Goal: Information Seeking & Learning: Learn about a topic

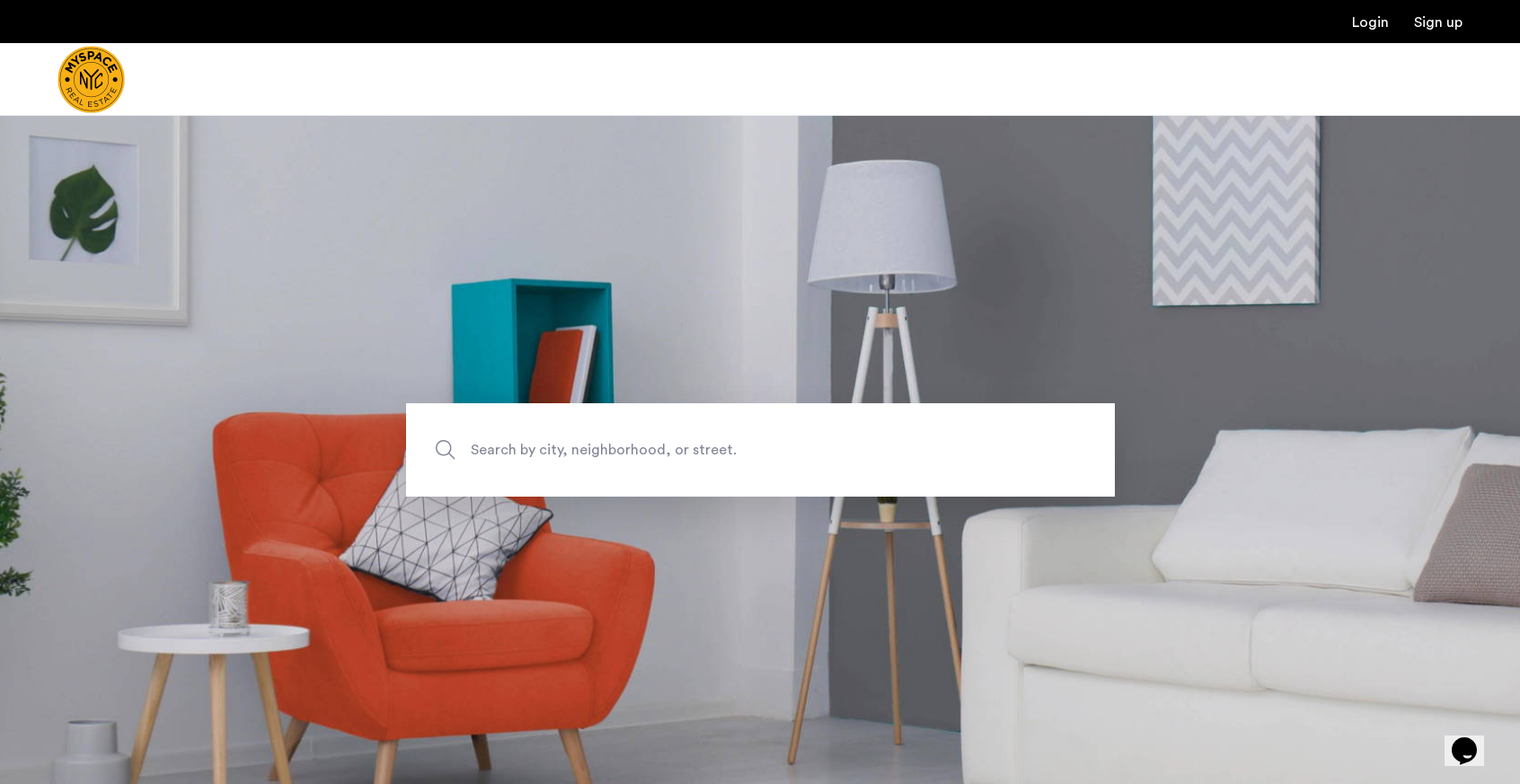
click at [529, 449] on span "Search by city, neighborhood, or street." at bounding box center [718, 449] width 496 height 24
click at [529, 449] on input "Search by city, neighborhood, or street." at bounding box center [760, 450] width 708 height 93
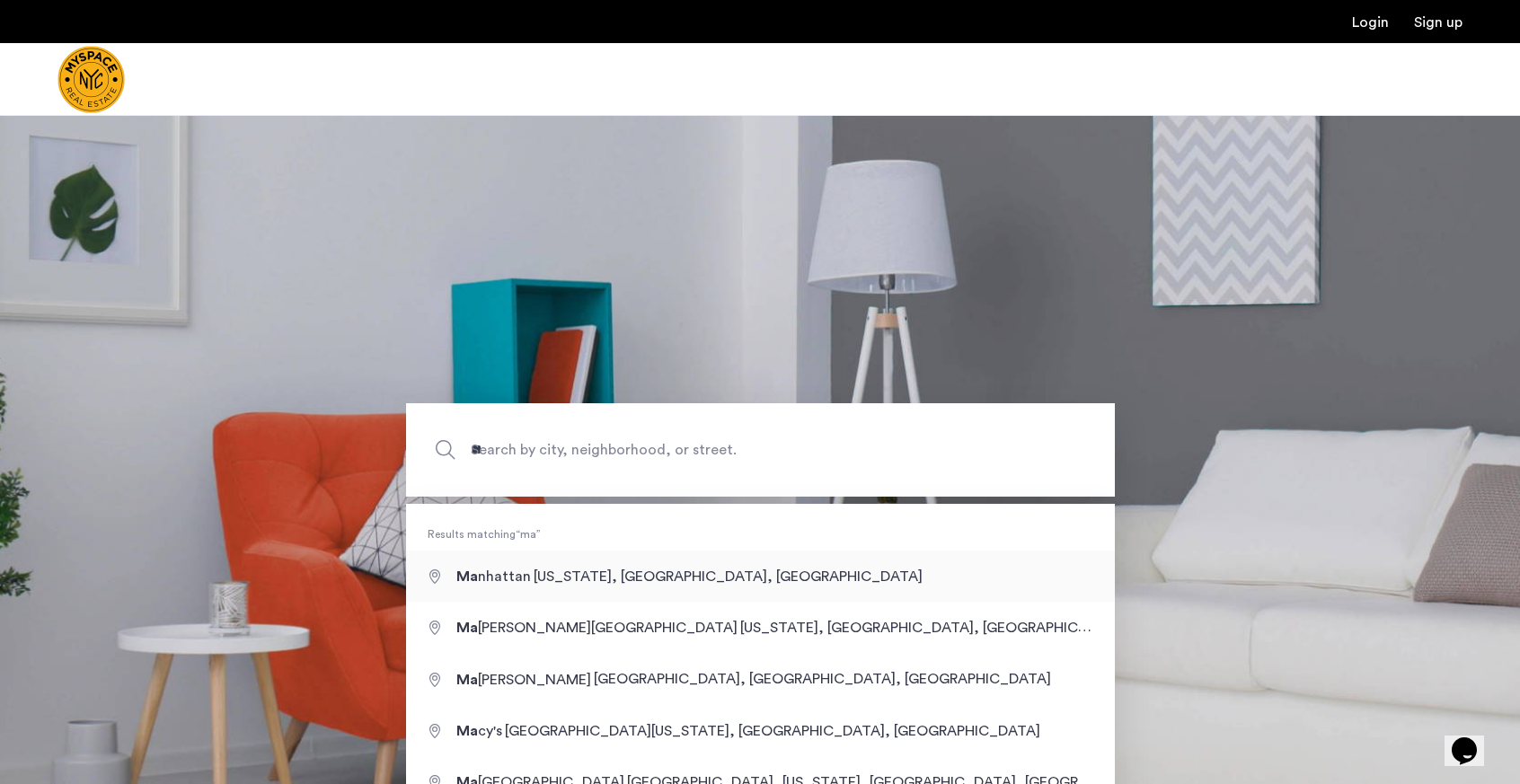
type input "**********"
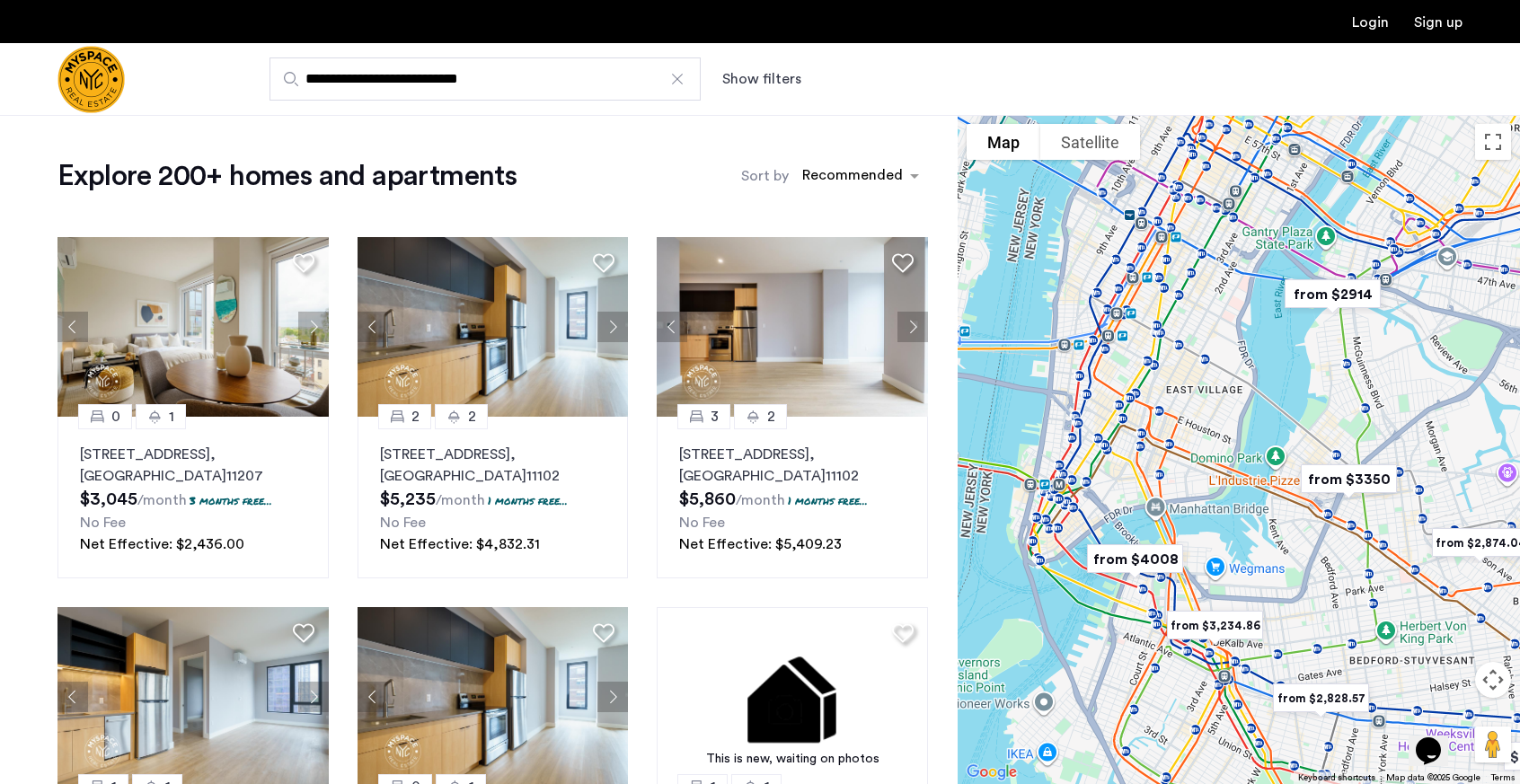
click at [1329, 292] on img "from $2914" at bounding box center [1333, 294] width 125 height 55
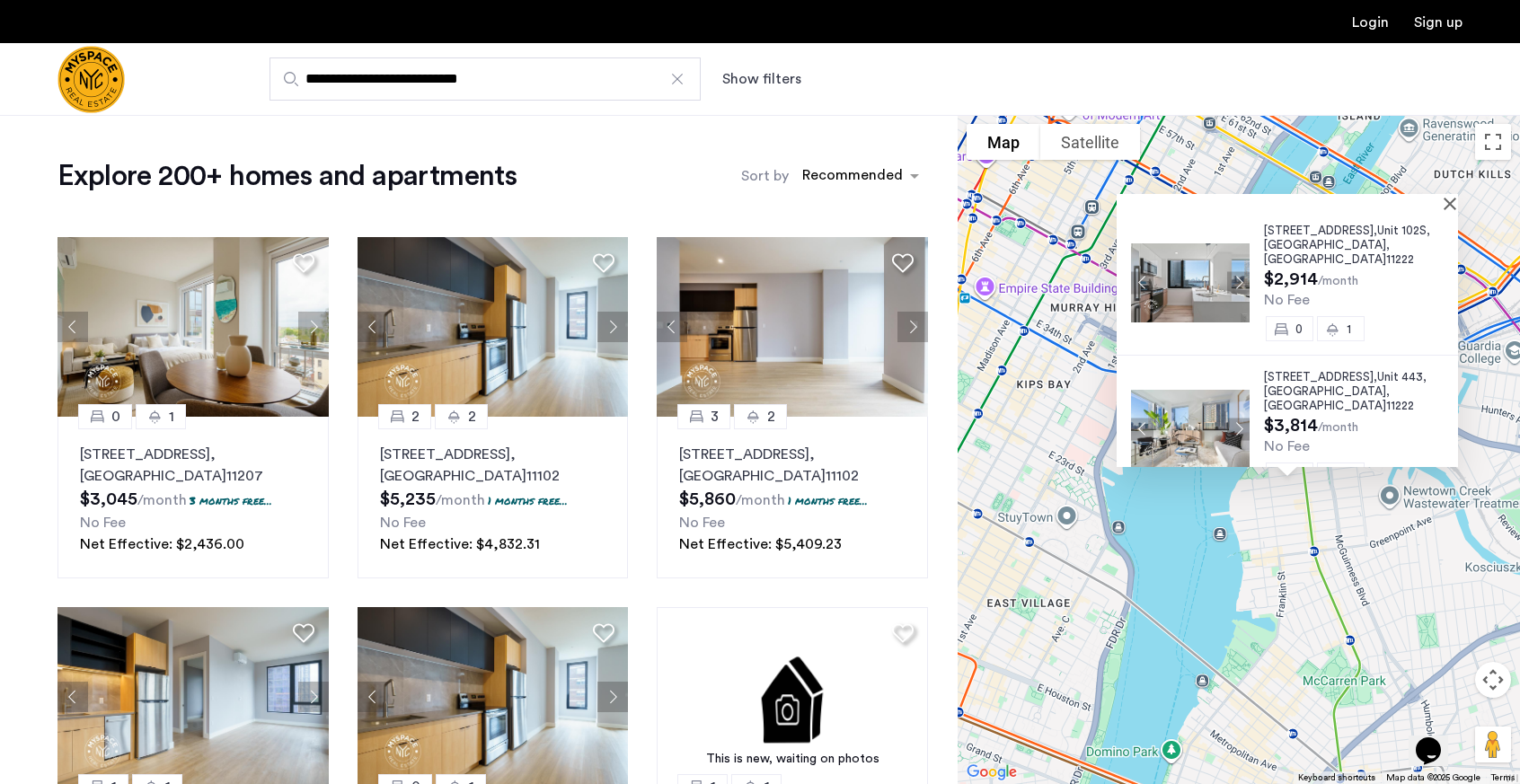
click at [1446, 200] on div at bounding box center [1280, 202] width 328 height 16
click at [1459, 205] on button "Close" at bounding box center [1453, 203] width 13 height 13
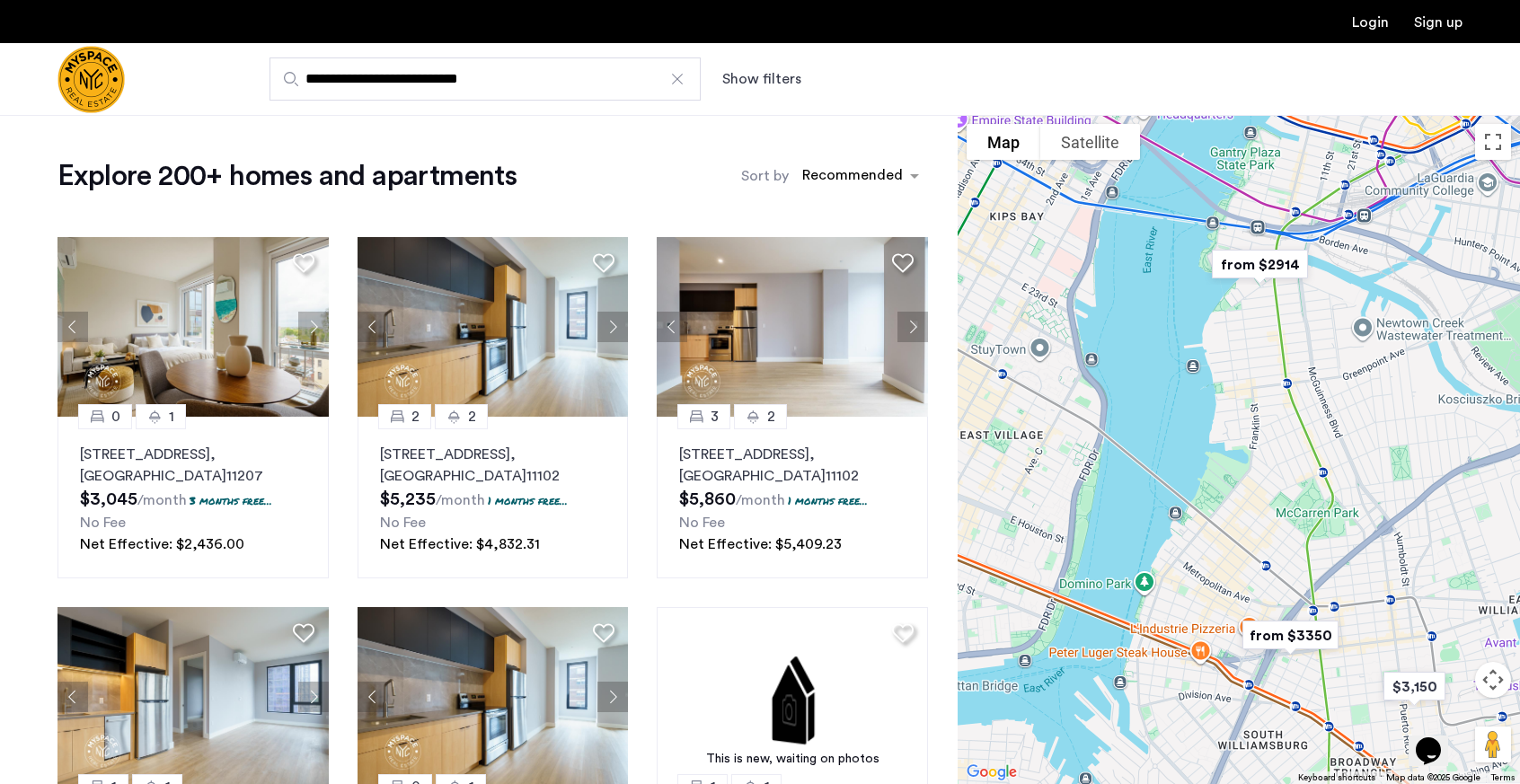
drag, startPoint x: 1363, startPoint y: 335, endPoint x: 1331, endPoint y: 158, distance: 179.9
click at [1331, 158] on div at bounding box center [1238, 449] width 562 height 669
click at [1290, 635] on img "from $3350" at bounding box center [1290, 635] width 125 height 55
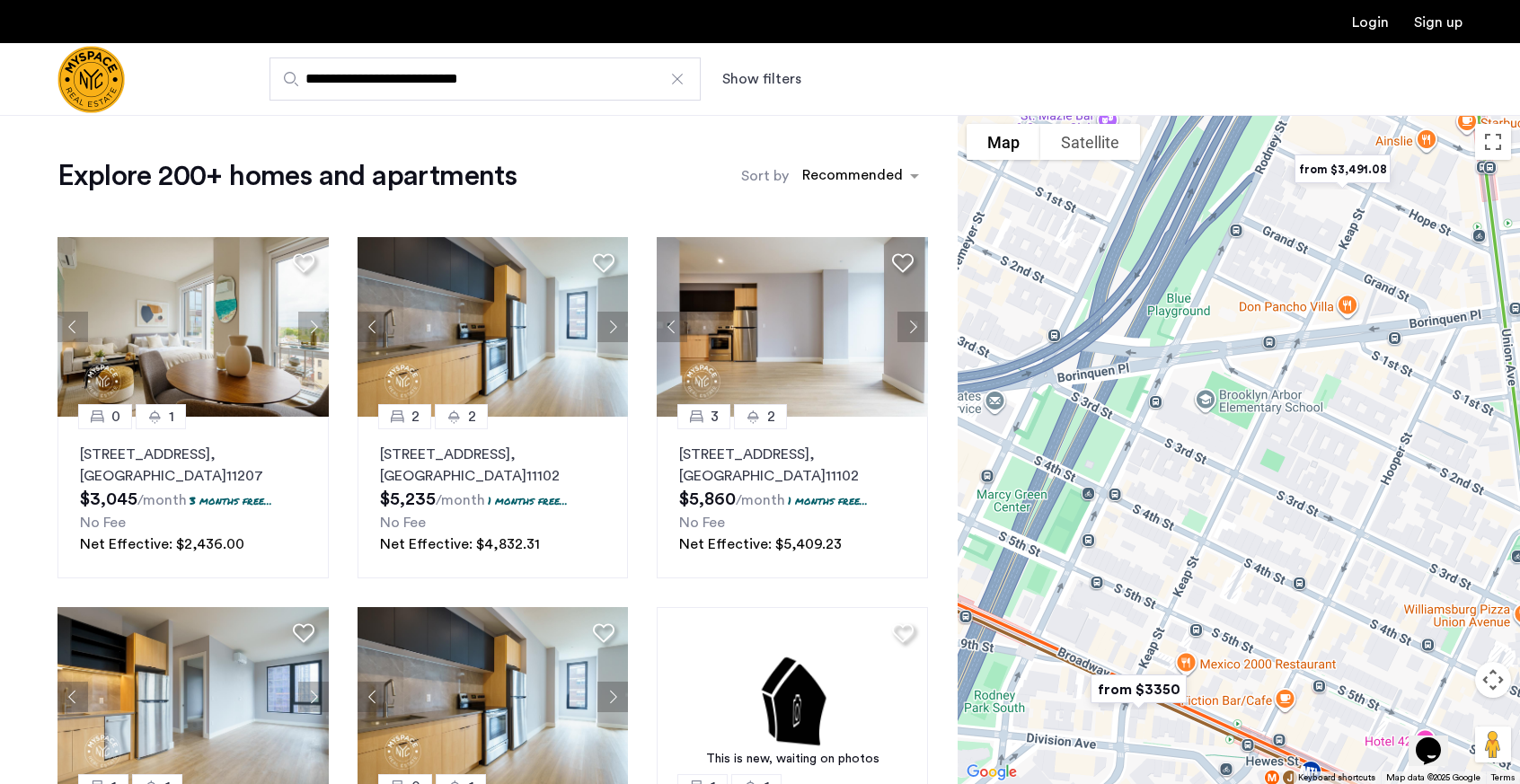
click at [1344, 172] on img "from $3,491.08" at bounding box center [1343, 169] width 125 height 55
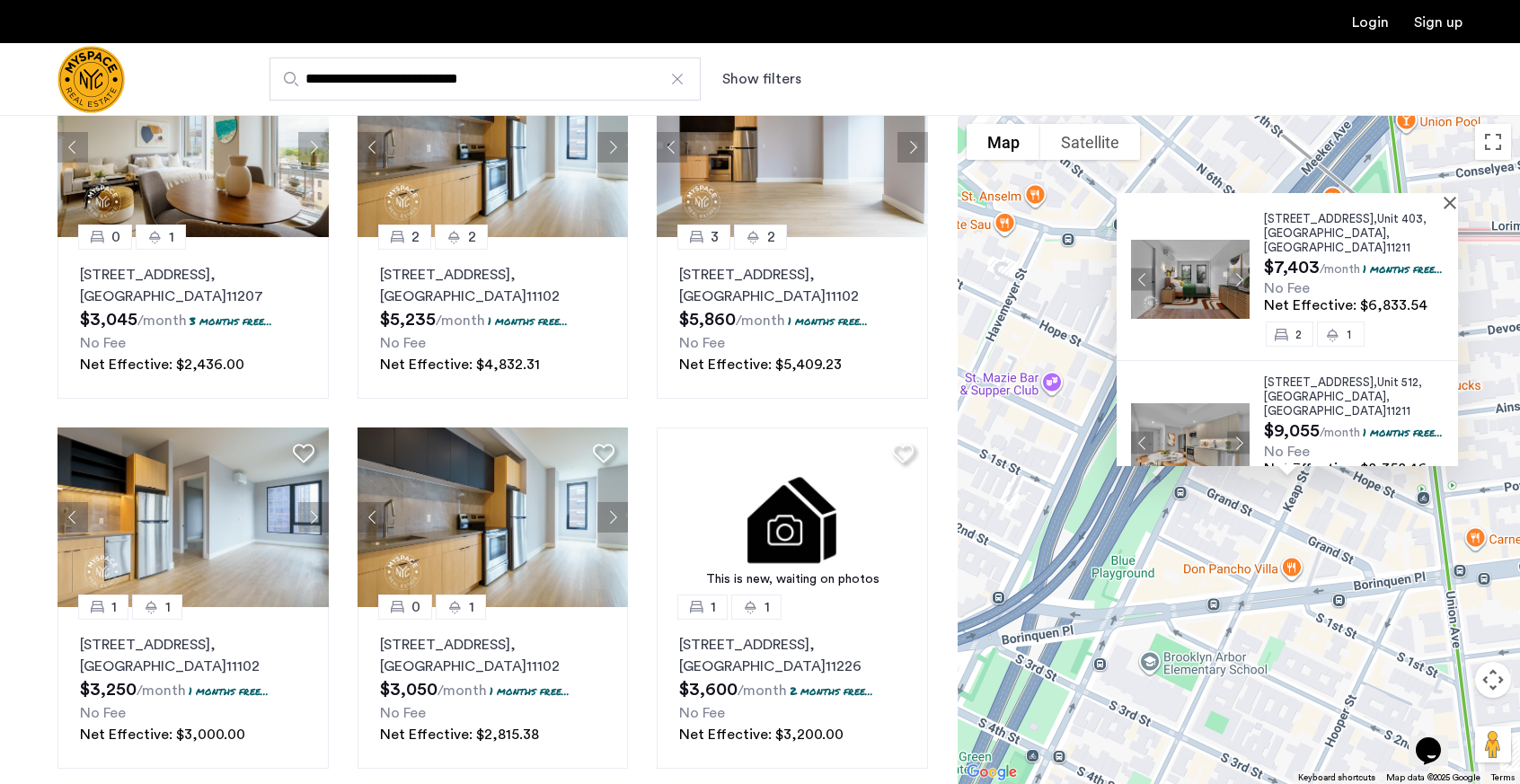
scroll to position [181, 0]
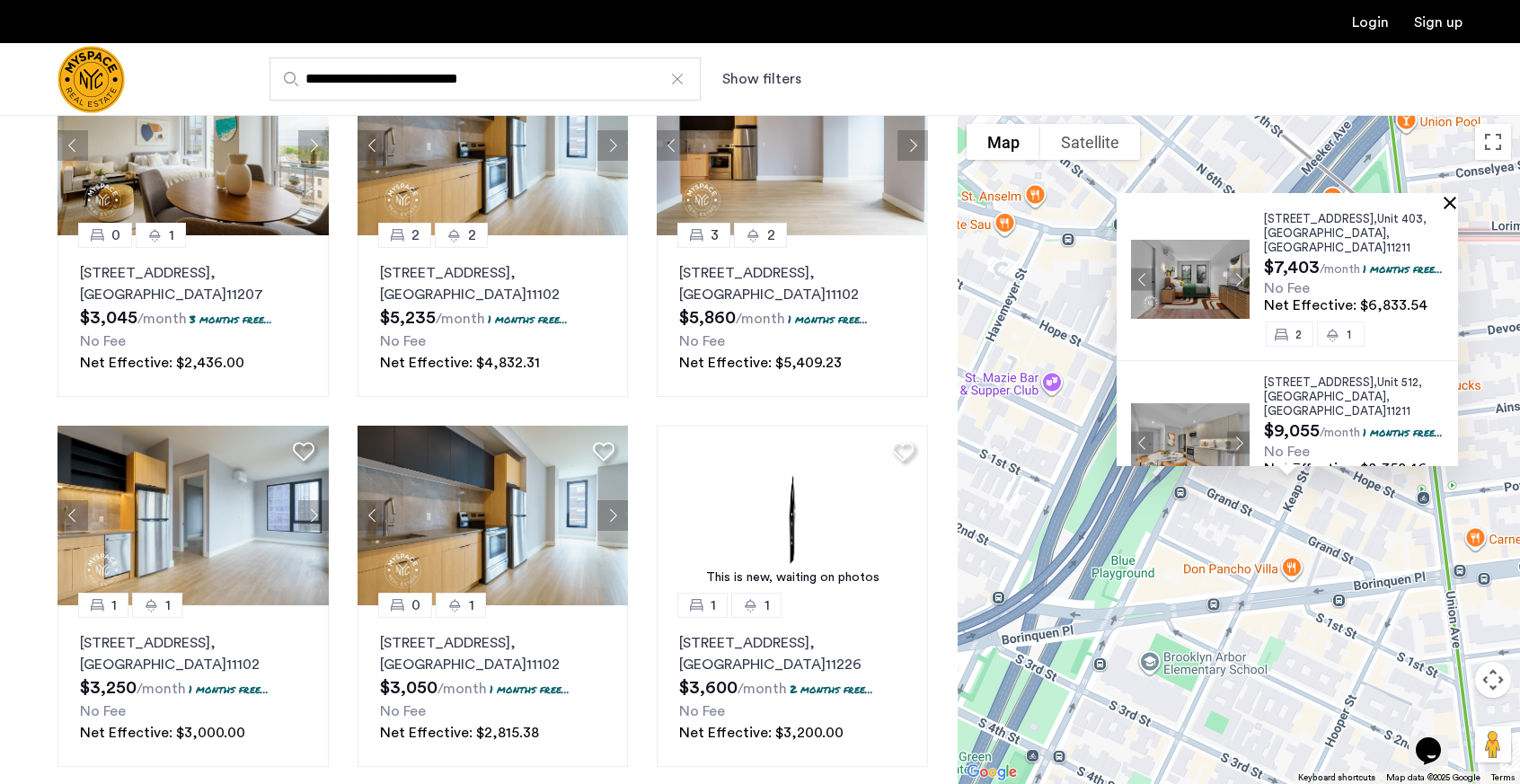
click at [1460, 196] on button "Close" at bounding box center [1453, 202] width 13 height 13
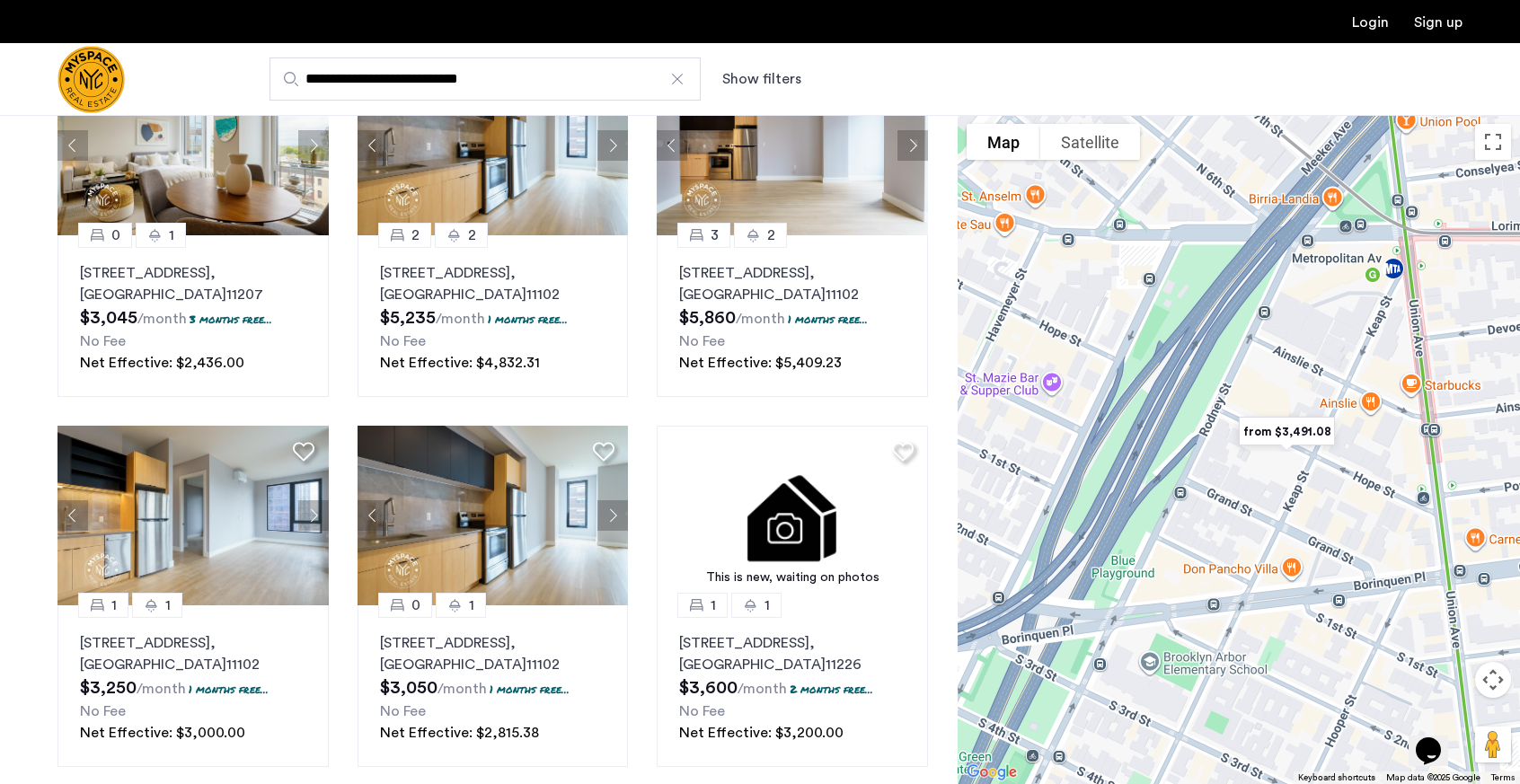
scroll to position [0, 0]
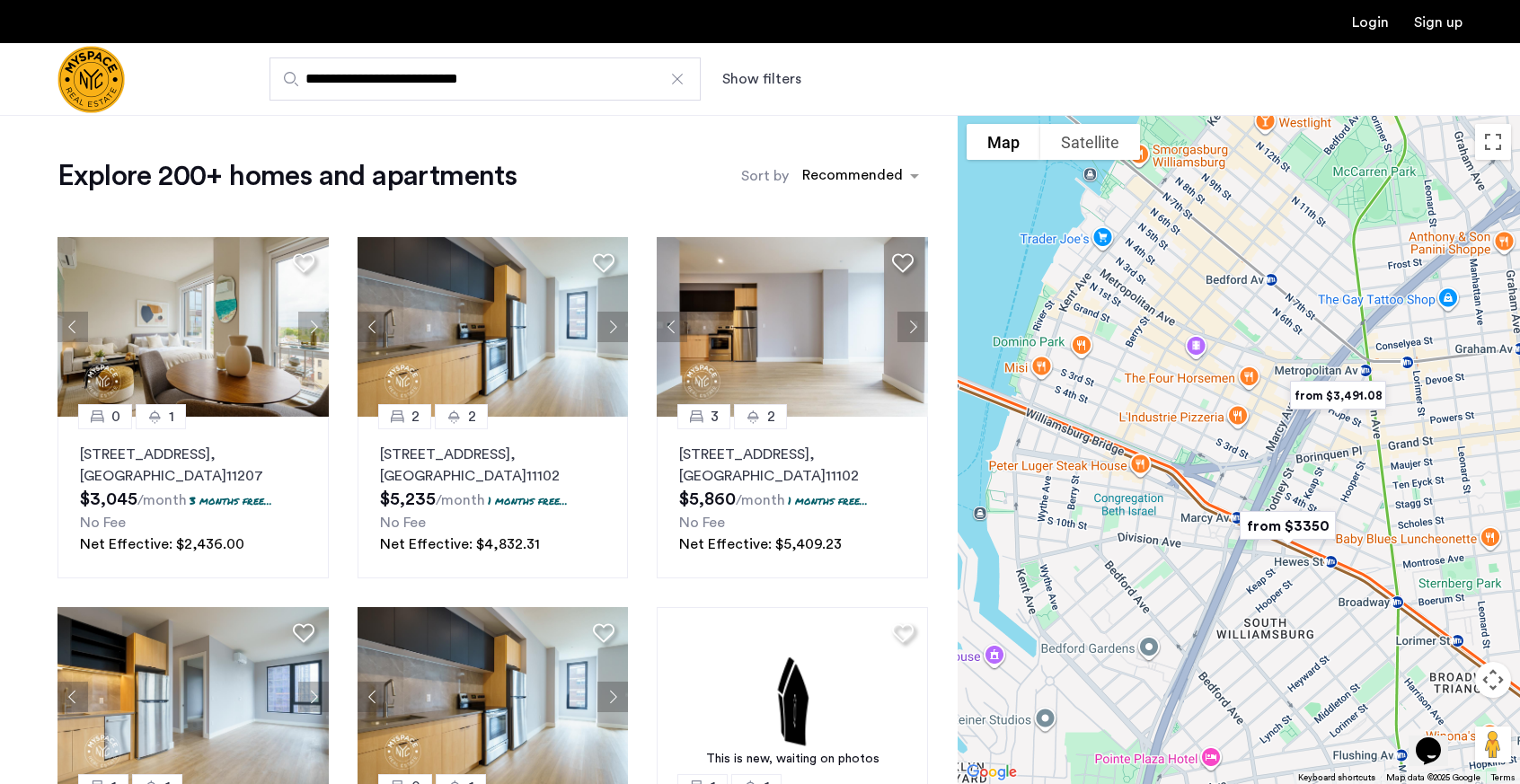
click at [1275, 526] on img "from $3350" at bounding box center [1288, 526] width 125 height 55
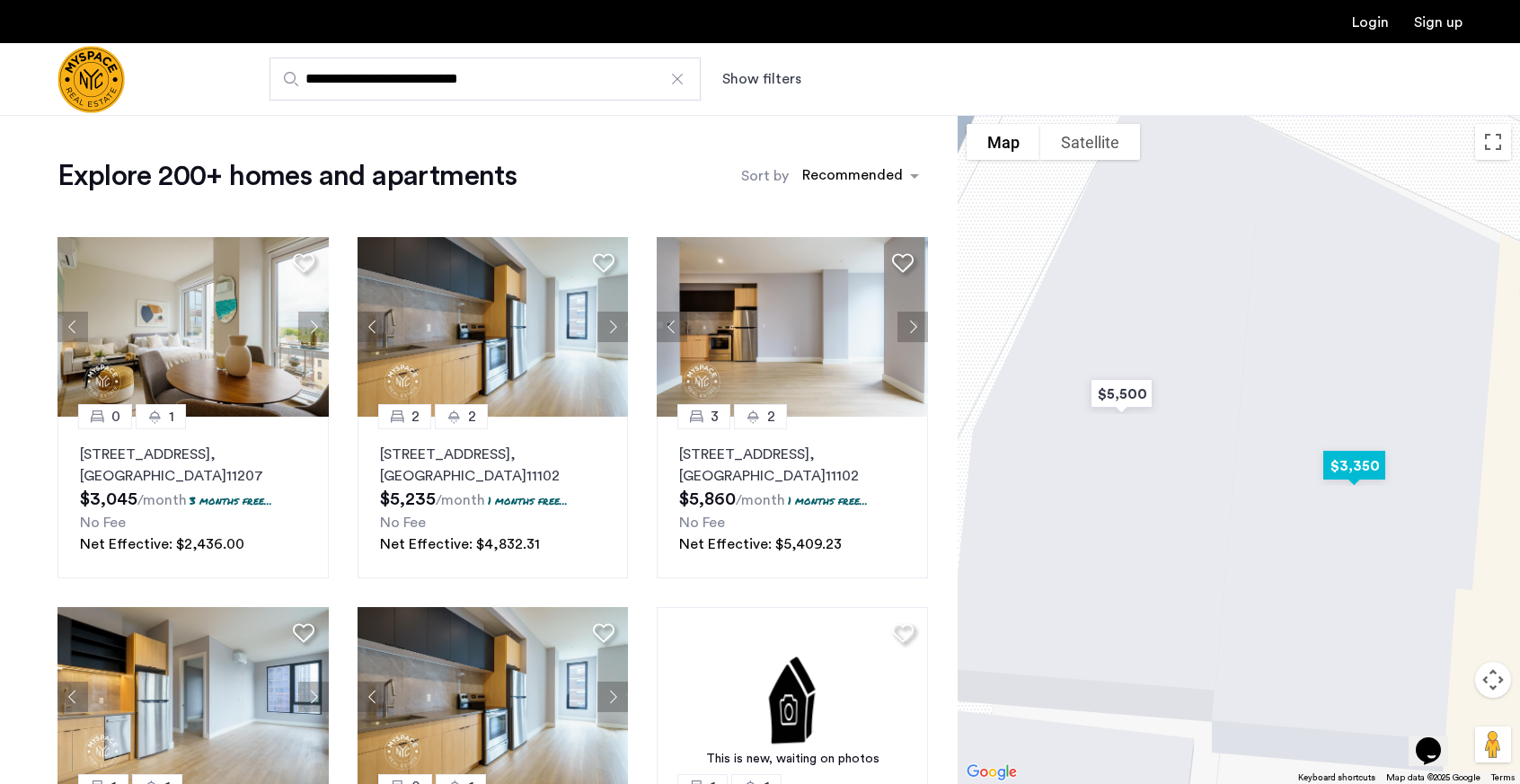
click at [1347, 467] on img "$3,350" at bounding box center [1353, 466] width 91 height 55
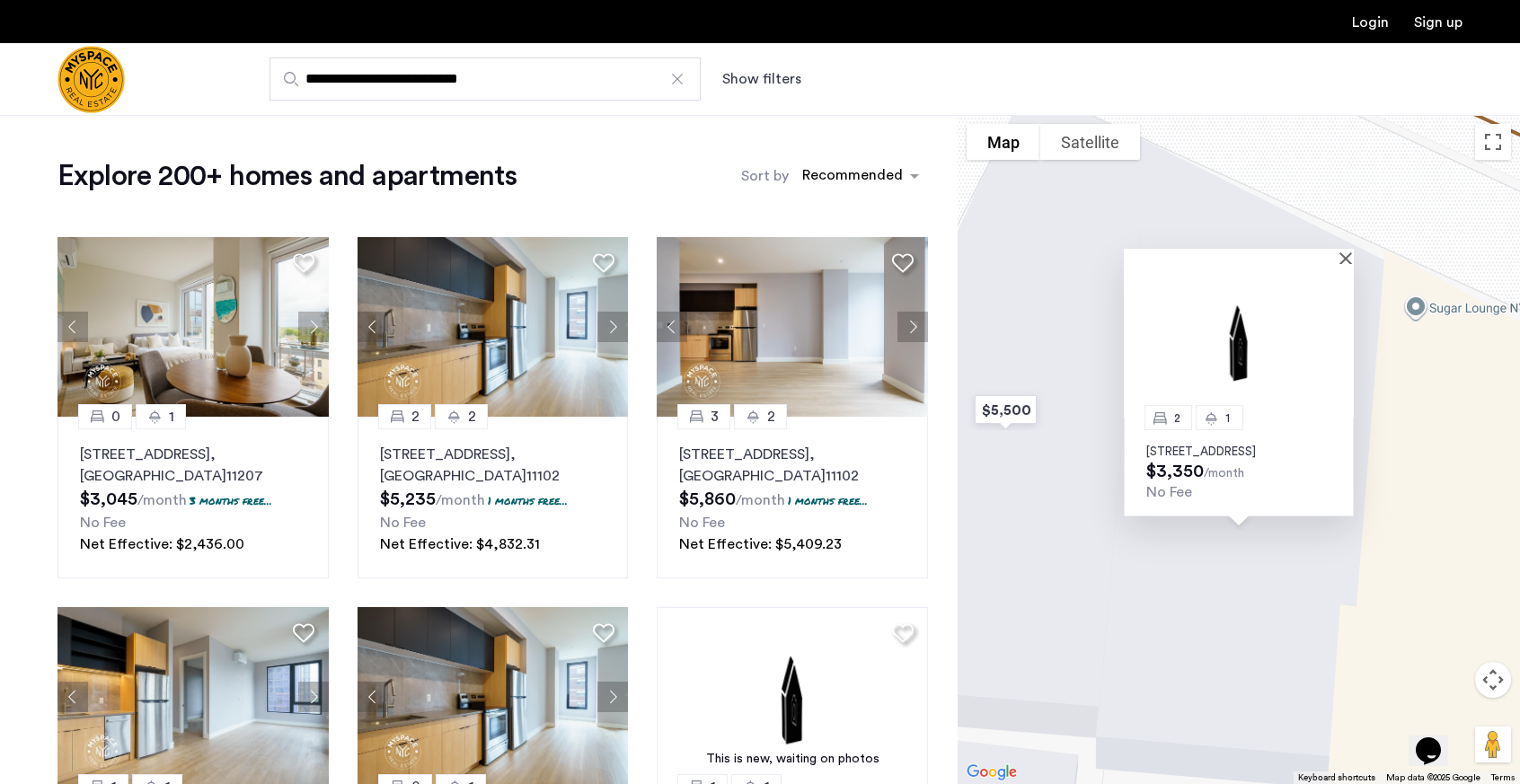
drag, startPoint x: 1147, startPoint y: 438, endPoint x: 1189, endPoint y: 450, distance: 43.7
click at [1189, 450] on p "360 Broadway, Unit 2R, Brooklyn, NY 11211" at bounding box center [1239, 451] width 185 height 15
click at [1346, 251] on button "Close" at bounding box center [1349, 257] width 13 height 13
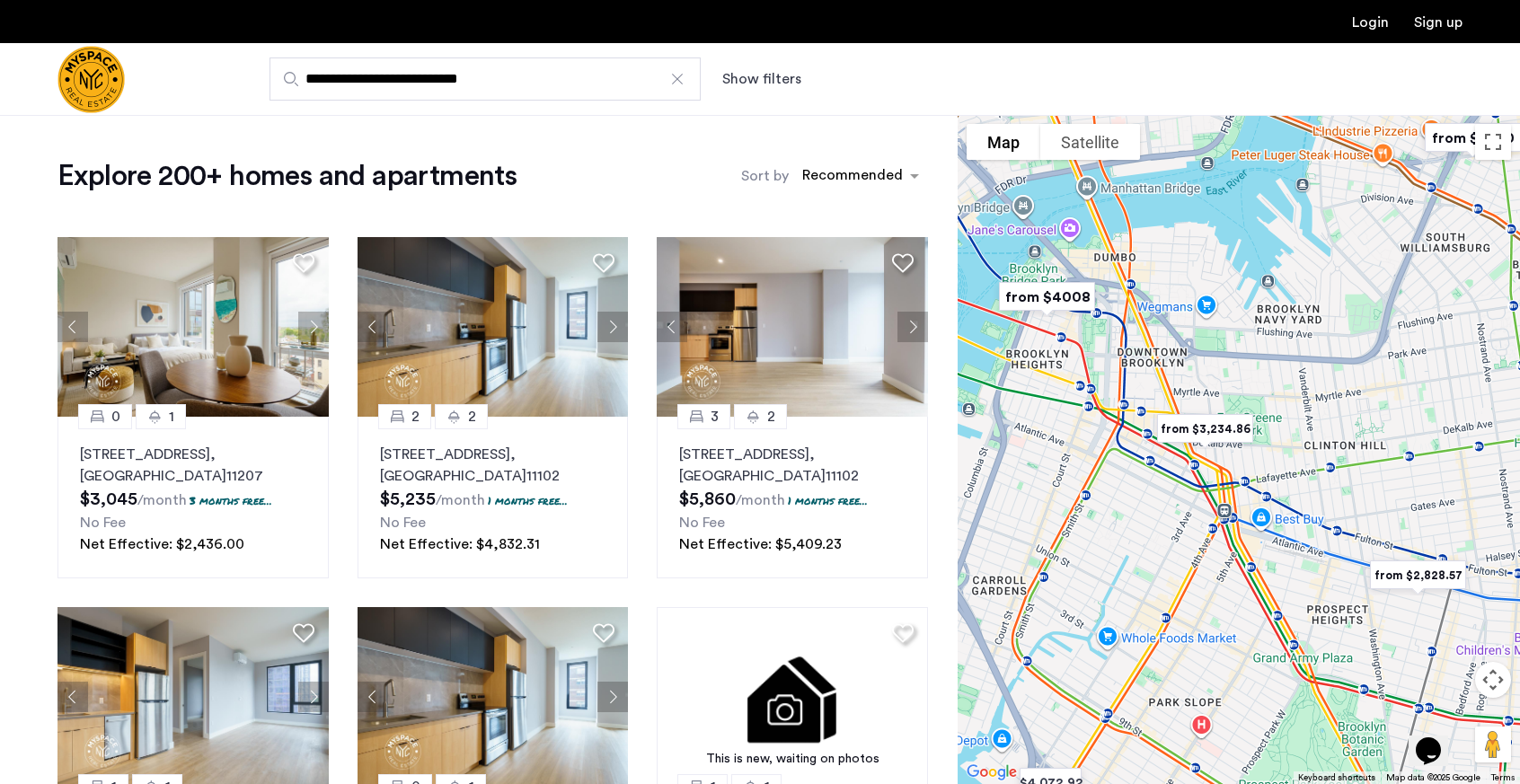
drag, startPoint x: 1109, startPoint y: 398, endPoint x: 1382, endPoint y: 297, distance: 291.1
click at [1382, 297] on div "To navigate, press the arrow keys." at bounding box center [1238, 449] width 562 height 669
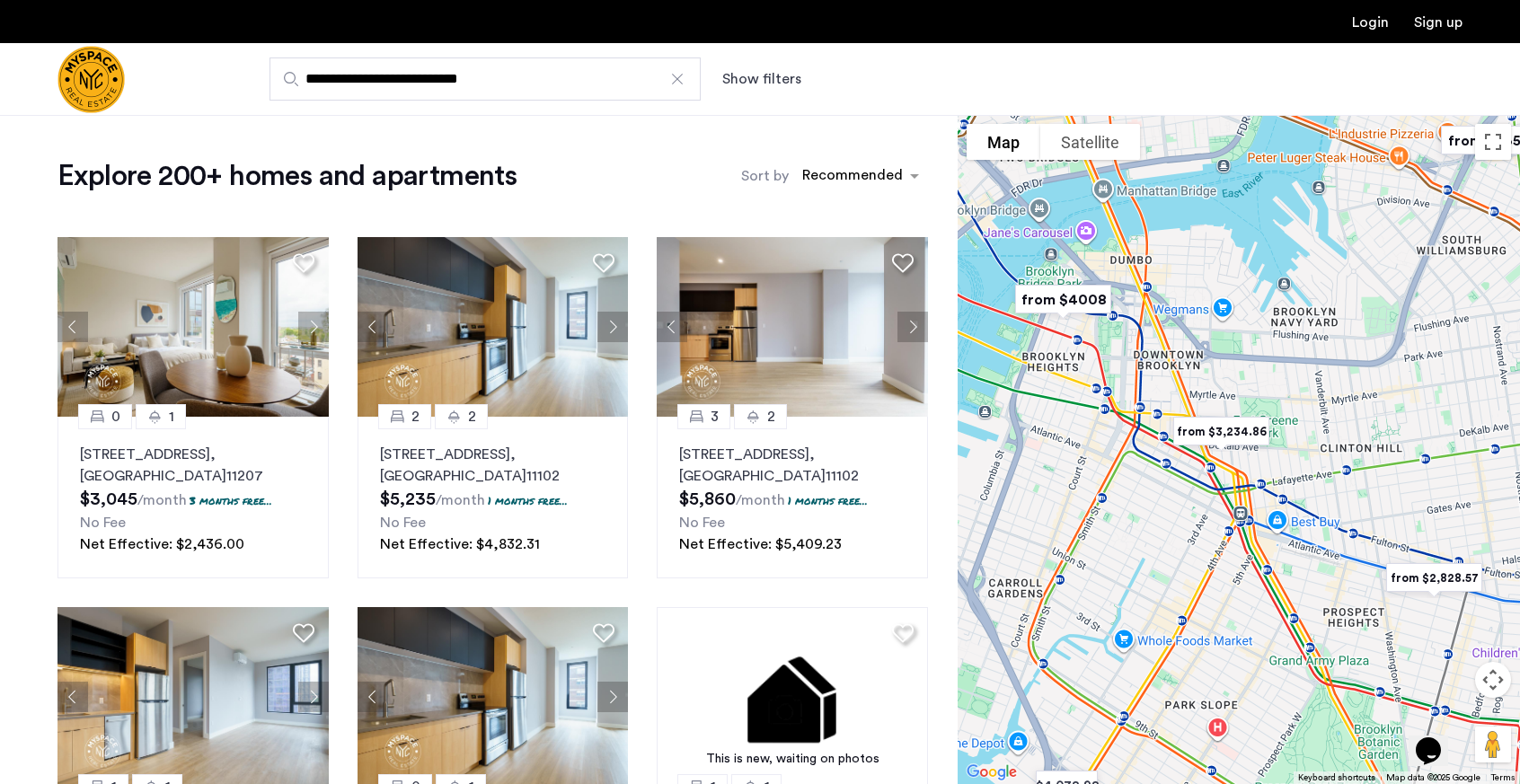
click at [1223, 432] on img "from $3,234.86" at bounding box center [1221, 431] width 125 height 55
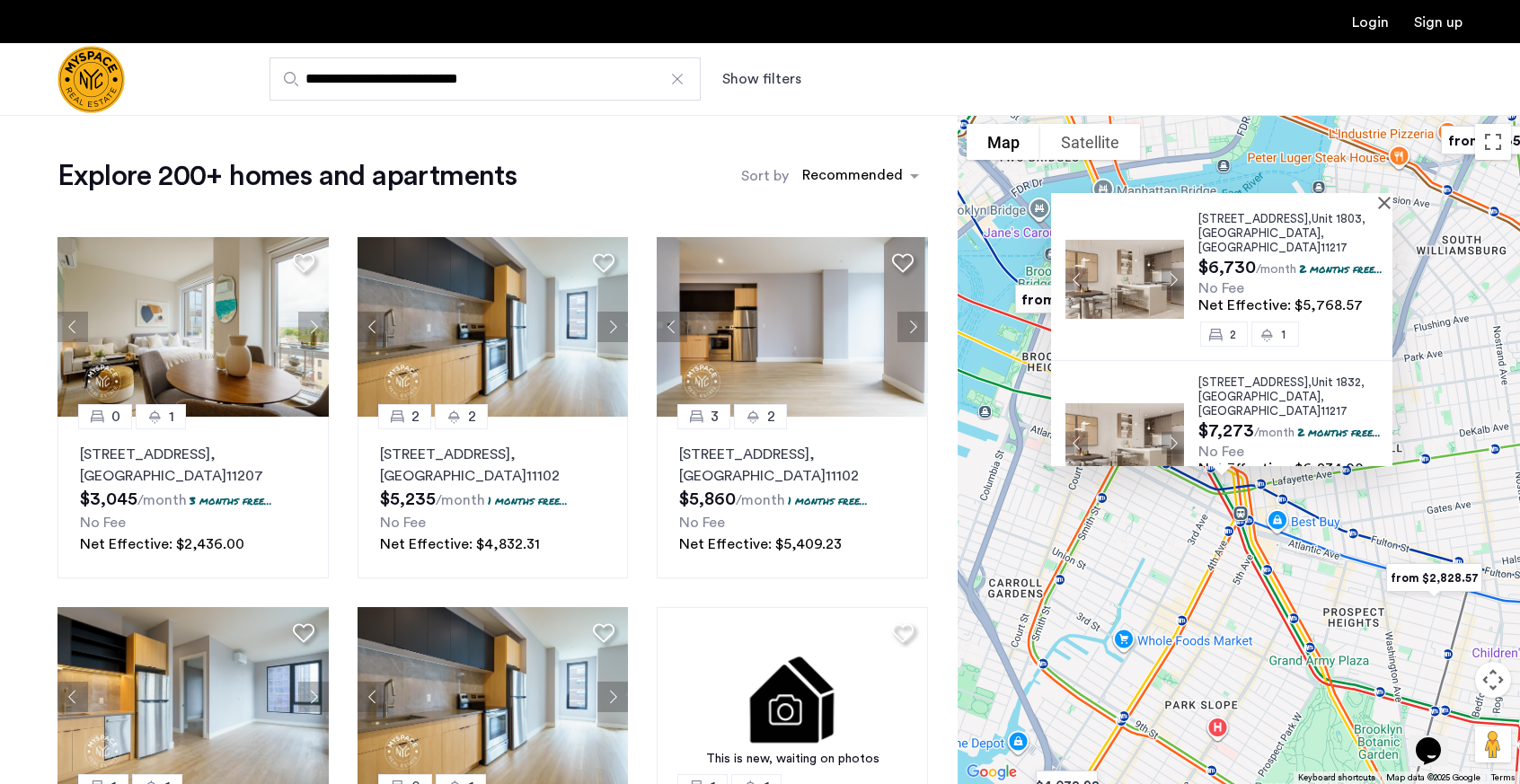
scroll to position [275, 0]
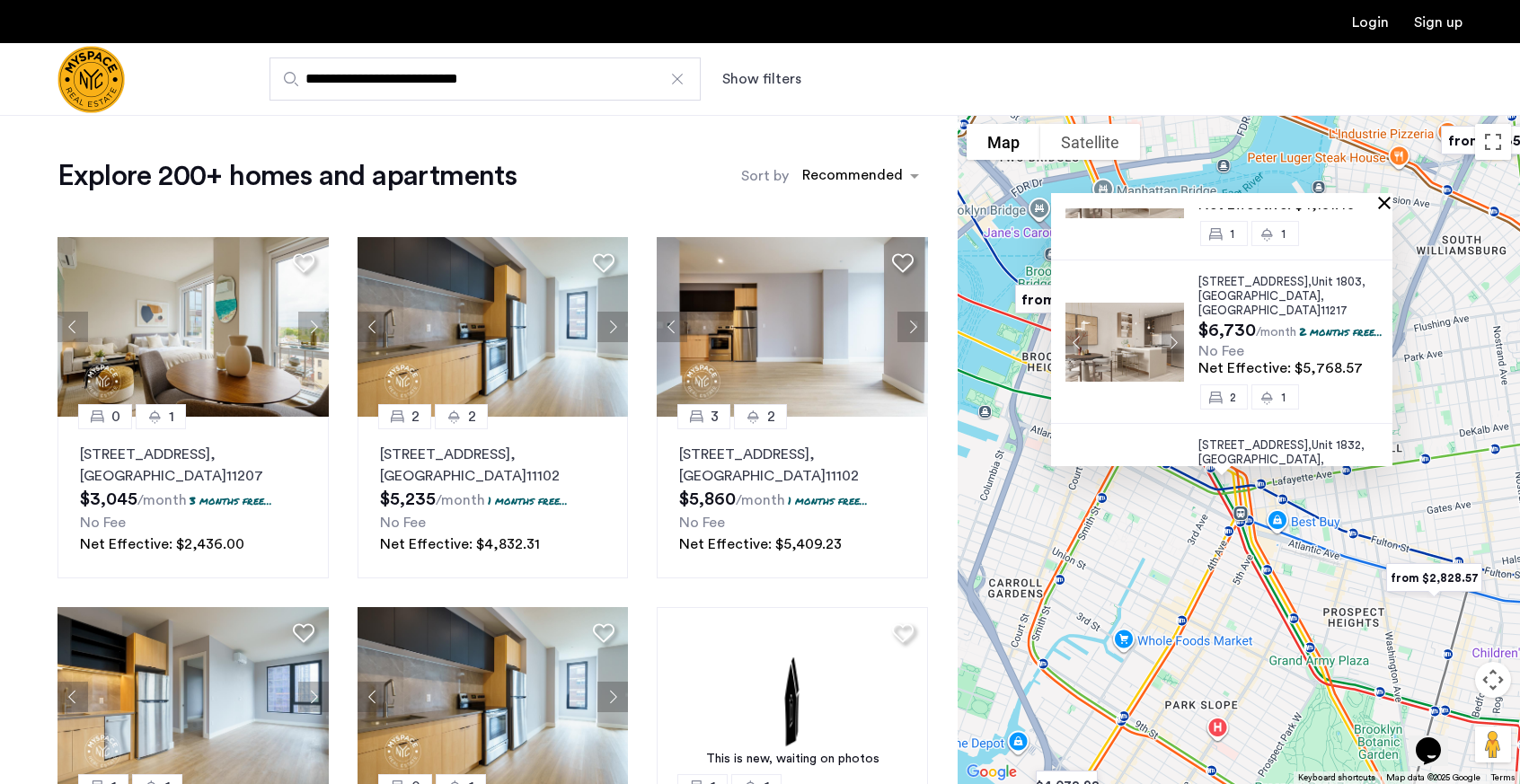
click at [1390, 200] on button "Close" at bounding box center [1387, 202] width 13 height 13
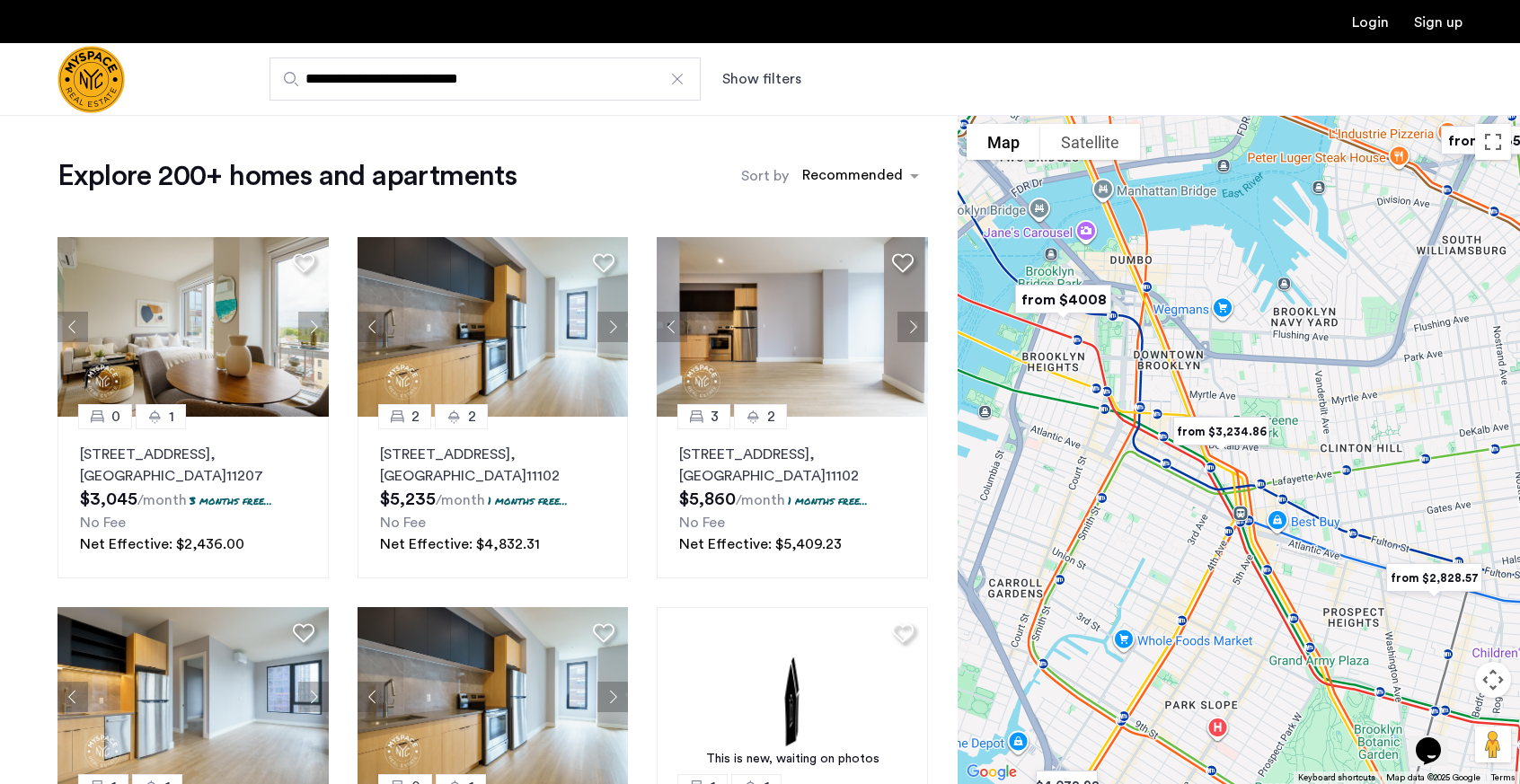
click at [1083, 295] on img "from $4008" at bounding box center [1063, 299] width 125 height 55
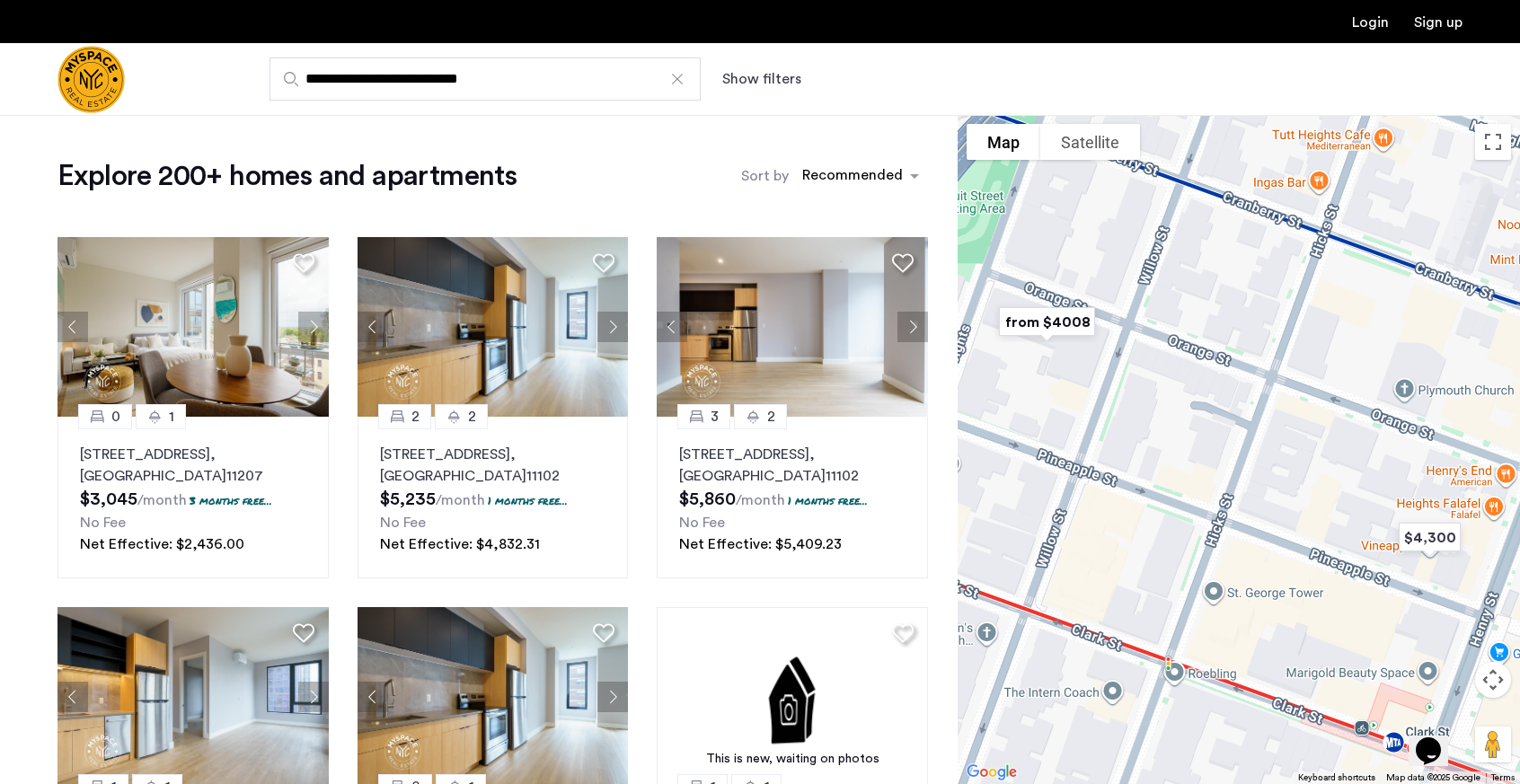
click at [1045, 331] on img "from $4008" at bounding box center [1047, 321] width 125 height 55
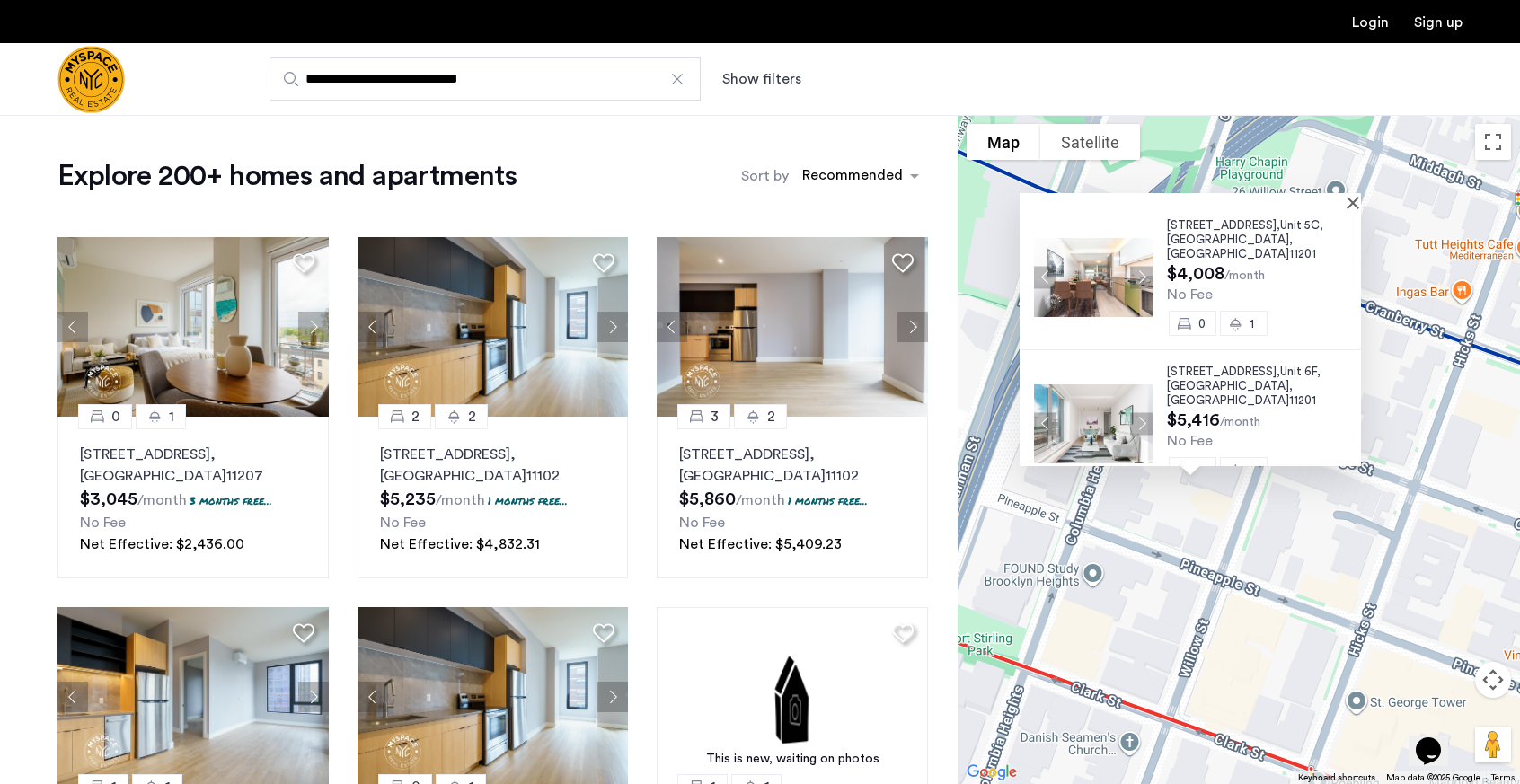
scroll to position [0, 0]
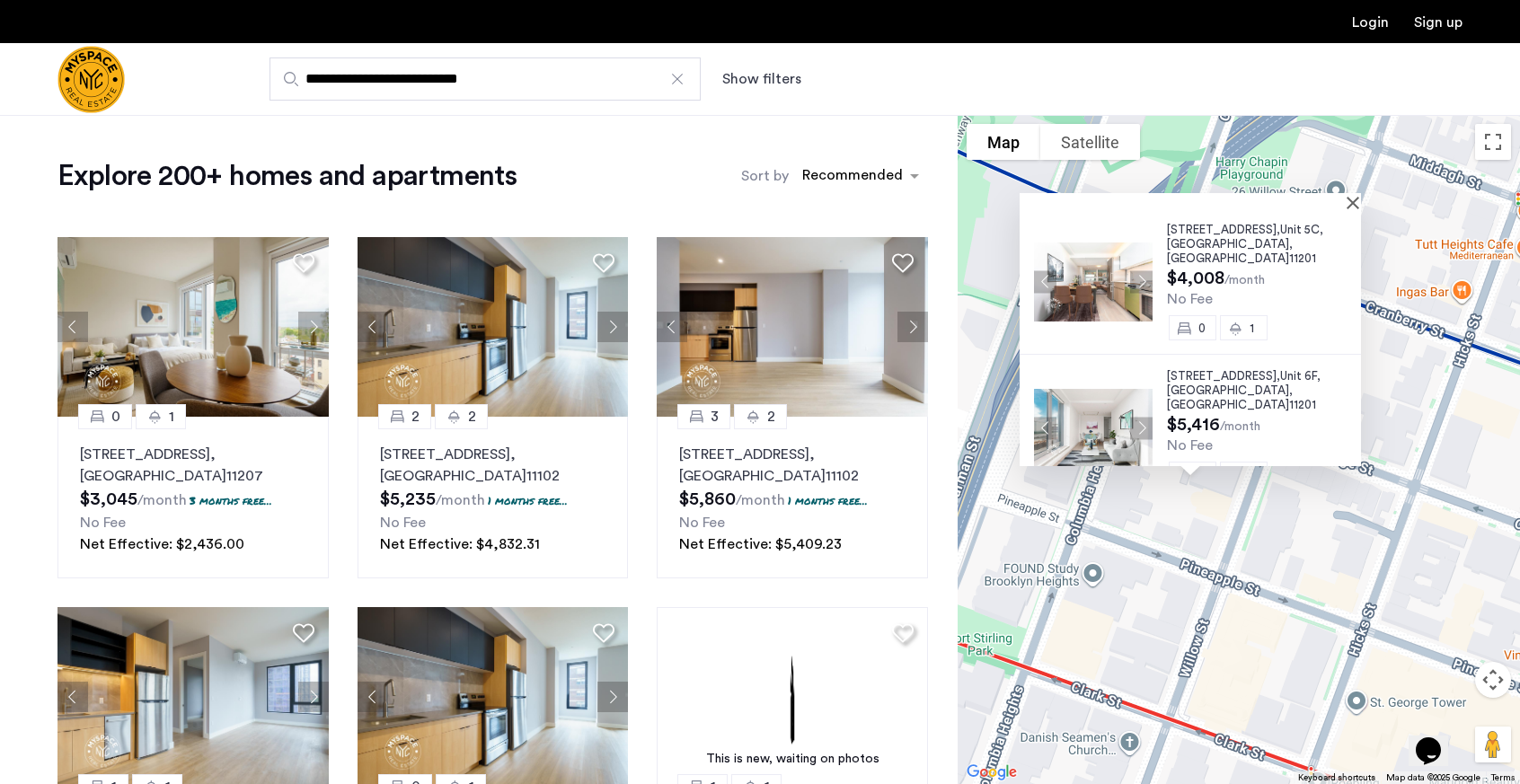
click at [1370, 200] on div "107 Columbia Heights, Unit 5C, Brooklyn , NY 11201 $4,008 /month No Fee 0 1 107…" at bounding box center [1238, 449] width 562 height 669
click at [1363, 206] on button "Close" at bounding box center [1356, 202] width 13 height 13
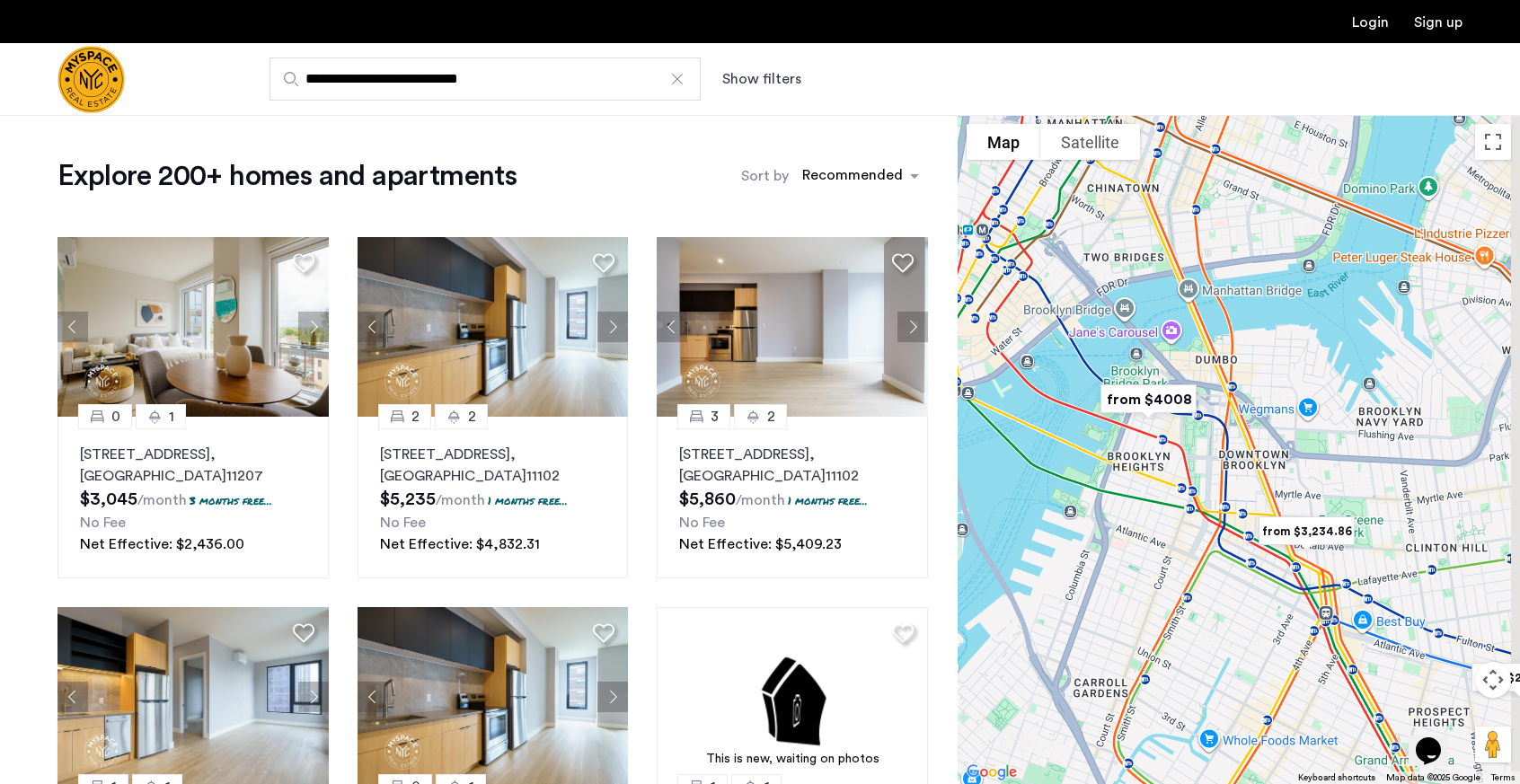
drag, startPoint x: 1285, startPoint y: 510, endPoint x: 1145, endPoint y: 486, distance: 142.0
click at [1145, 486] on div "To navigate, press the arrow keys." at bounding box center [1238, 449] width 562 height 669
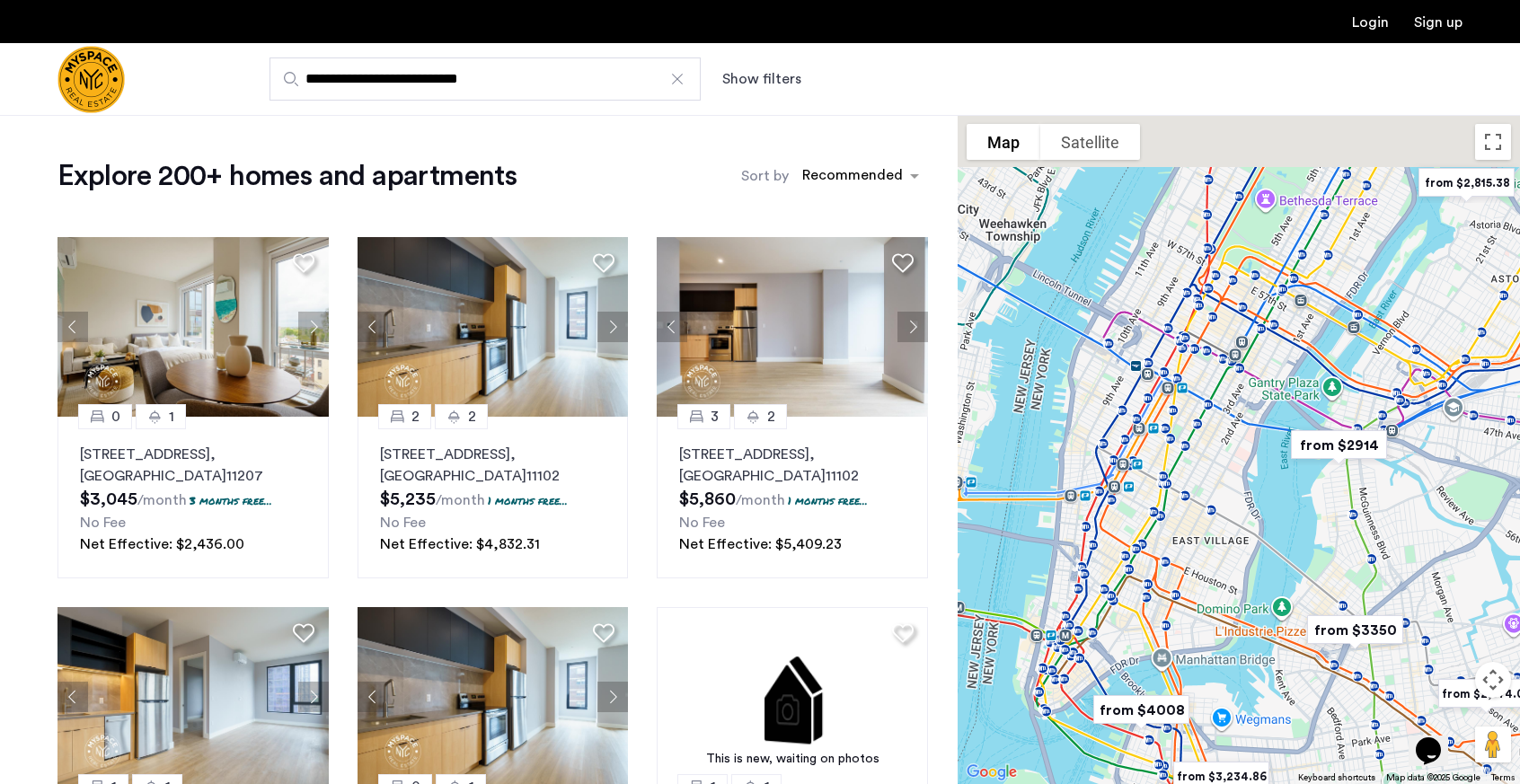
drag, startPoint x: 1157, startPoint y: 285, endPoint x: 1154, endPoint y: 605, distance: 320.0
click at [1154, 605] on div "To navigate, press the arrow keys." at bounding box center [1238, 449] width 562 height 669
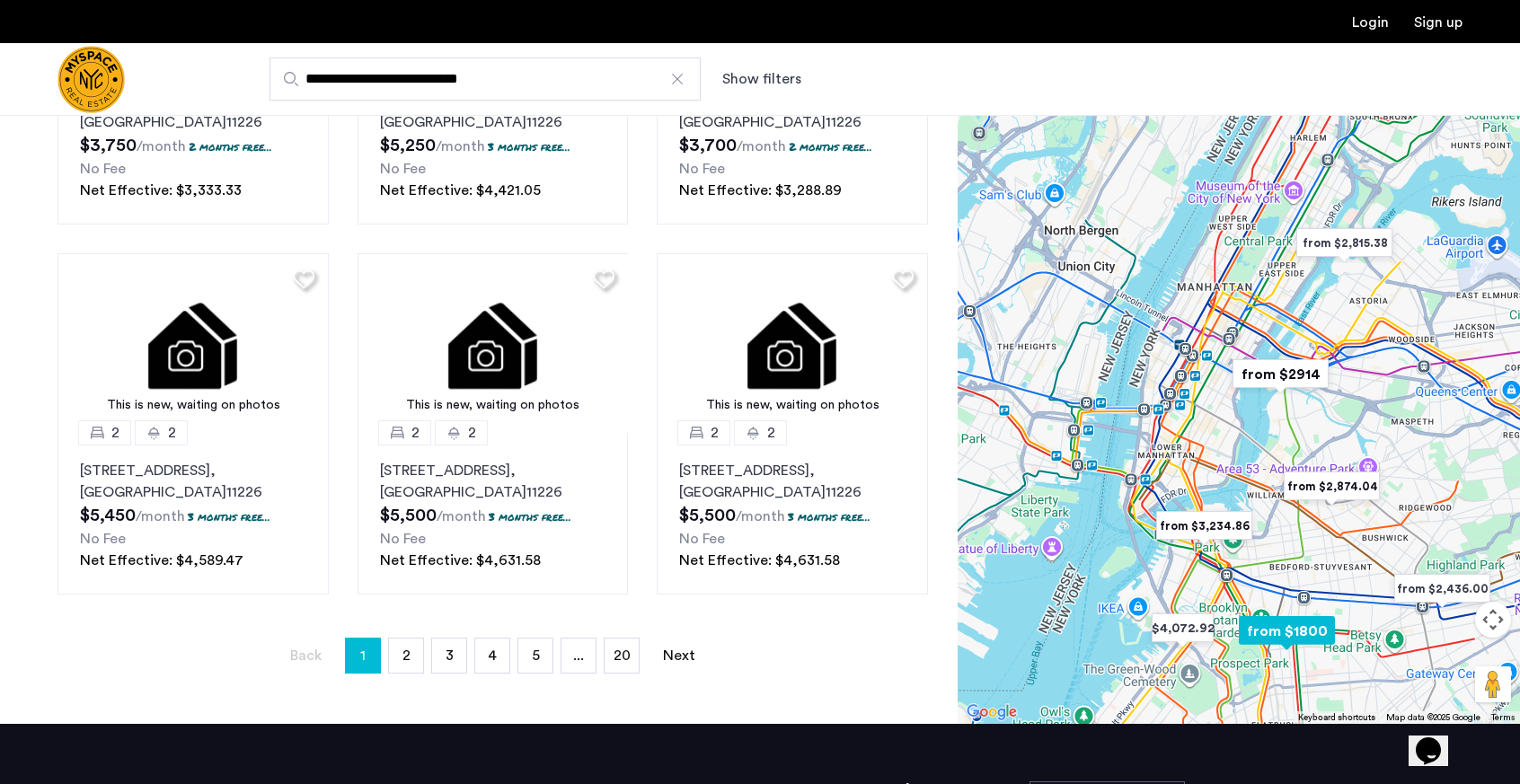
scroll to position [1157, 0]
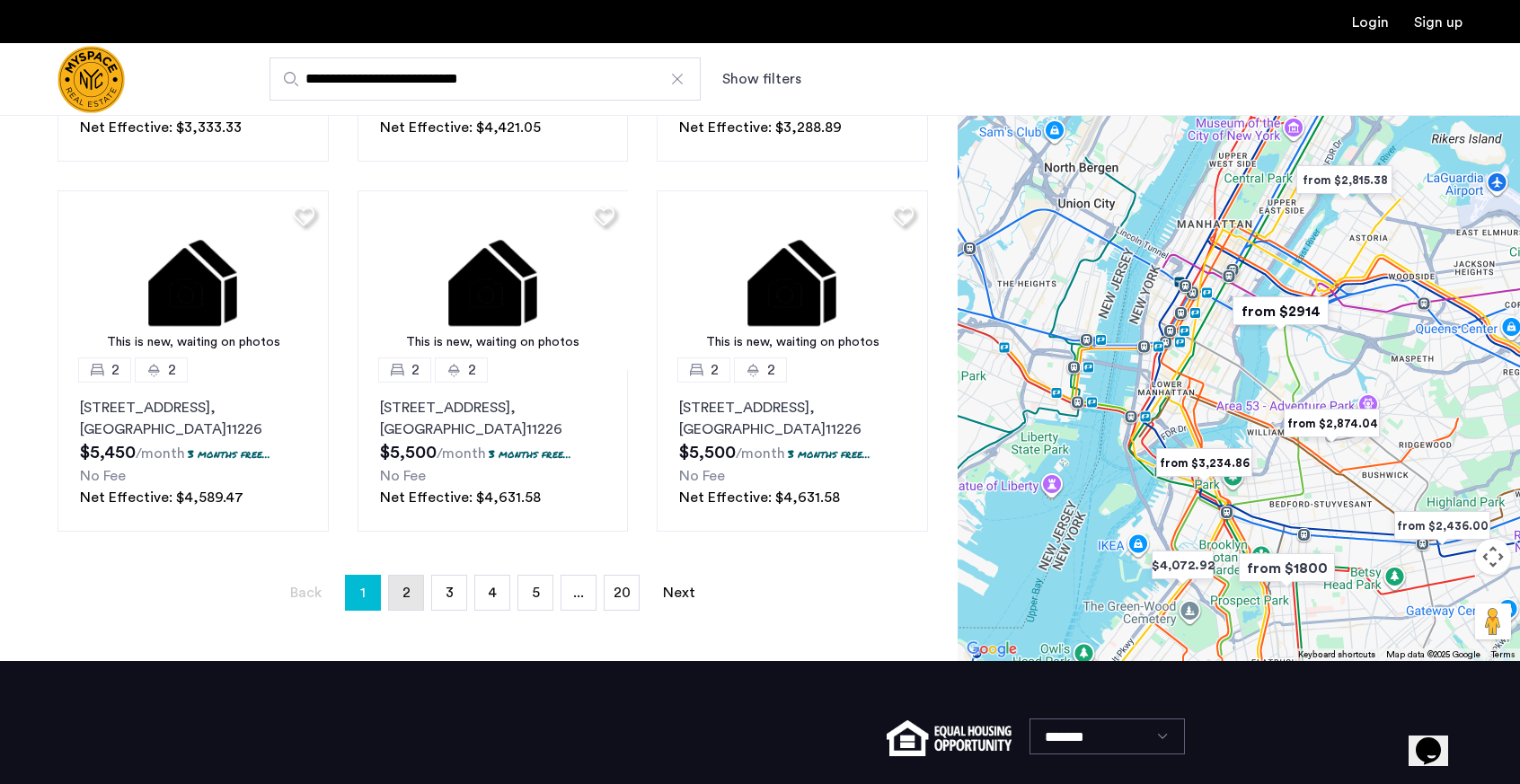
click at [409, 593] on span "2" at bounding box center [406, 592] width 8 height 15
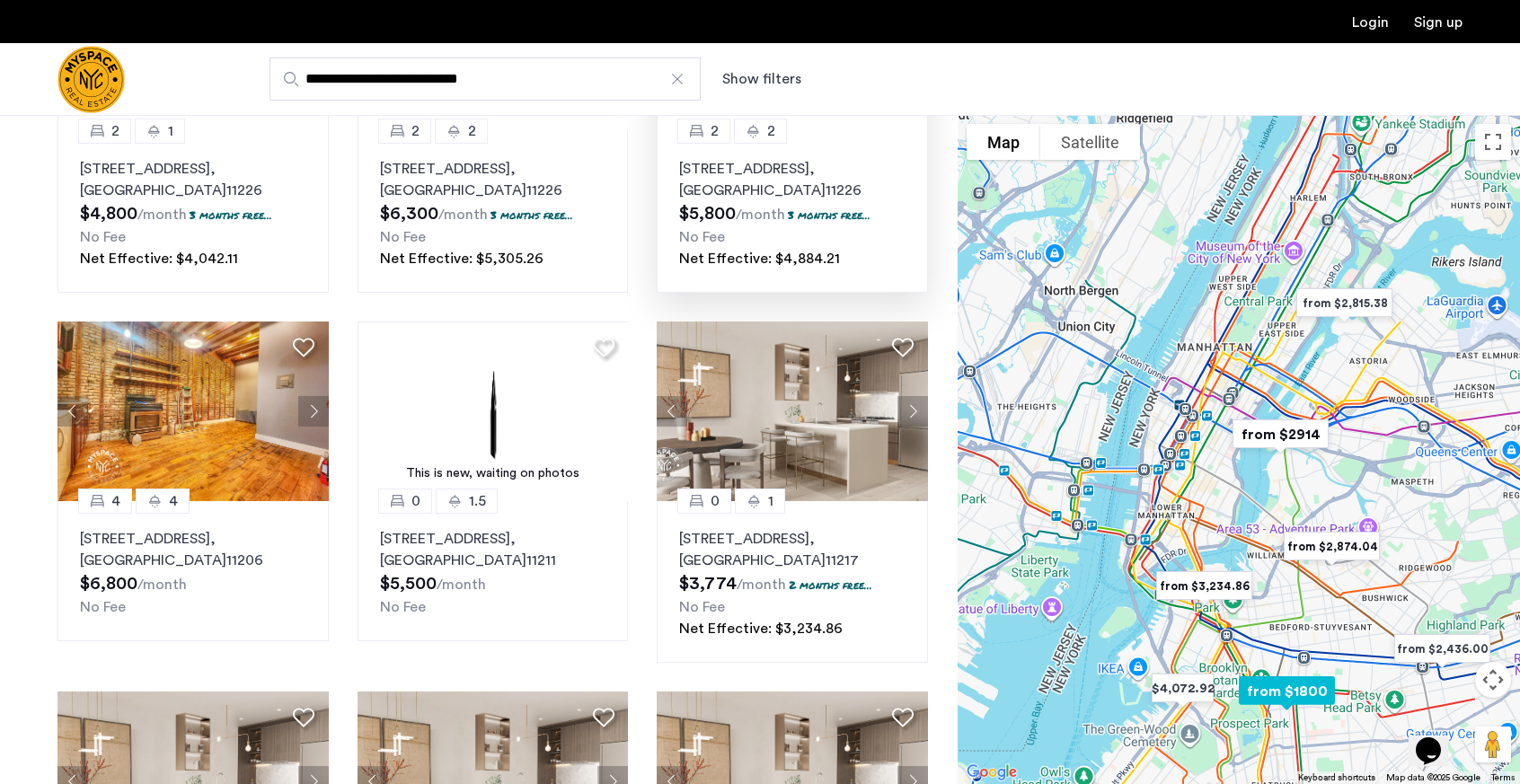
scroll to position [287, 0]
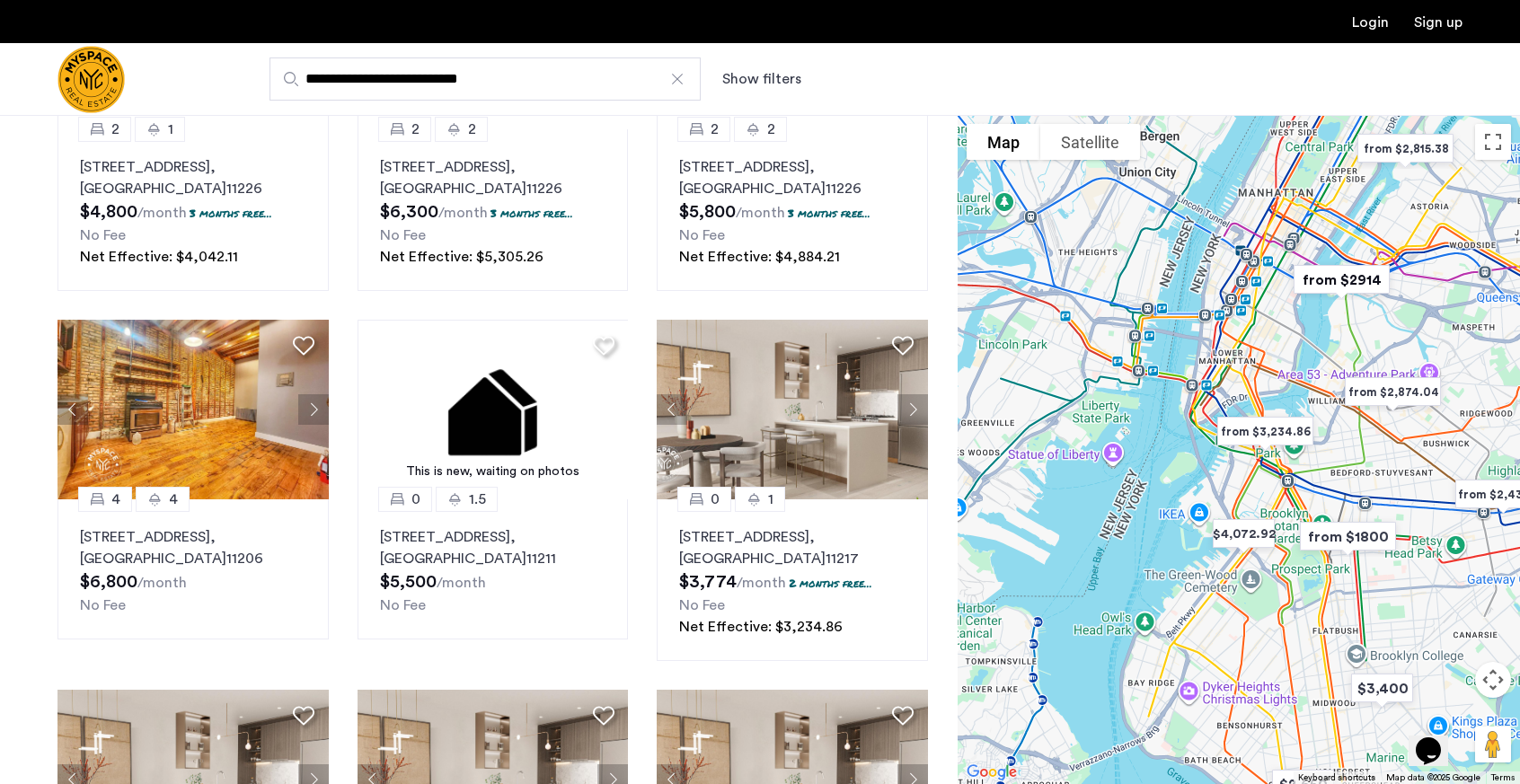
drag, startPoint x: 1245, startPoint y: 573, endPoint x: 1308, endPoint y: 404, distance: 180.4
click at [1308, 404] on img "from $3,234.86" at bounding box center [1266, 431] width 125 height 55
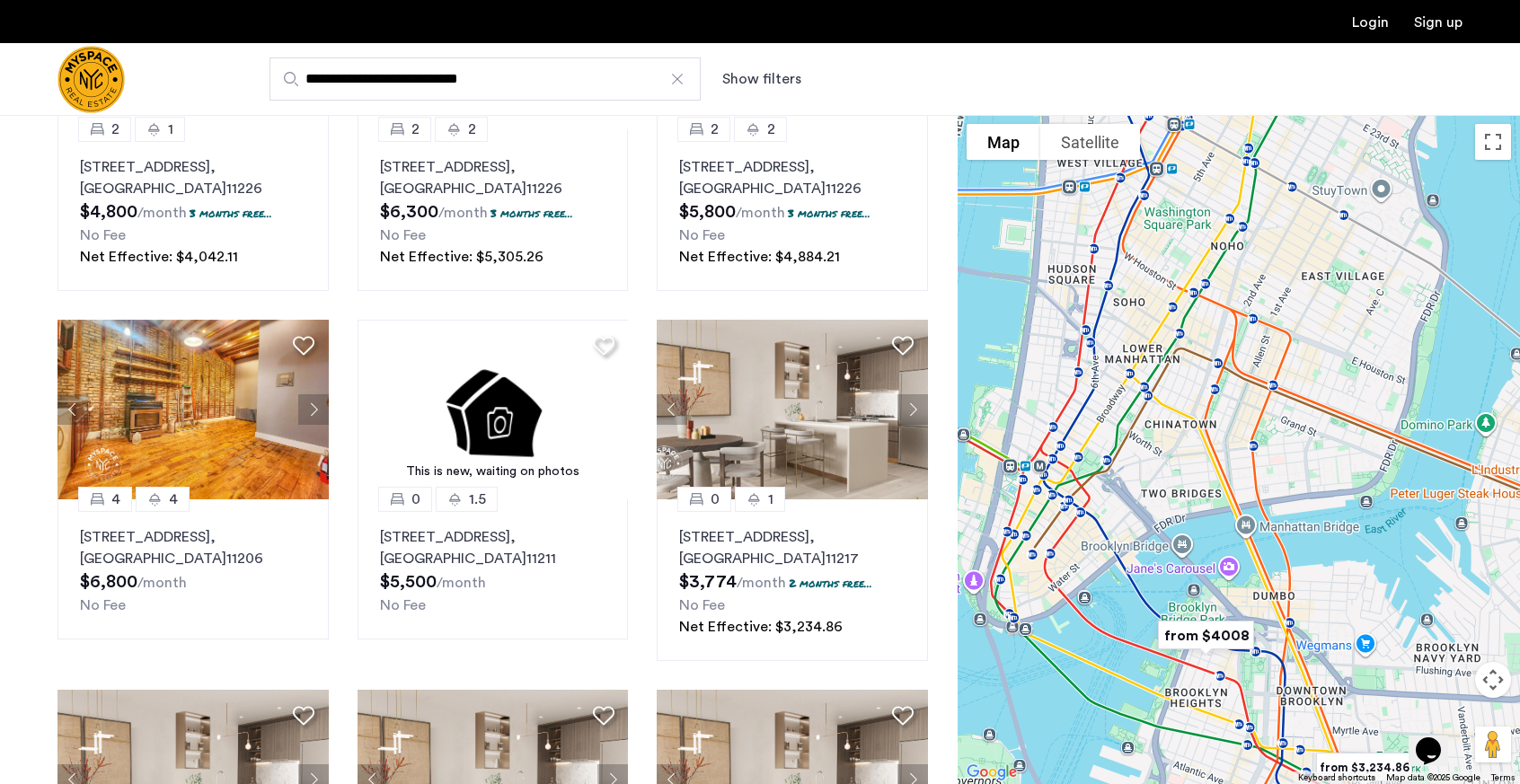
drag, startPoint x: 1218, startPoint y: 393, endPoint x: 1319, endPoint y: 586, distance: 217.8
click at [1319, 586] on div "To navigate, press the arrow keys." at bounding box center [1238, 449] width 562 height 669
click at [1210, 641] on img "from $4008" at bounding box center [1206, 635] width 125 height 55
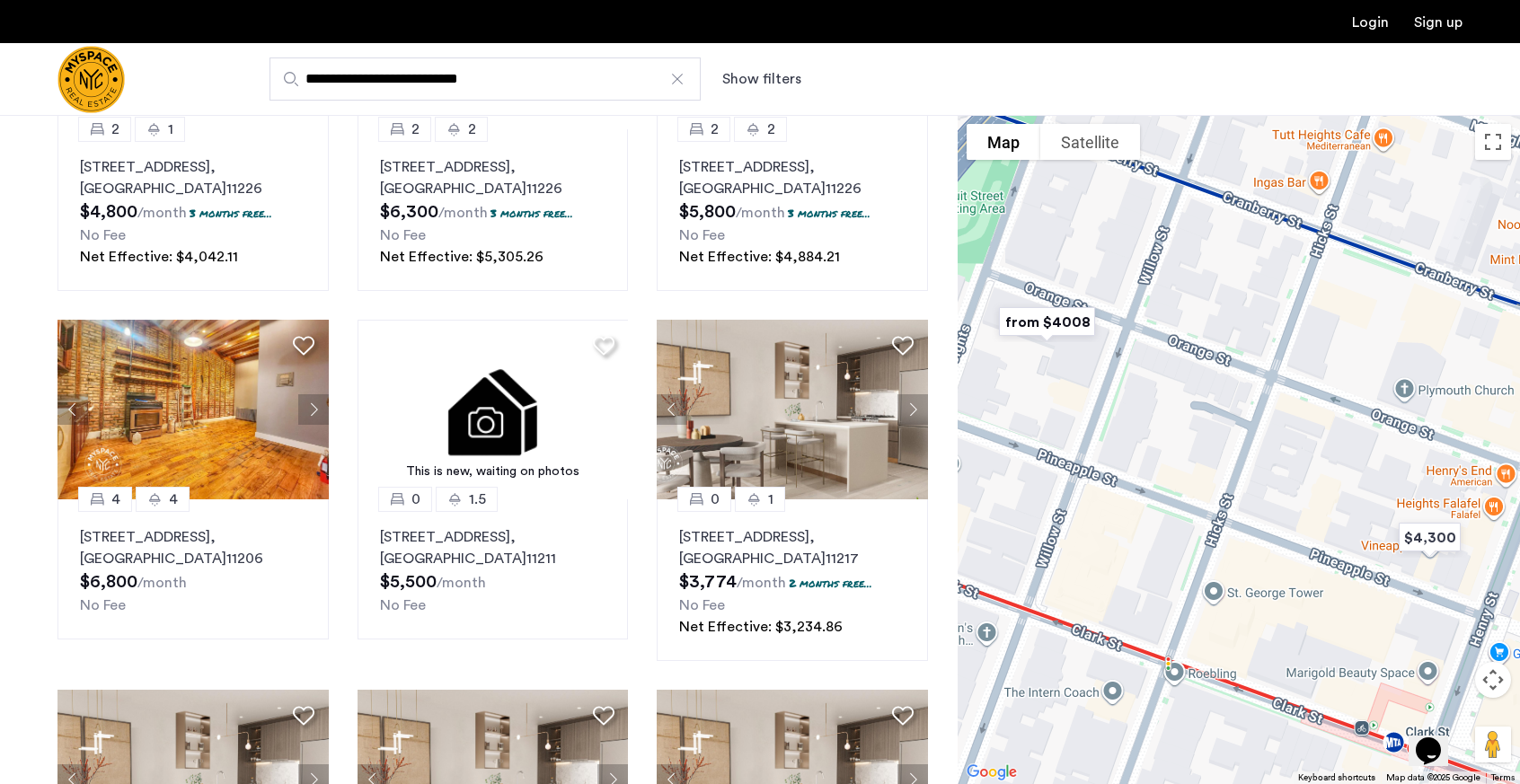
click at [1038, 329] on img "from $4008" at bounding box center [1047, 321] width 125 height 55
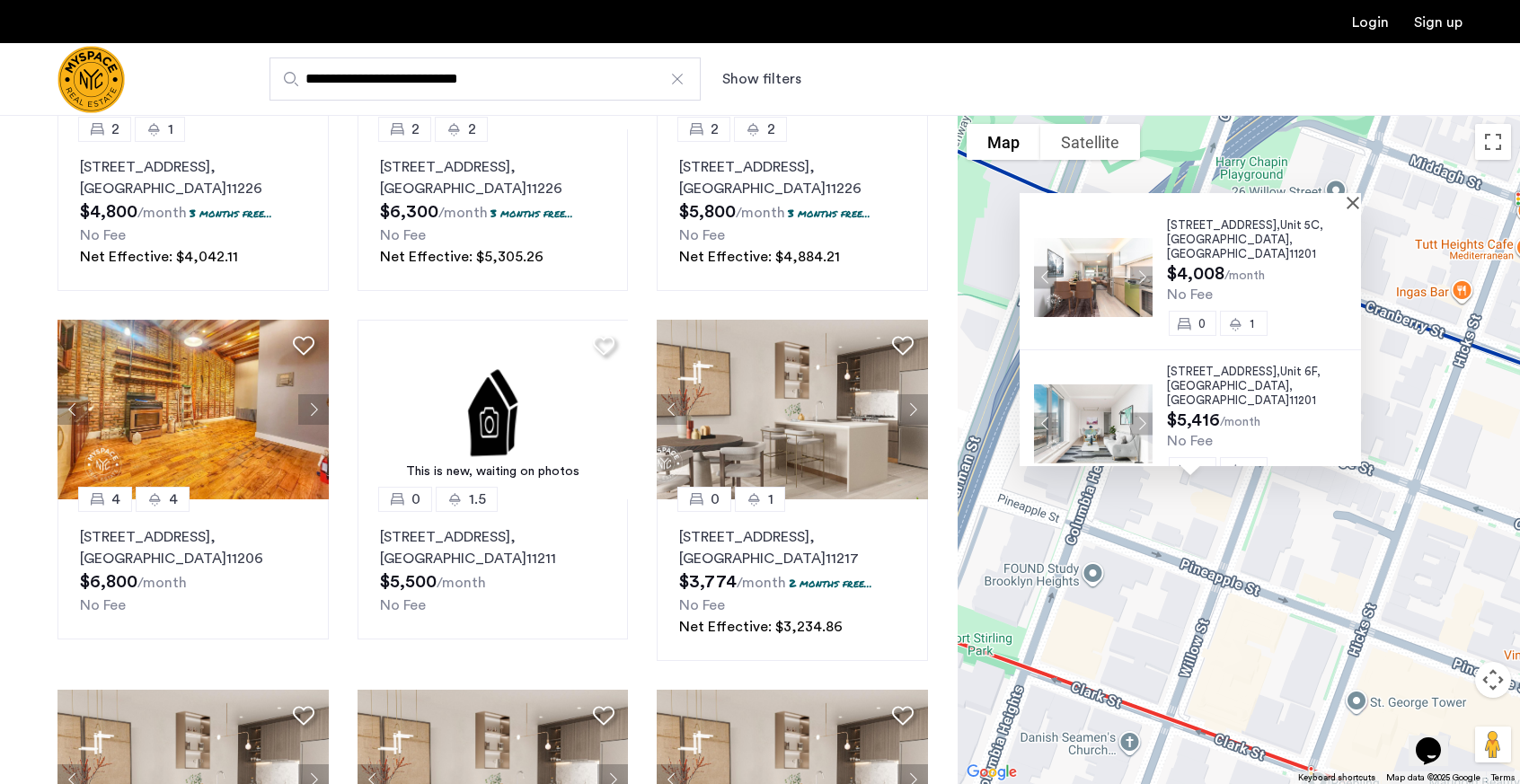
scroll to position [0, 0]
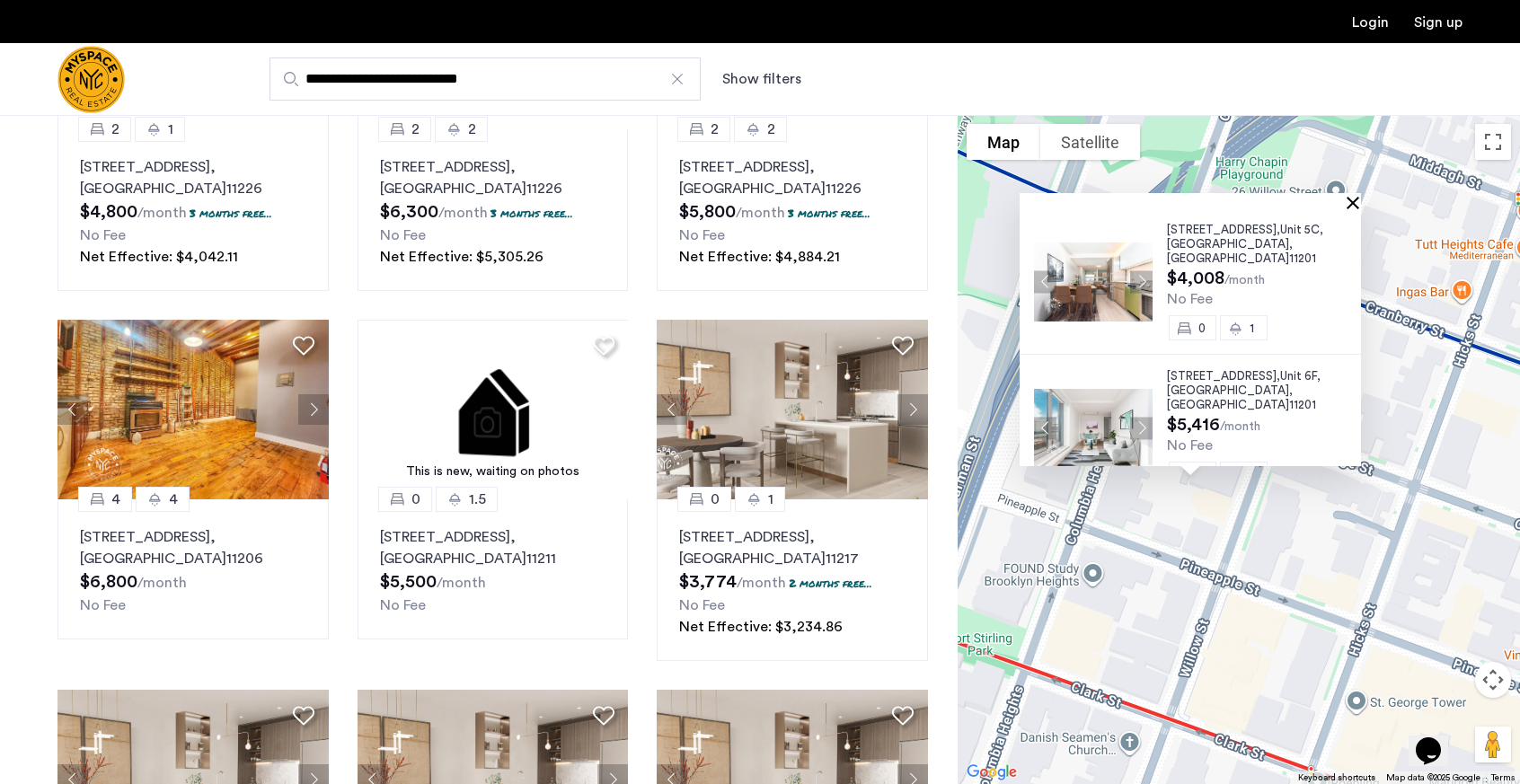
click at [1361, 205] on button "Close" at bounding box center [1356, 202] width 13 height 13
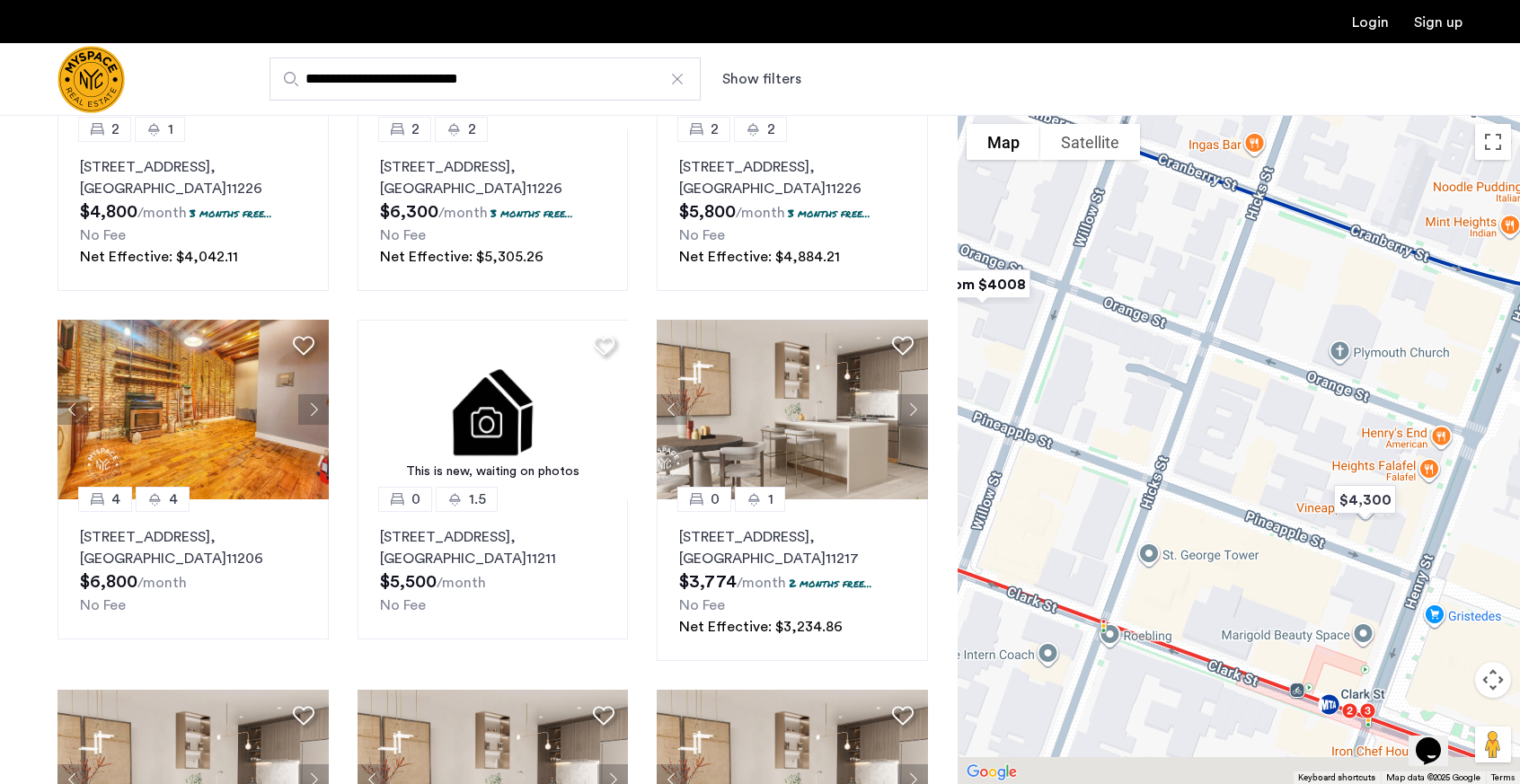
drag, startPoint x: 1304, startPoint y: 435, endPoint x: 1066, endPoint y: 259, distance: 296.0
click at [1066, 259] on div at bounding box center [1238, 449] width 562 height 669
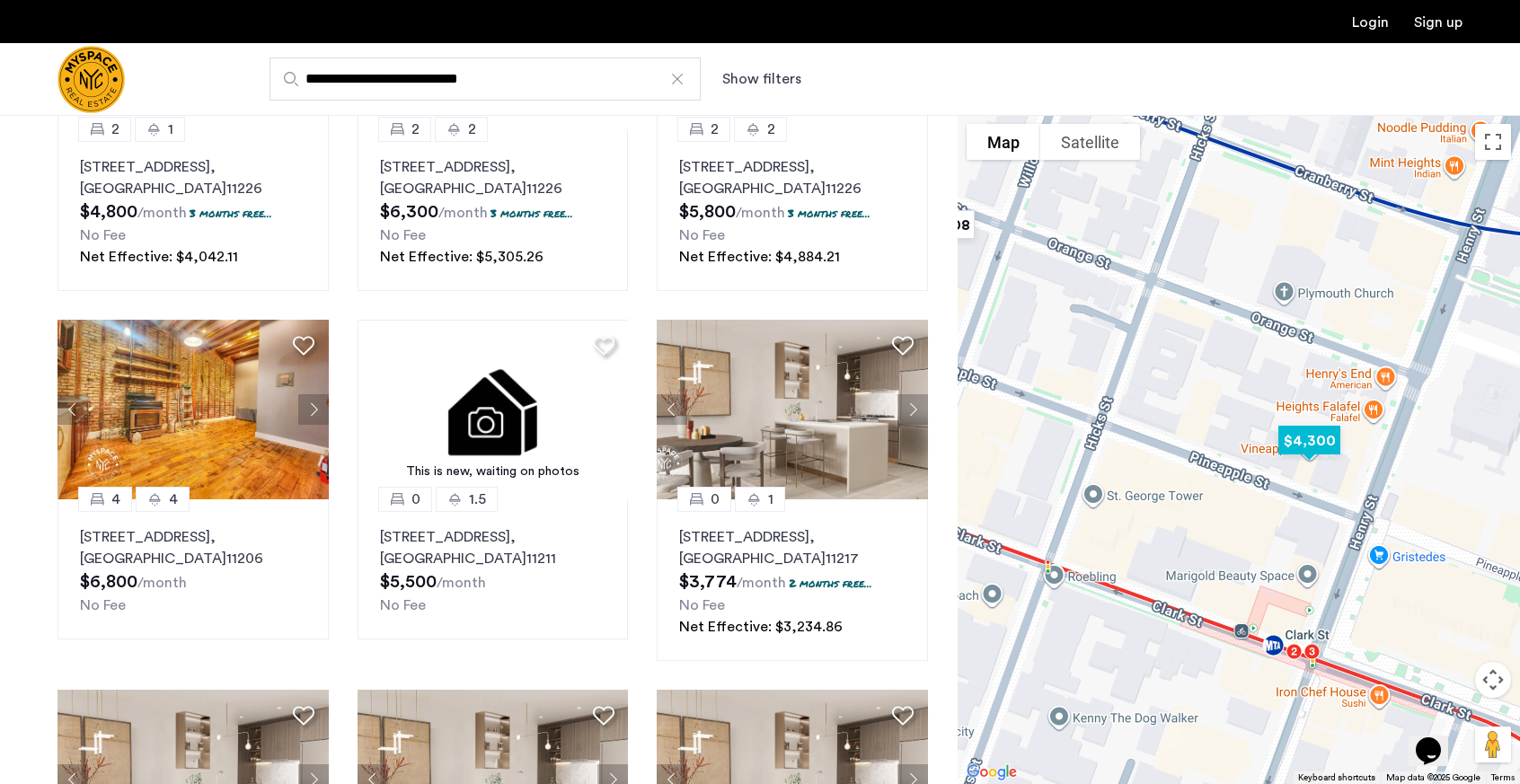
click at [1309, 440] on img "$4,300" at bounding box center [1309, 440] width 91 height 55
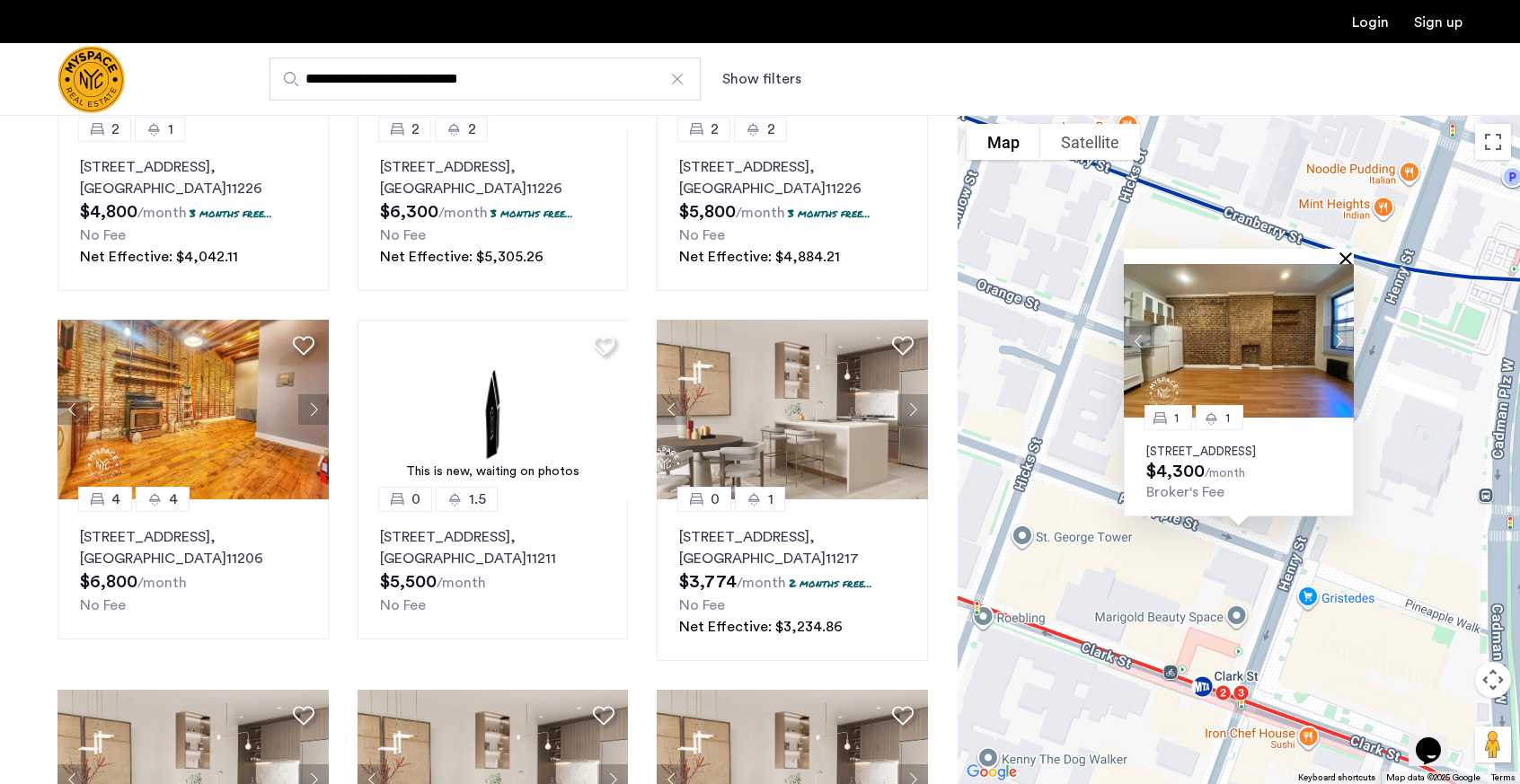
click at [1344, 251] on button "Close" at bounding box center [1349, 257] width 13 height 13
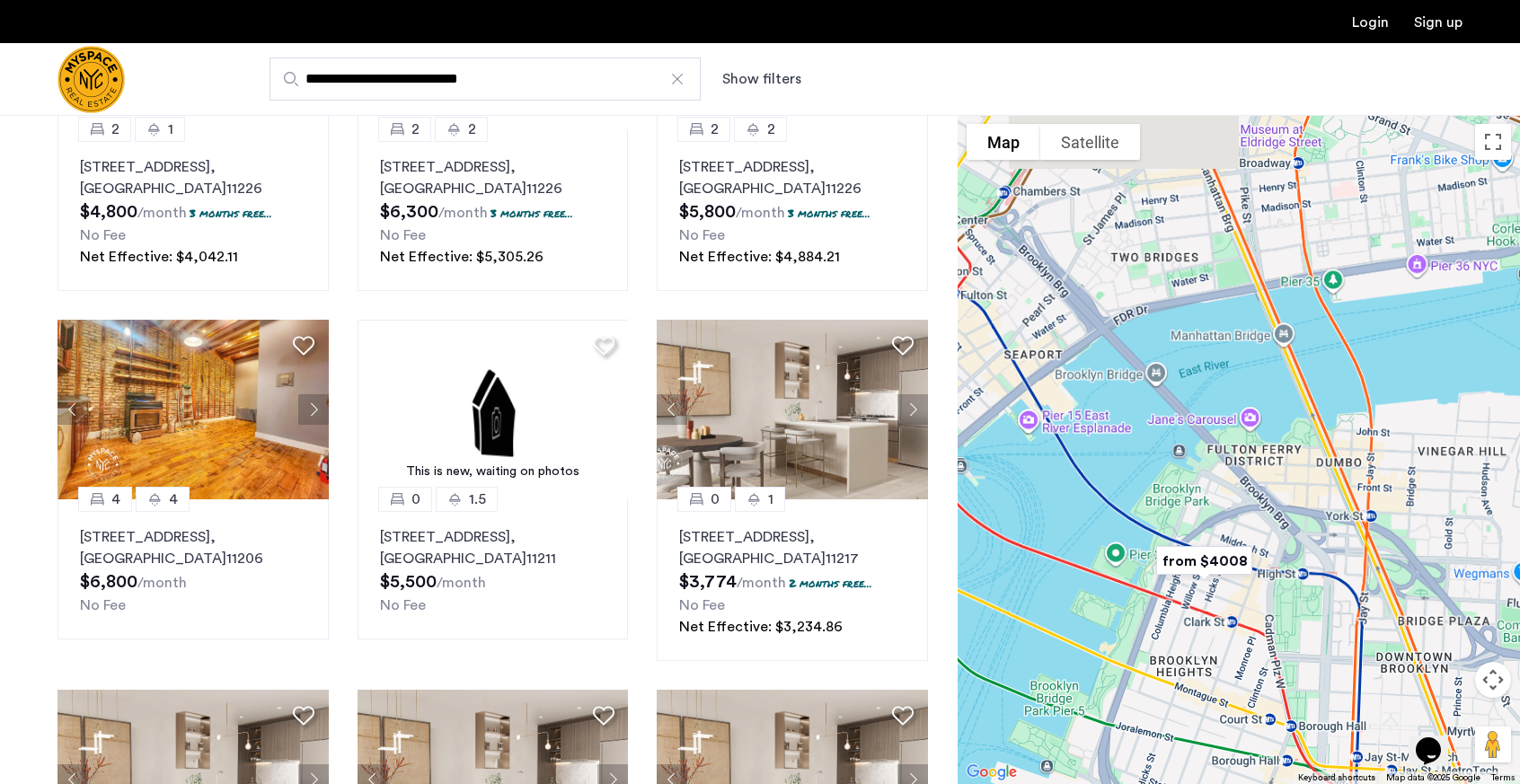
drag, startPoint x: 1181, startPoint y: 274, endPoint x: 1257, endPoint y: 604, distance: 338.6
click at [1257, 604] on div "To navigate, press the arrow keys." at bounding box center [1238, 449] width 562 height 669
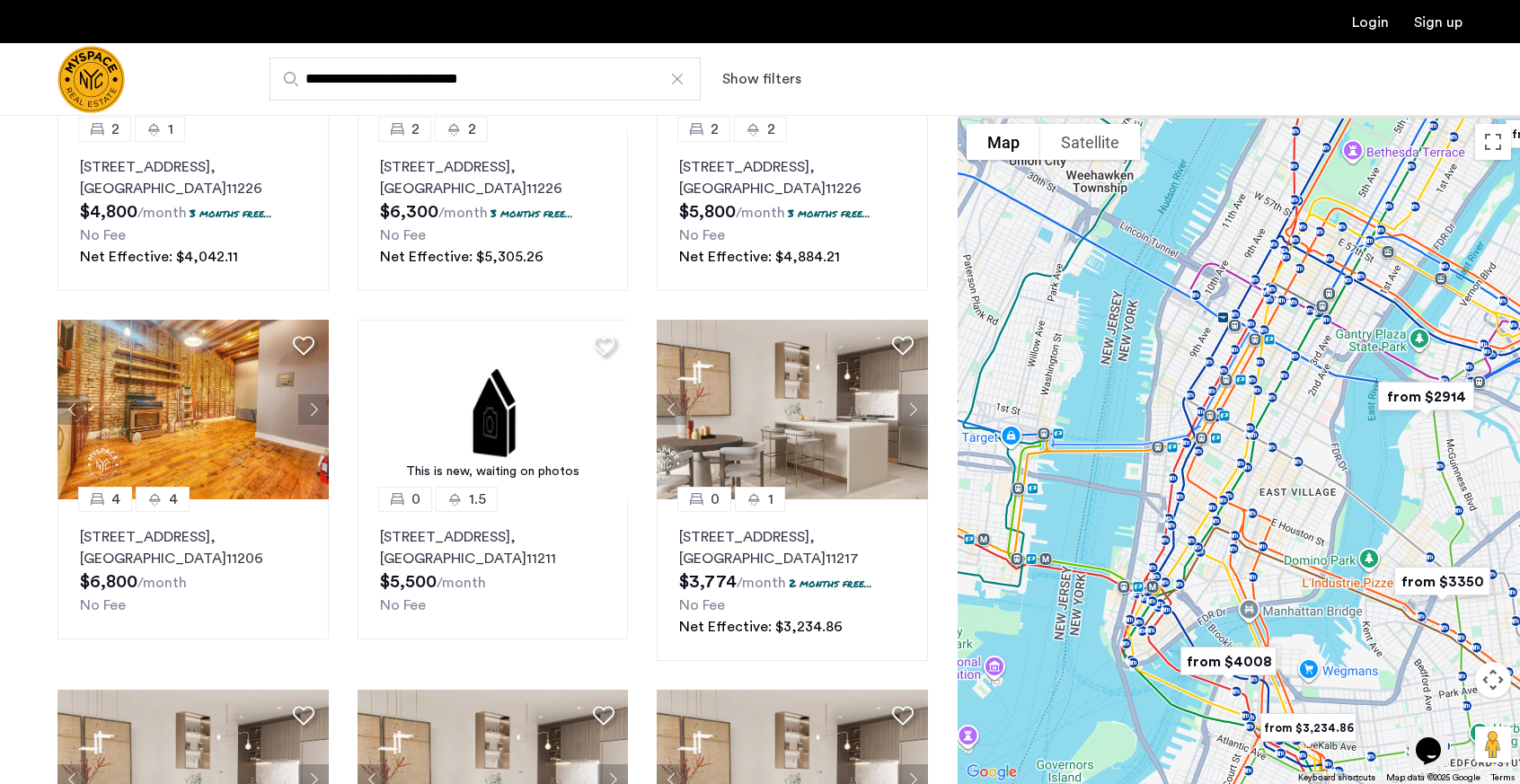
drag, startPoint x: 1283, startPoint y: 423, endPoint x: 1184, endPoint y: 563, distance: 171.5
click at [1184, 563] on div "To navigate, press the arrow keys." at bounding box center [1238, 449] width 562 height 669
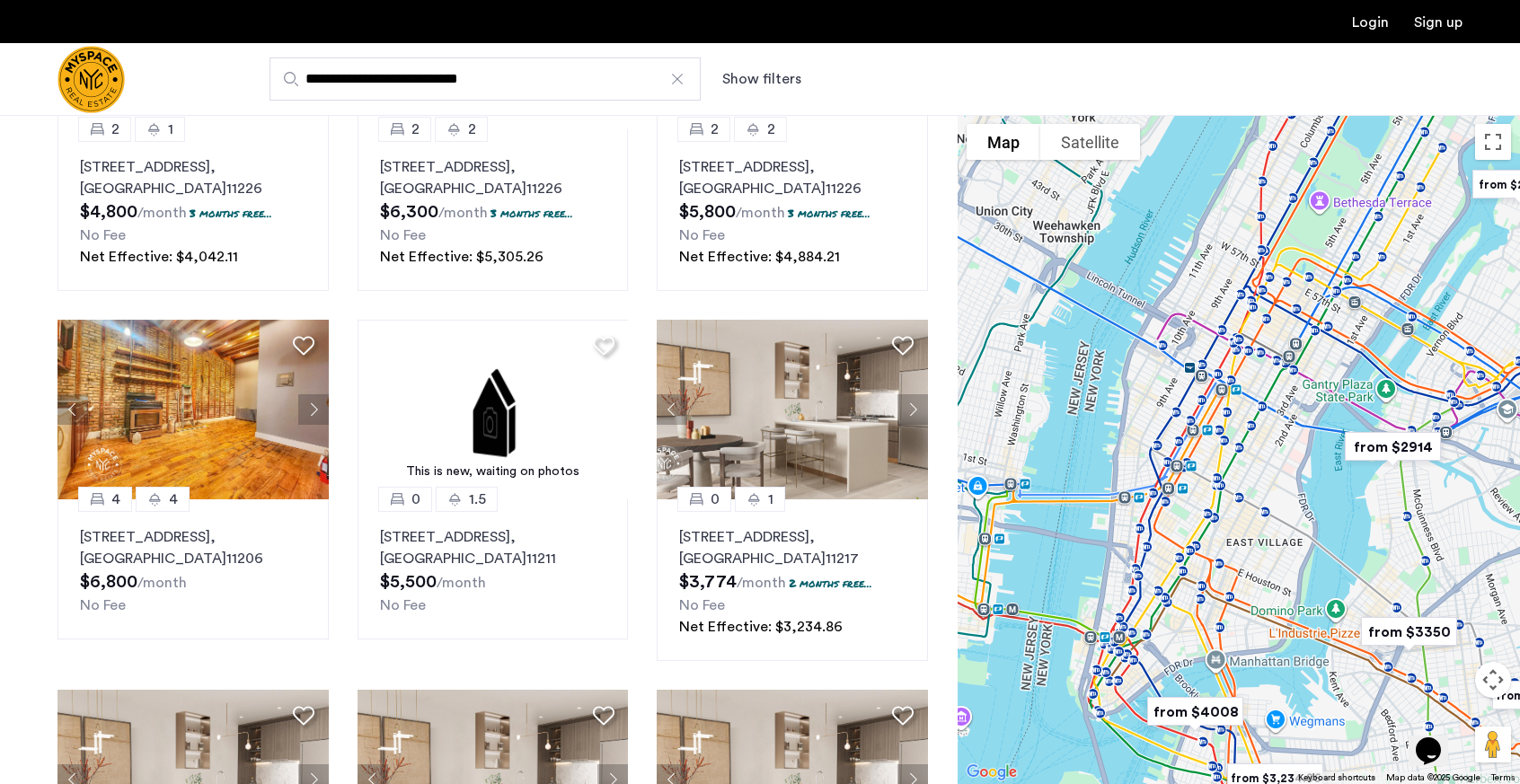
click at [1184, 563] on div "To navigate, press the arrow keys." at bounding box center [1238, 449] width 562 height 669
click at [767, 90] on div "**********" at bounding box center [848, 79] width 1229 height 43
click at [755, 71] on button "Show filters" at bounding box center [761, 79] width 79 height 21
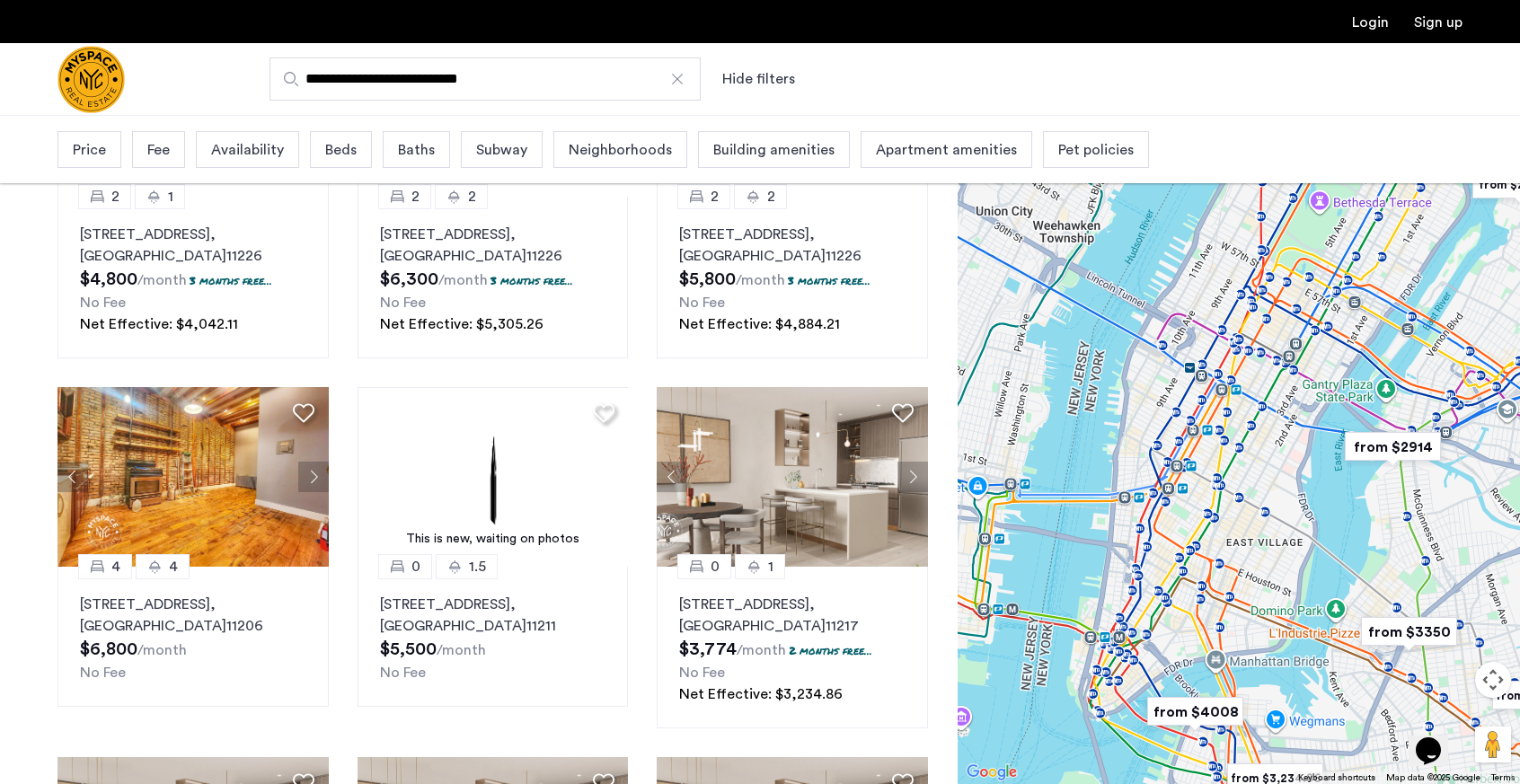
click at [755, 71] on button "Hide filters" at bounding box center [758, 79] width 73 height 21
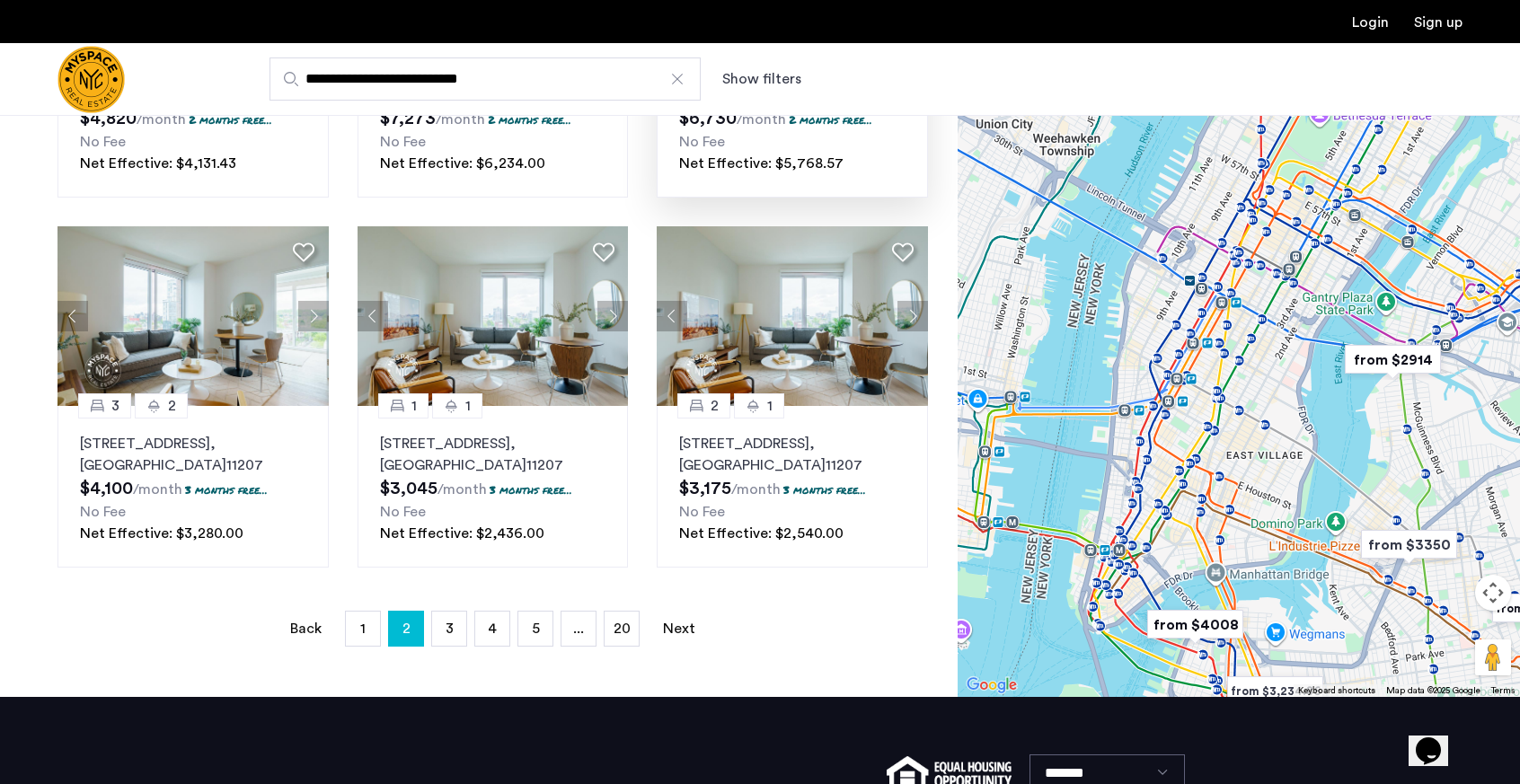
scroll to position [1123, 0]
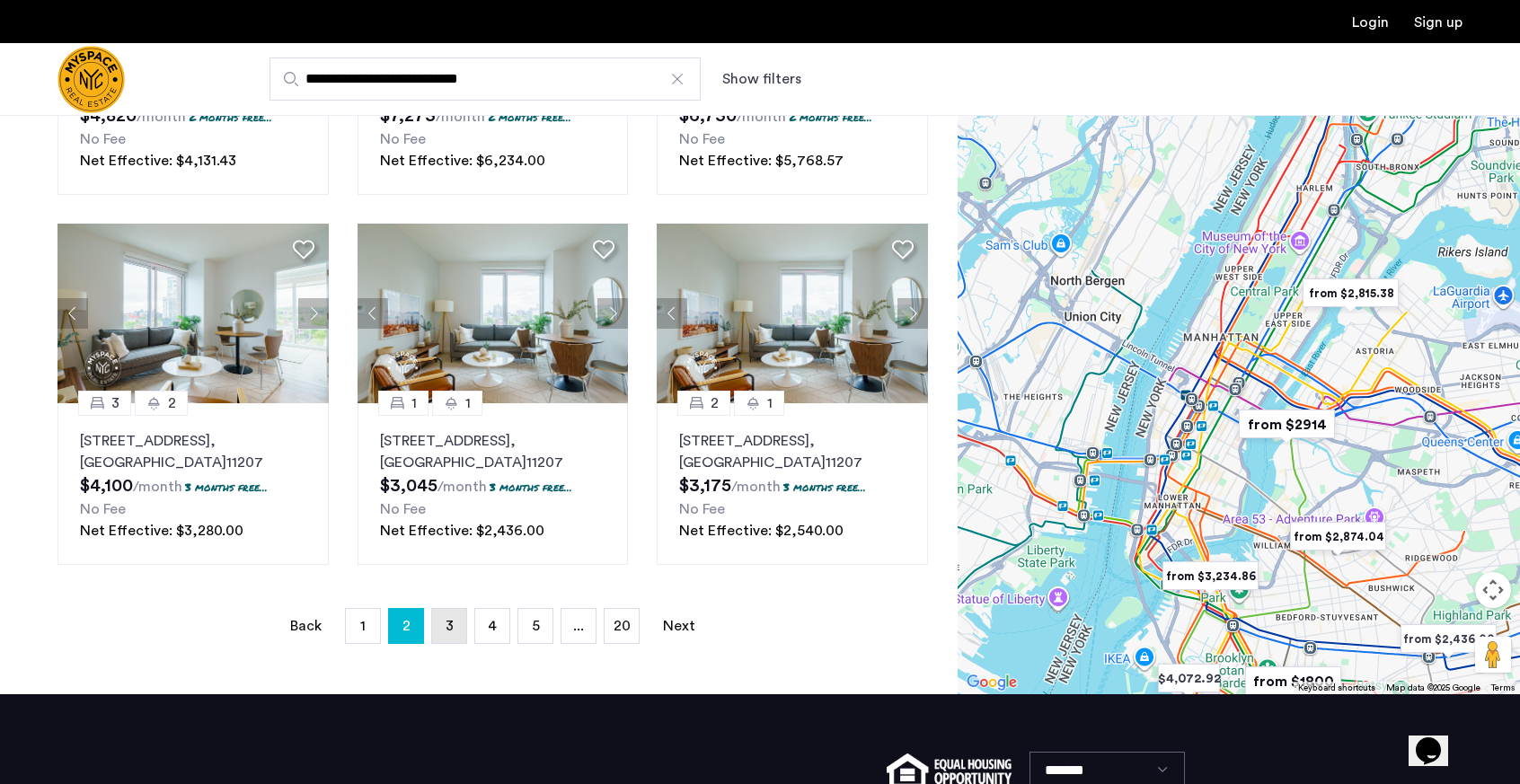
click at [449, 622] on span "3" at bounding box center [449, 625] width 8 height 15
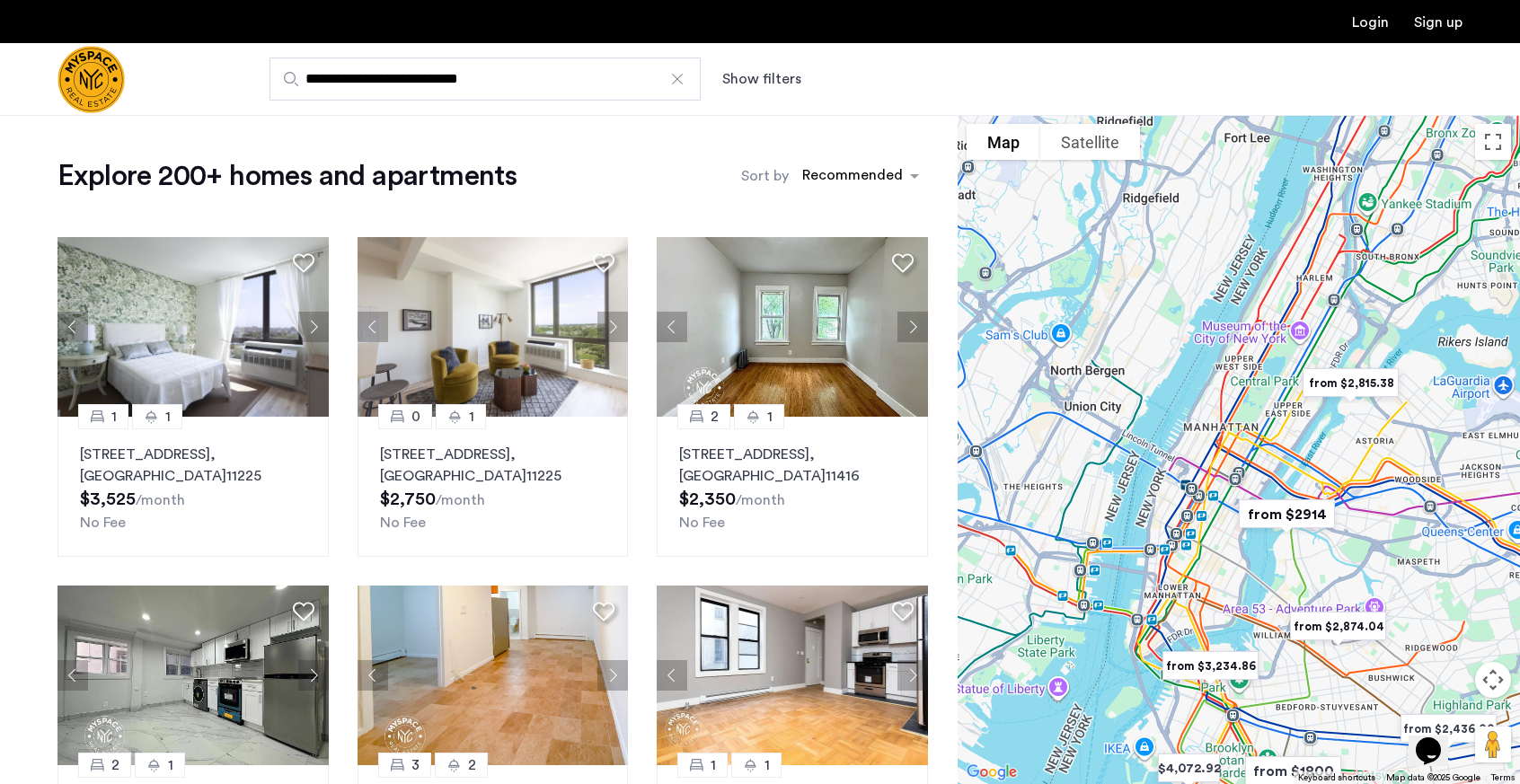
click at [771, 93] on div "**********" at bounding box center [848, 79] width 1229 height 43
click at [748, 82] on button "Show filters" at bounding box center [761, 79] width 79 height 21
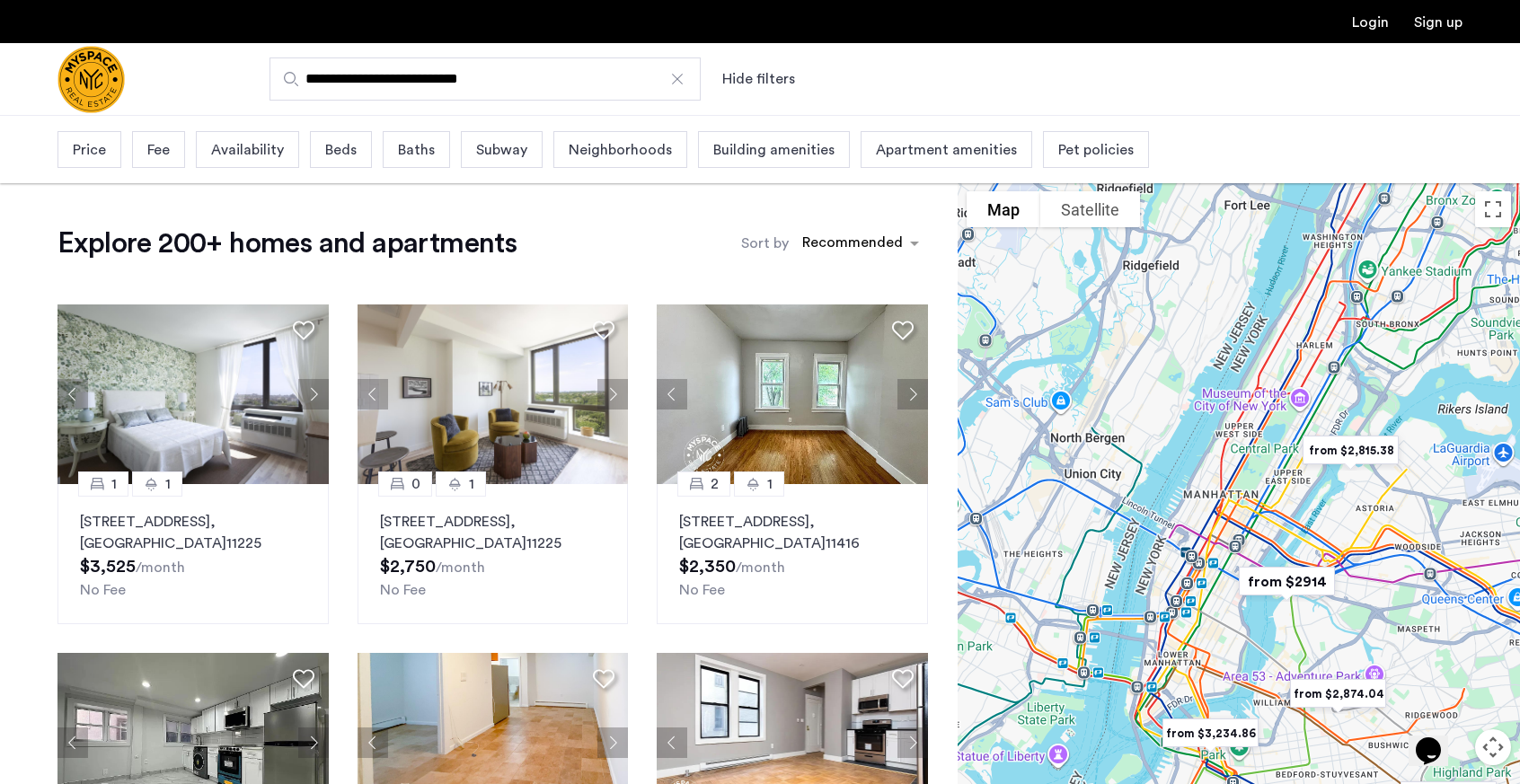
click at [748, 82] on button "Hide filters" at bounding box center [758, 79] width 73 height 21
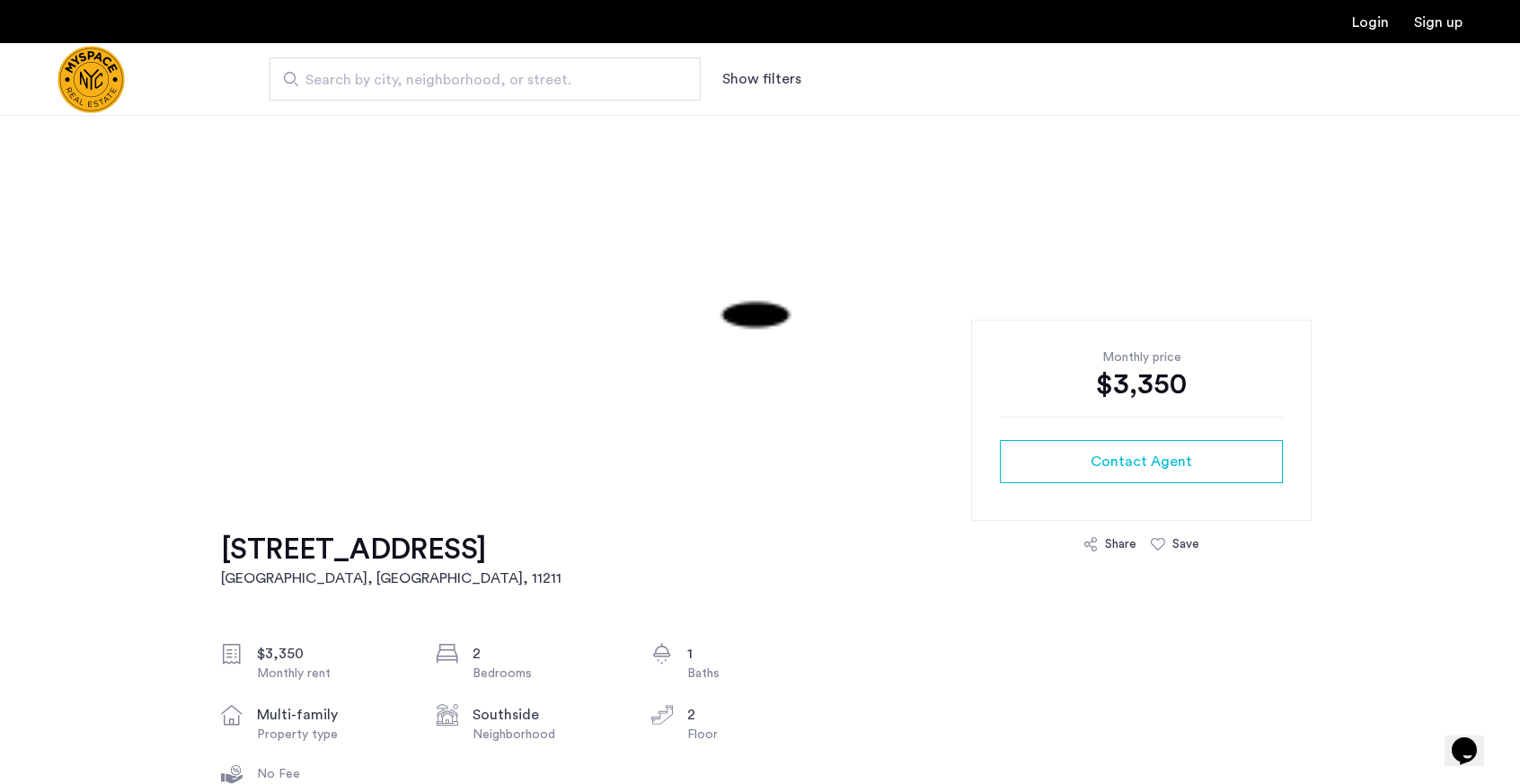
scroll to position [166, 0]
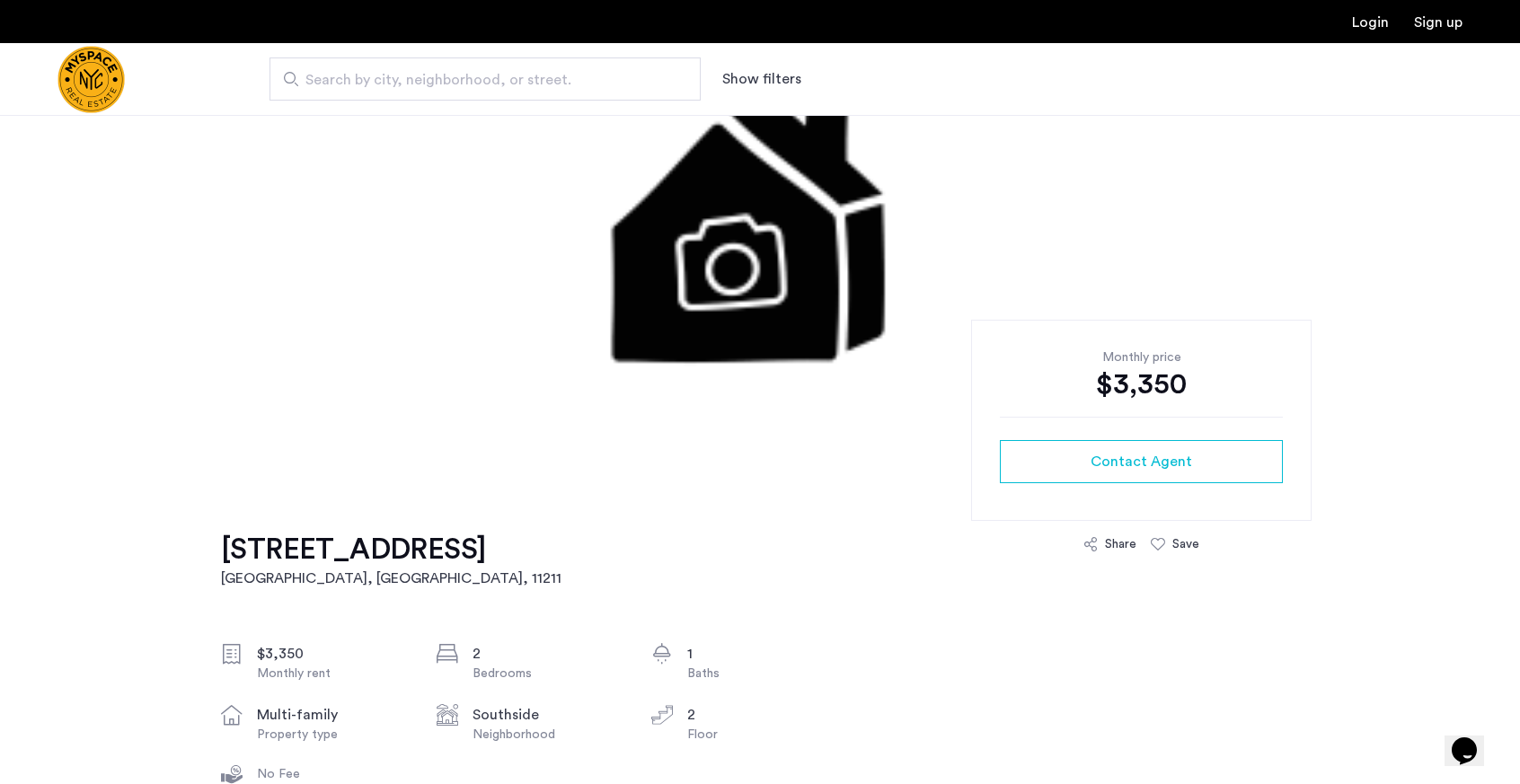
drag, startPoint x: 216, startPoint y: 550, endPoint x: 503, endPoint y: 553, distance: 287.0
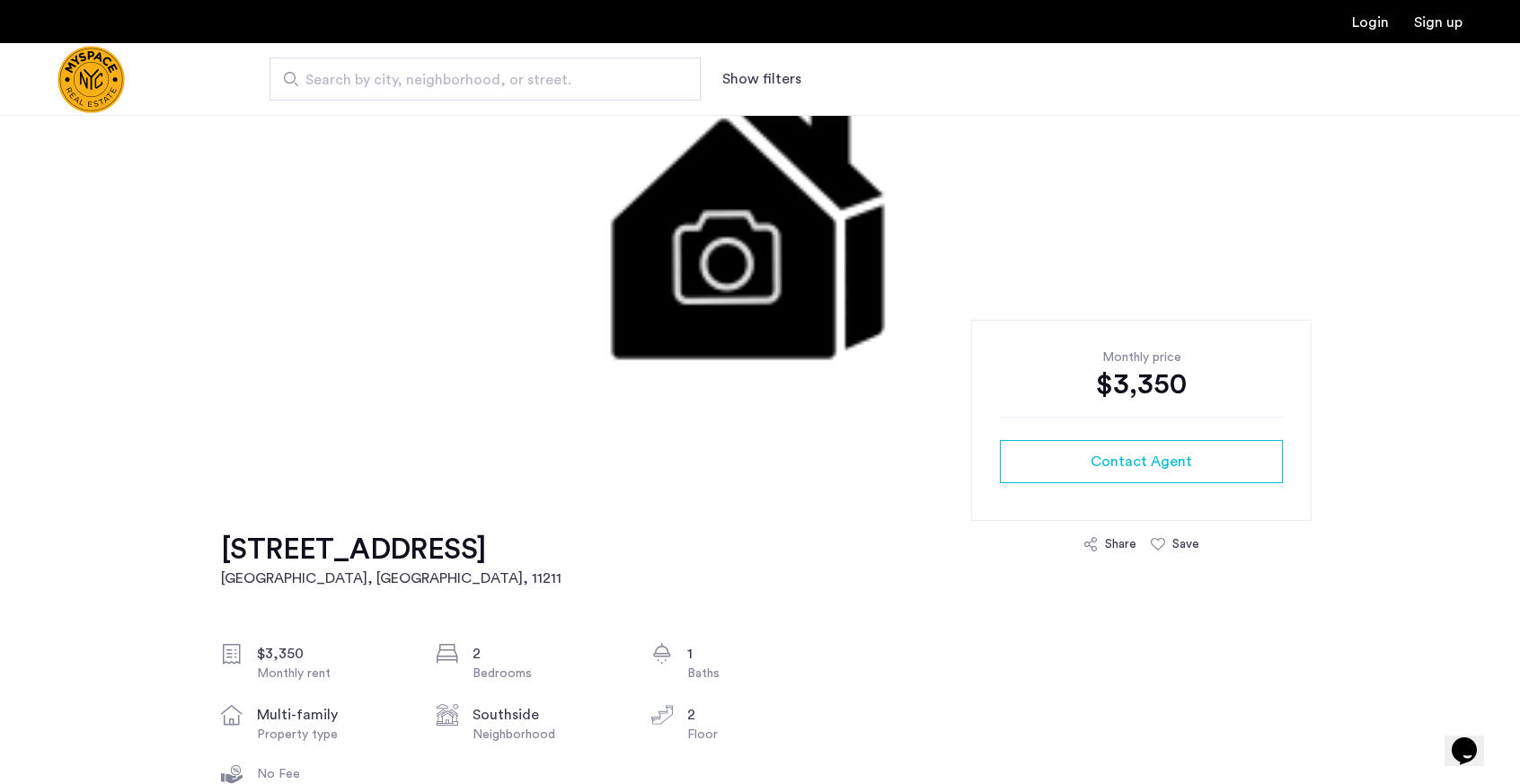
copy h1 "360 Broadway, Unit 2R"
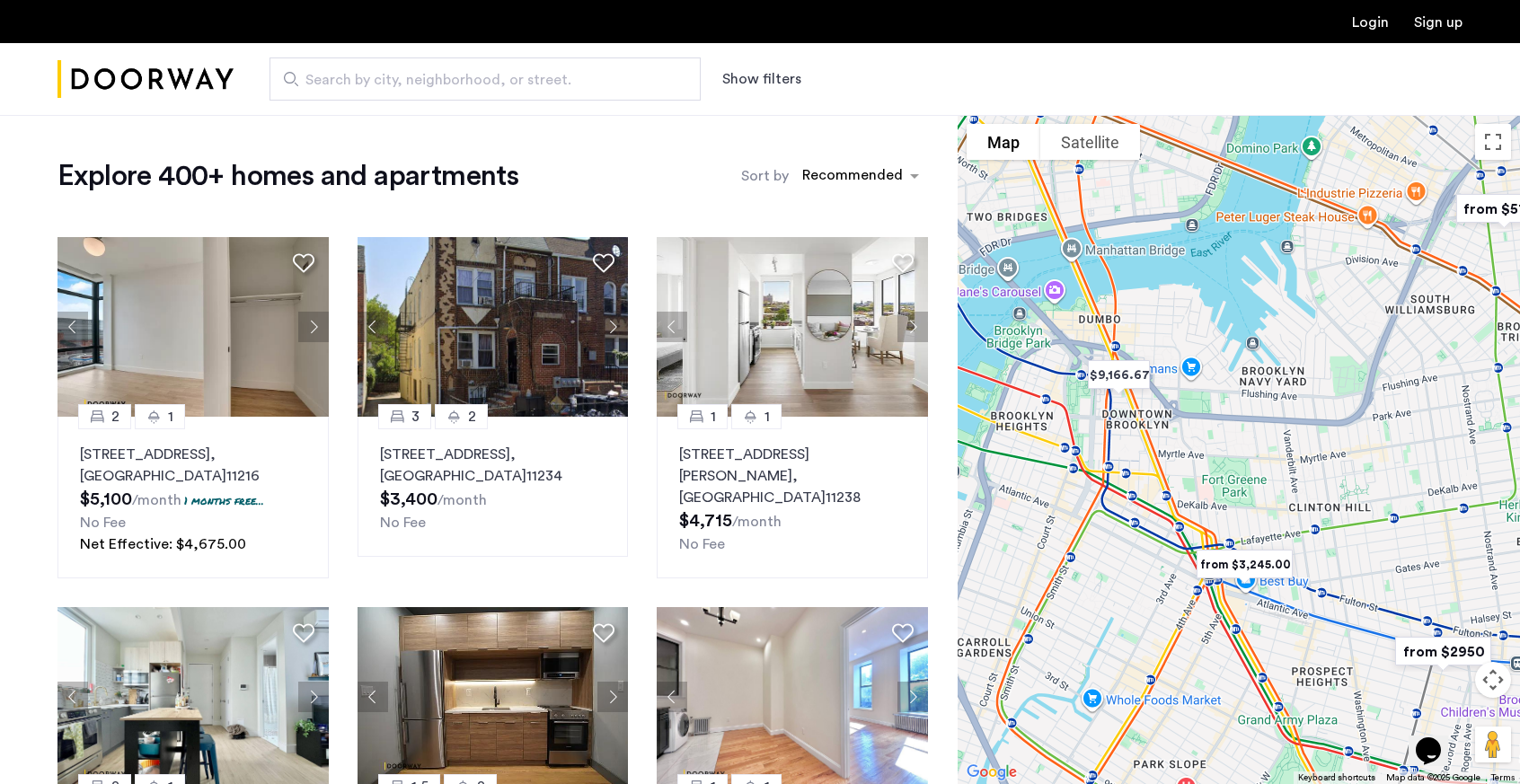
drag, startPoint x: 1104, startPoint y: 534, endPoint x: 1478, endPoint y: 168, distance: 523.3
click at [1478, 168] on div at bounding box center [1238, 449] width 562 height 669
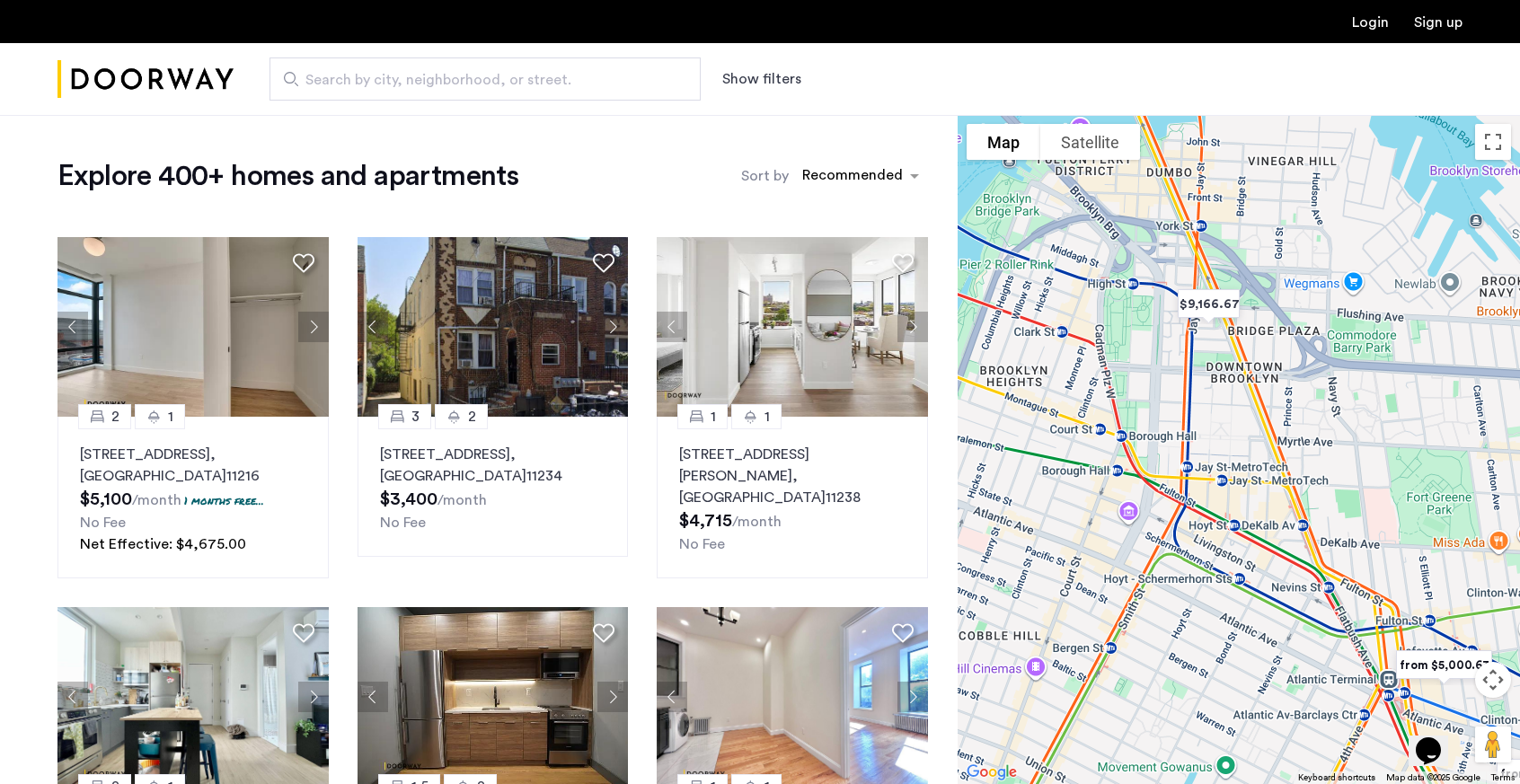
drag, startPoint x: 1223, startPoint y: 424, endPoint x: 1365, endPoint y: 334, distance: 168.1
click at [1365, 334] on div at bounding box center [1238, 449] width 562 height 669
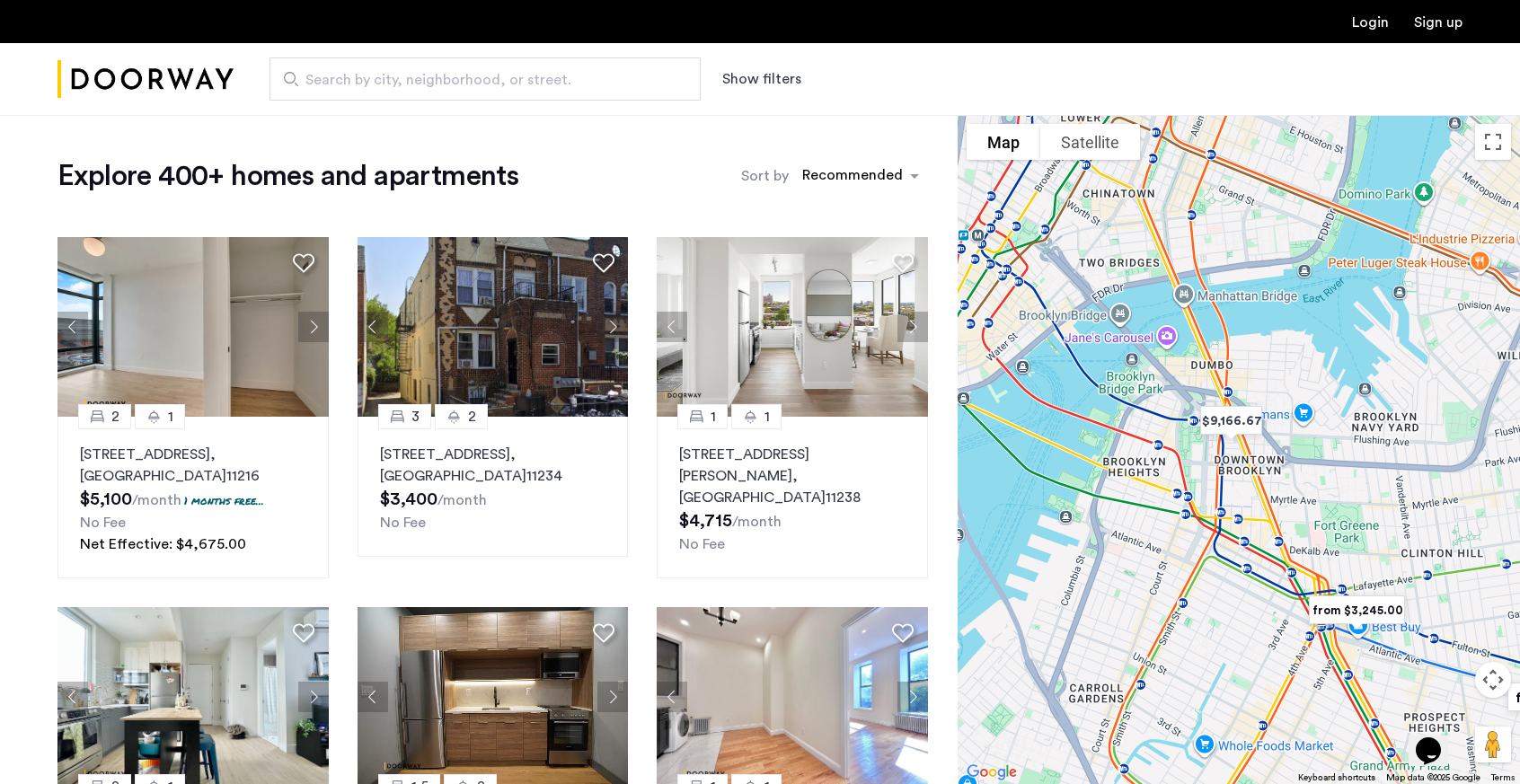
drag, startPoint x: 1384, startPoint y: 360, endPoint x: 1309, endPoint y: 479, distance: 140.7
click at [1309, 479] on div at bounding box center [1238, 449] width 562 height 669
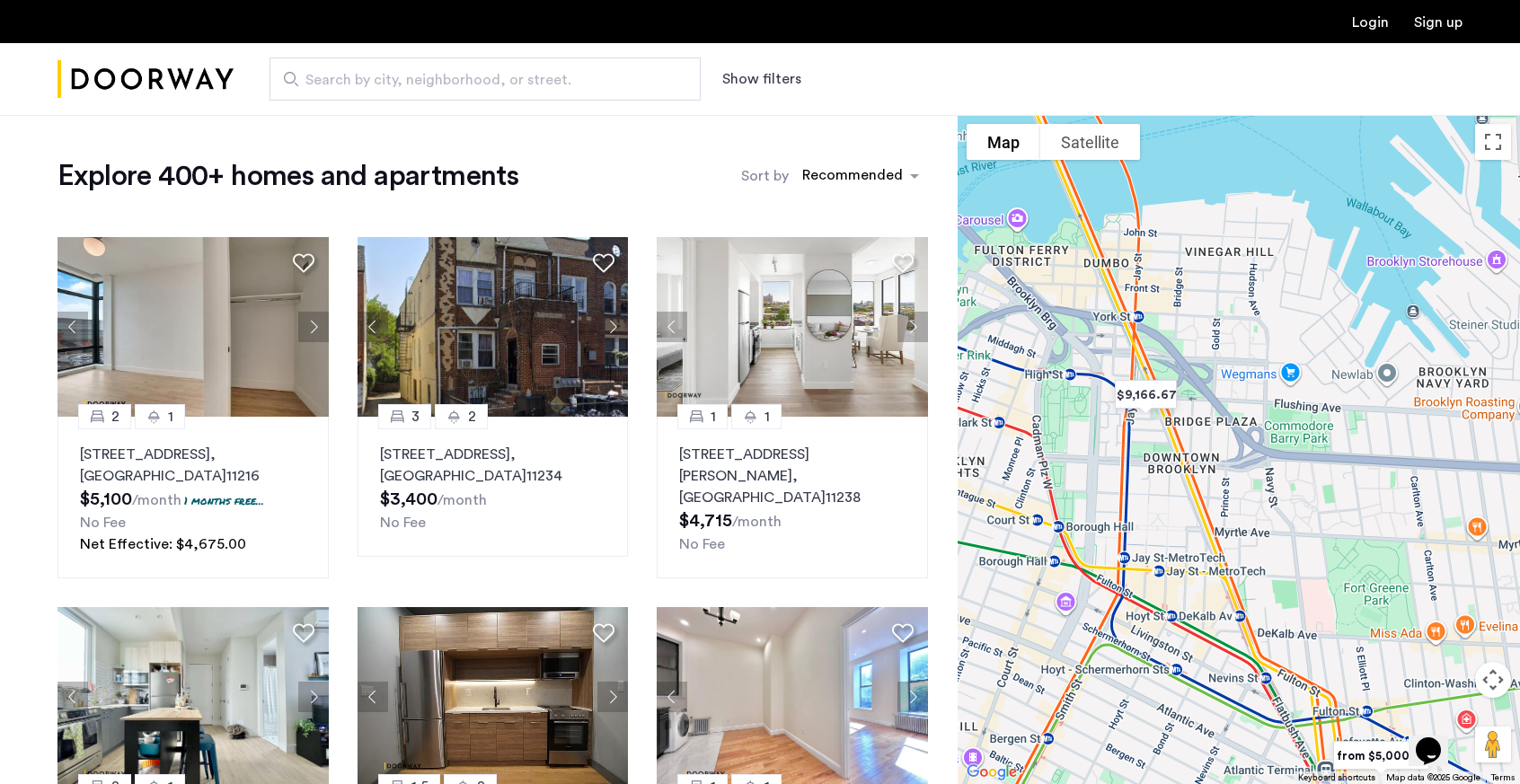
click at [561, 81] on span "Search by city, neighborhood, or street." at bounding box center [477, 80] width 345 height 21
click at [561, 81] on input "Search by city, neighborhood, or street." at bounding box center [485, 79] width 432 height 43
click at [751, 76] on button "Show filters" at bounding box center [761, 79] width 79 height 21
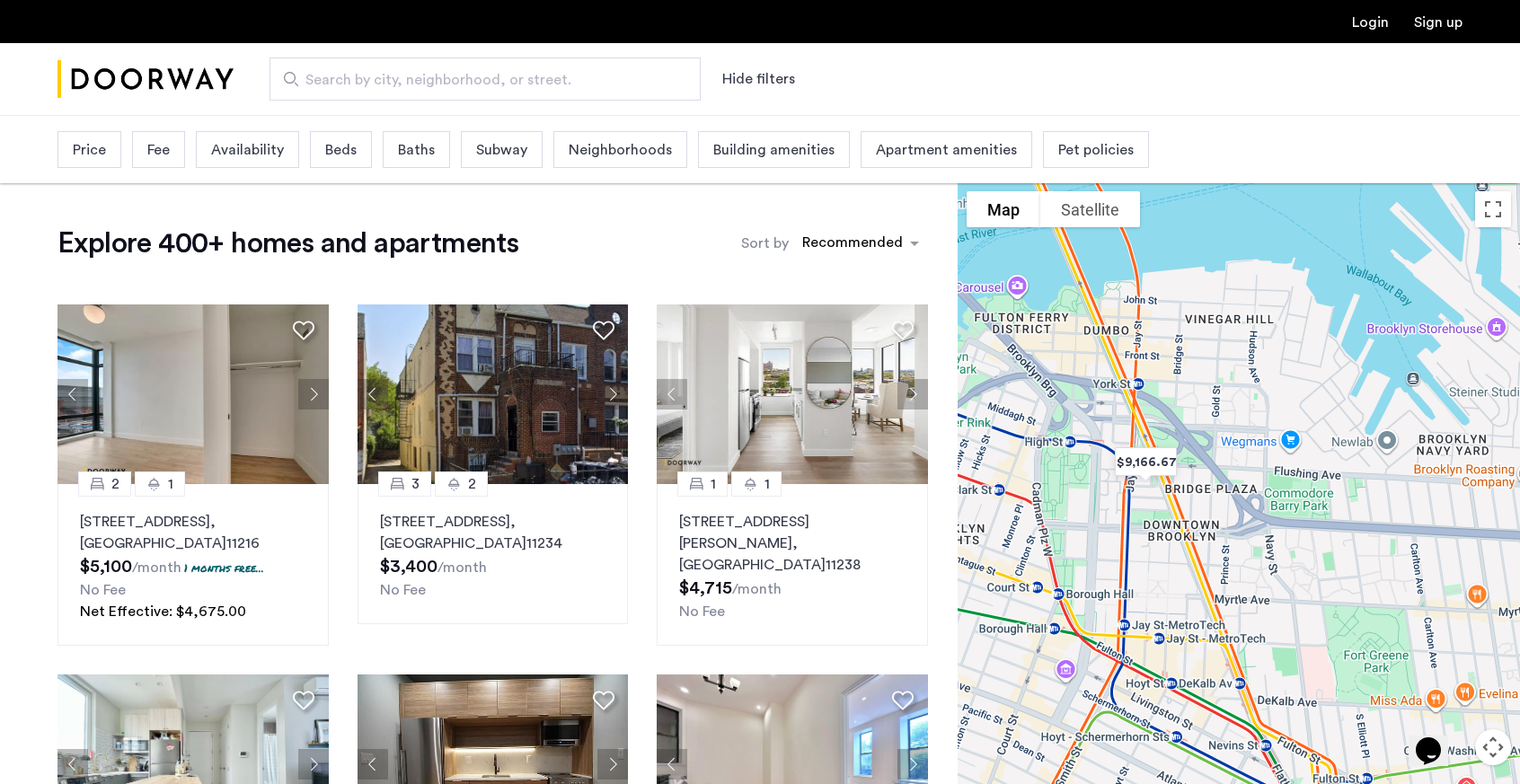
click at [602, 155] on span "Neighborhoods" at bounding box center [621, 150] width 103 height 21
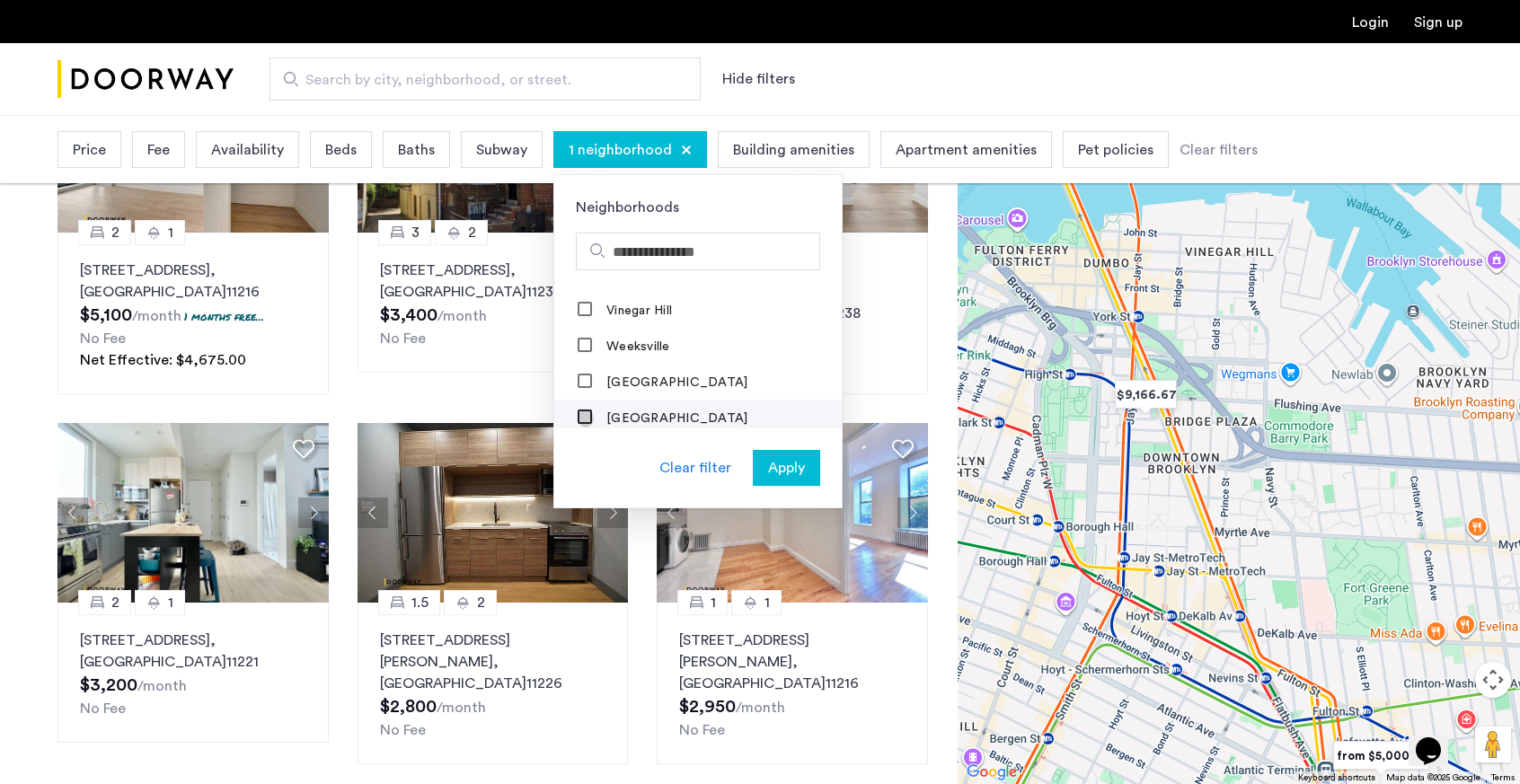
scroll to position [2083, 0]
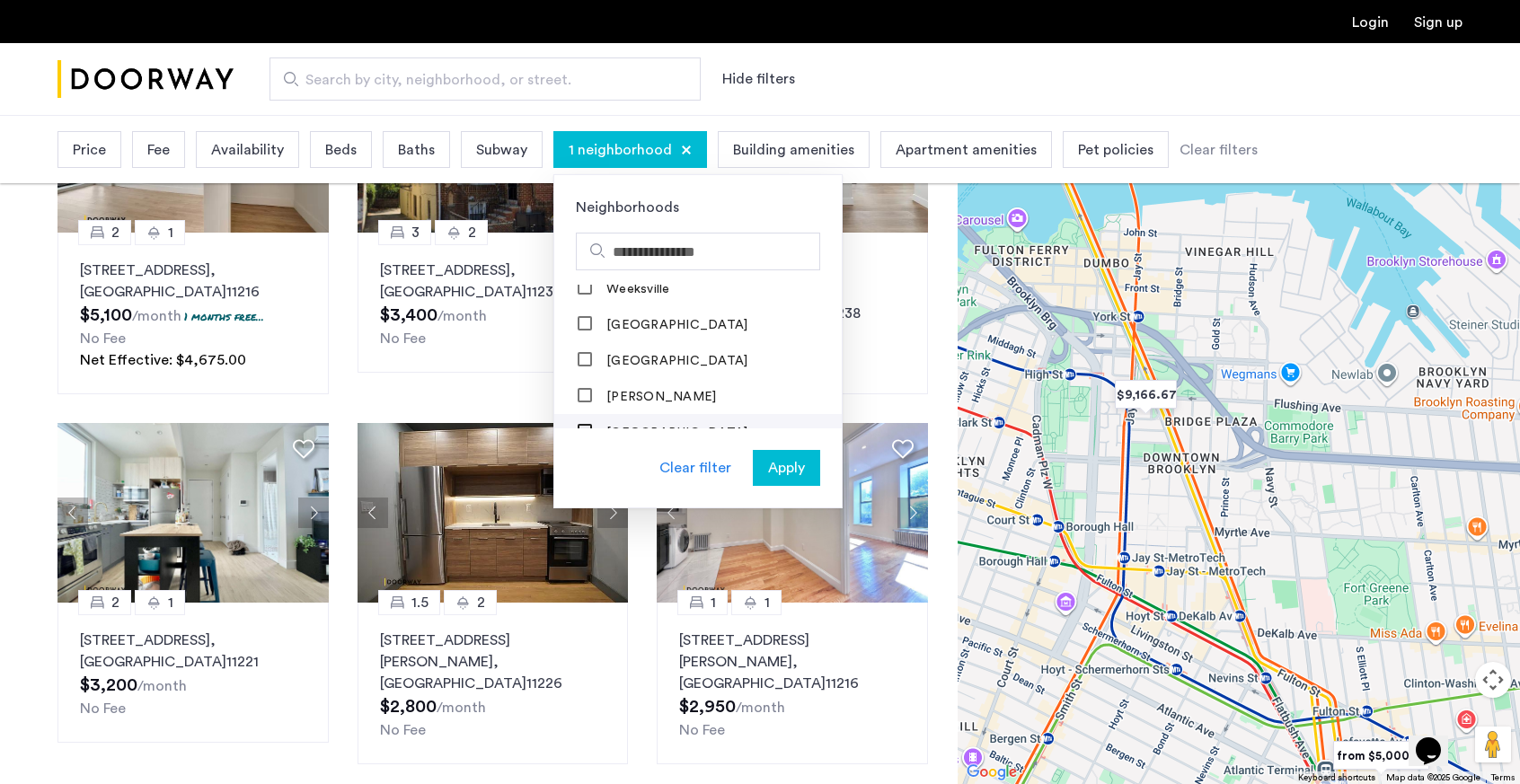
click at [588, 426] on div at bounding box center [586, 432] width 15 height 15
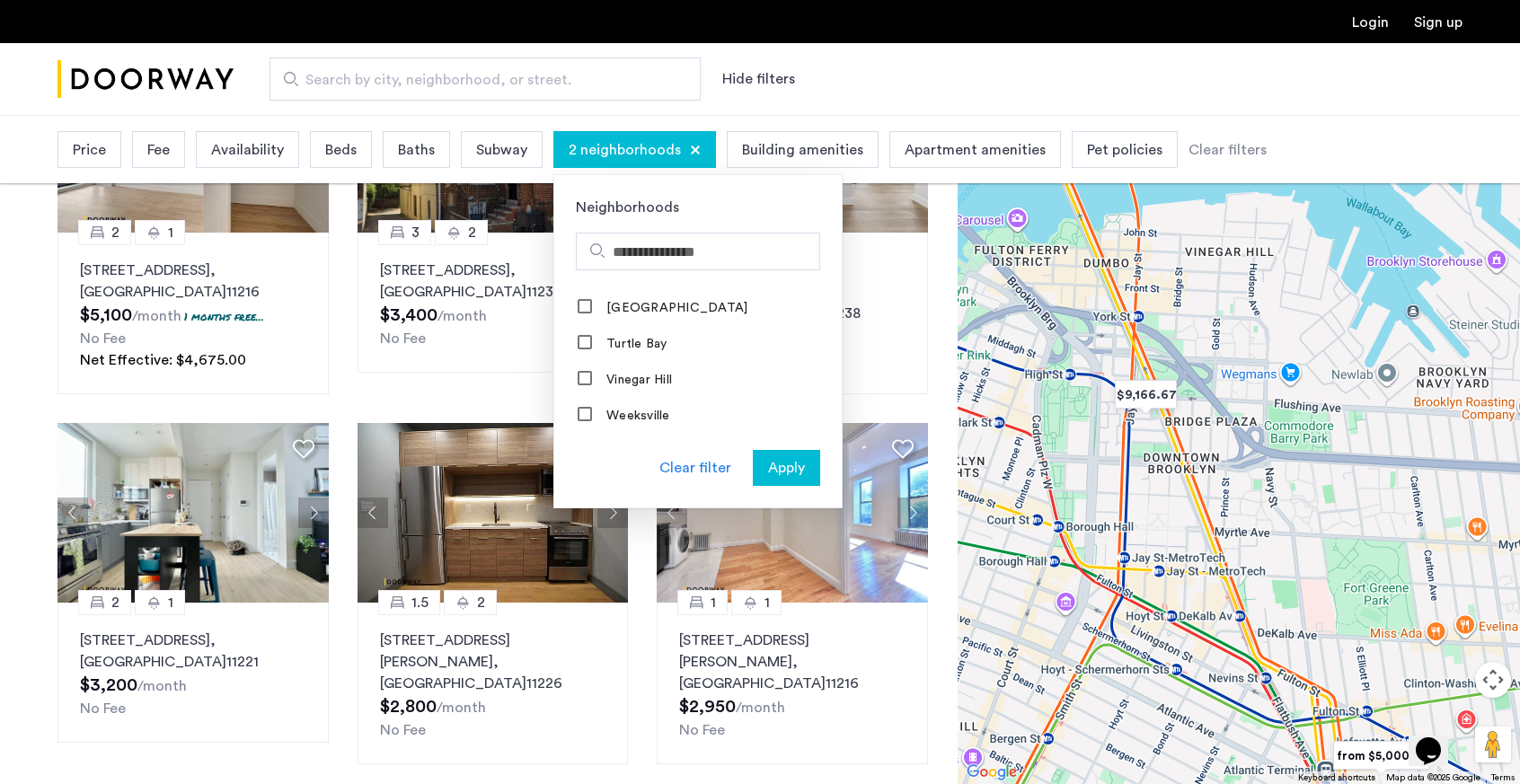
scroll to position [1941, 0]
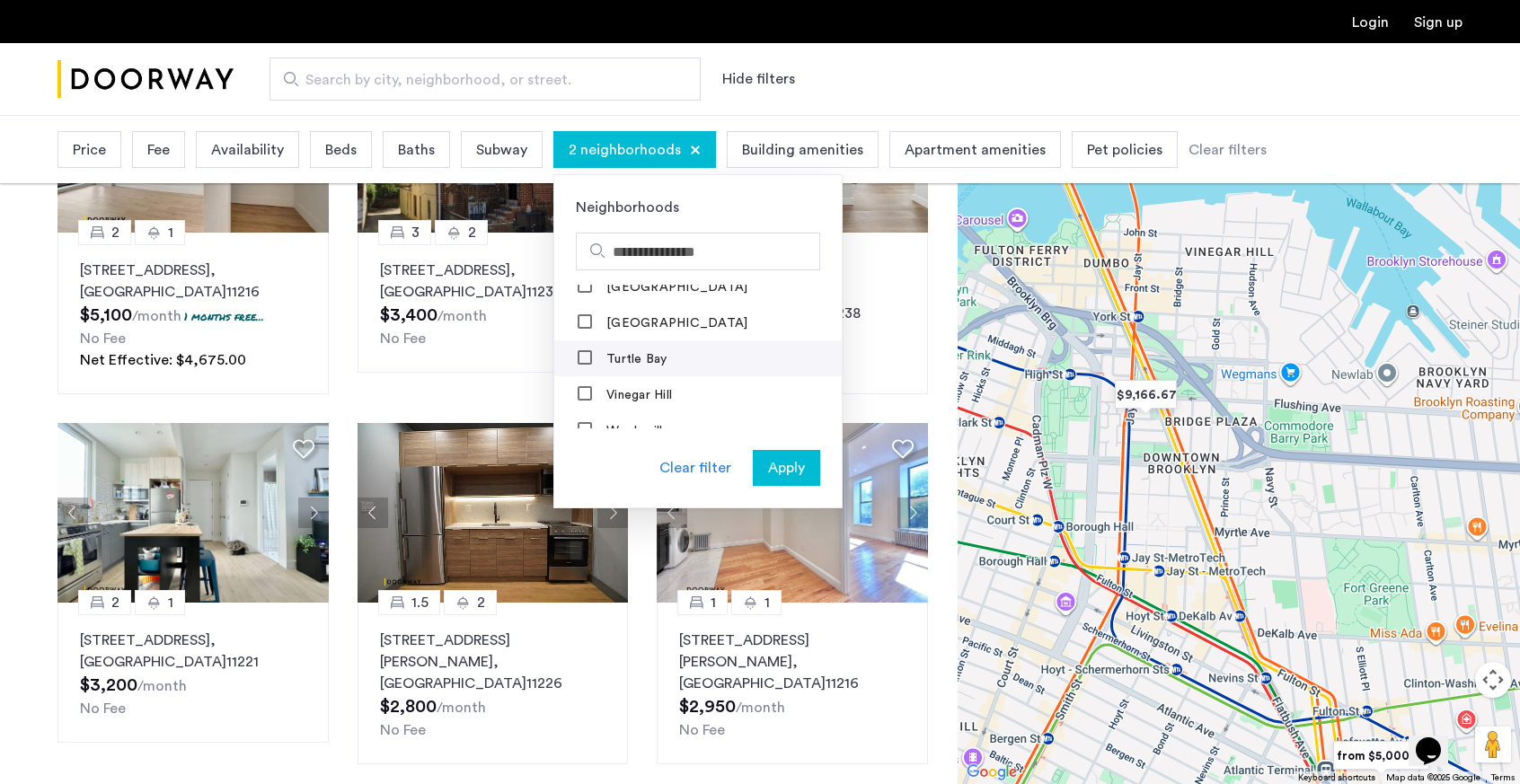
click at [572, 340] on mat-checkbox "Turtle Bay" at bounding box center [698, 357] width 287 height 36
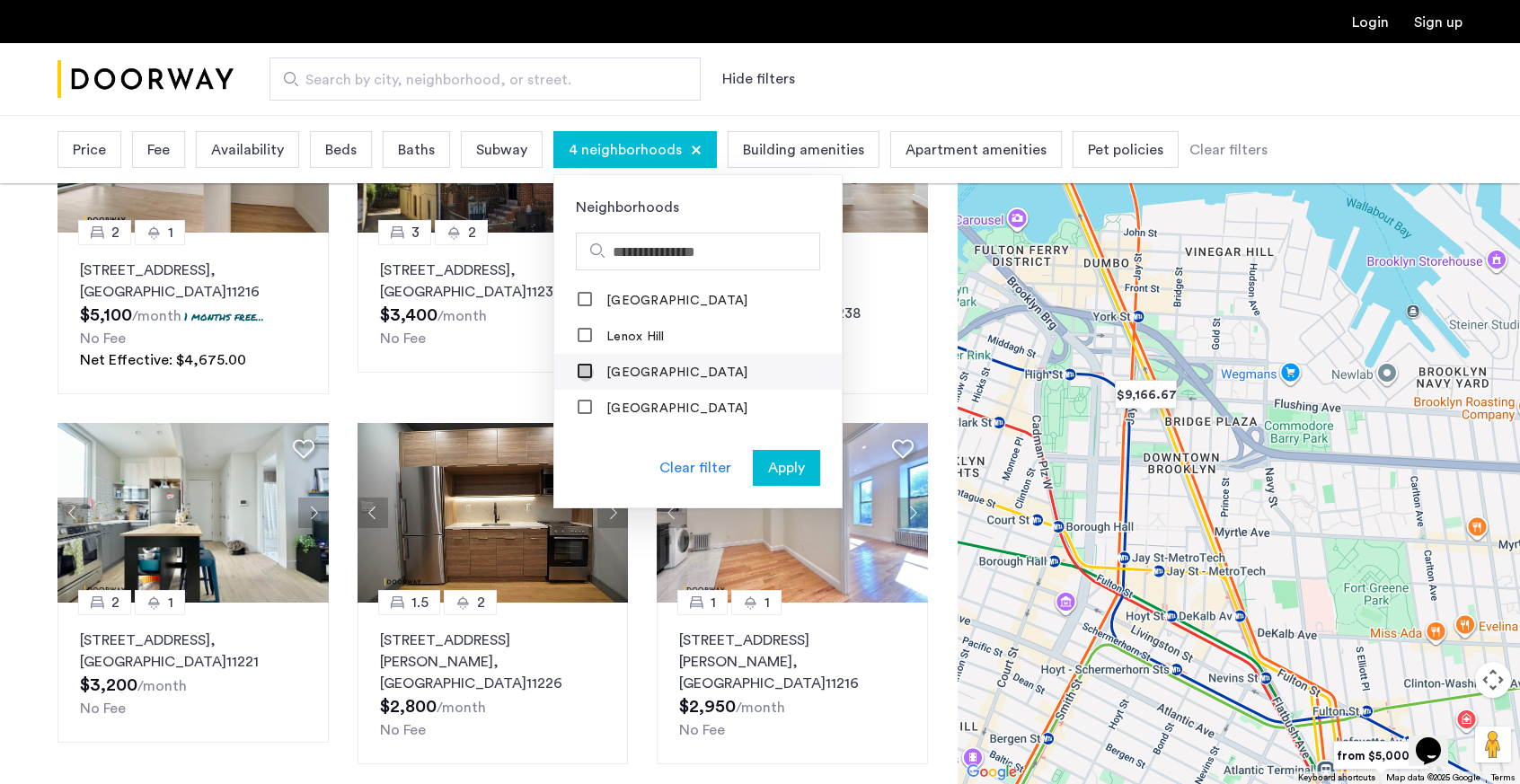
scroll to position [1239, 0]
click at [590, 363] on div "Lenox Hill" at bounding box center [622, 372] width 89 height 18
click at [588, 364] on div at bounding box center [586, 371] width 15 height 15
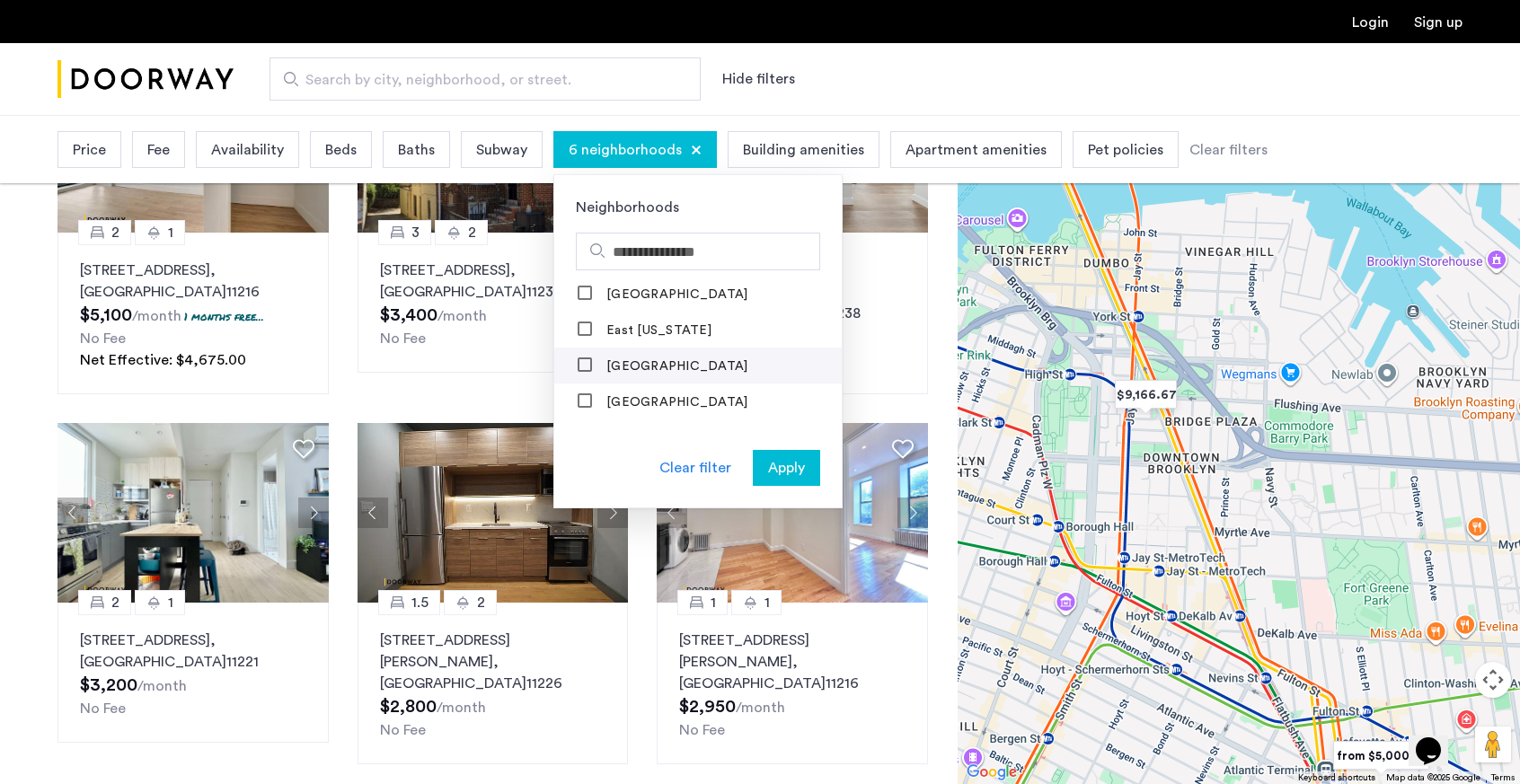
click at [594, 358] on div "[GEOGRAPHIC_DATA]" at bounding box center [664, 366] width 171 height 18
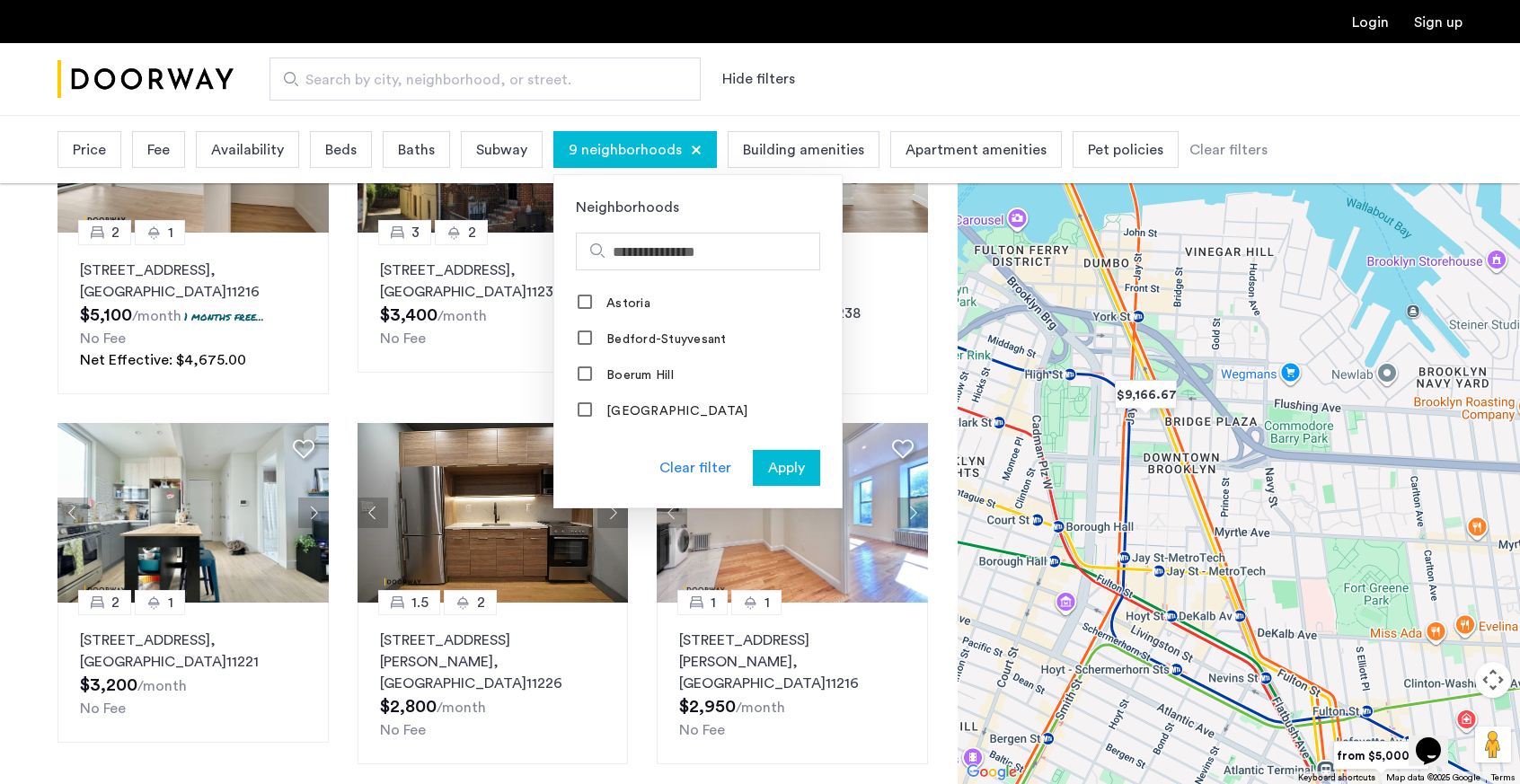
click at [779, 461] on span "Apply" at bounding box center [786, 467] width 37 height 21
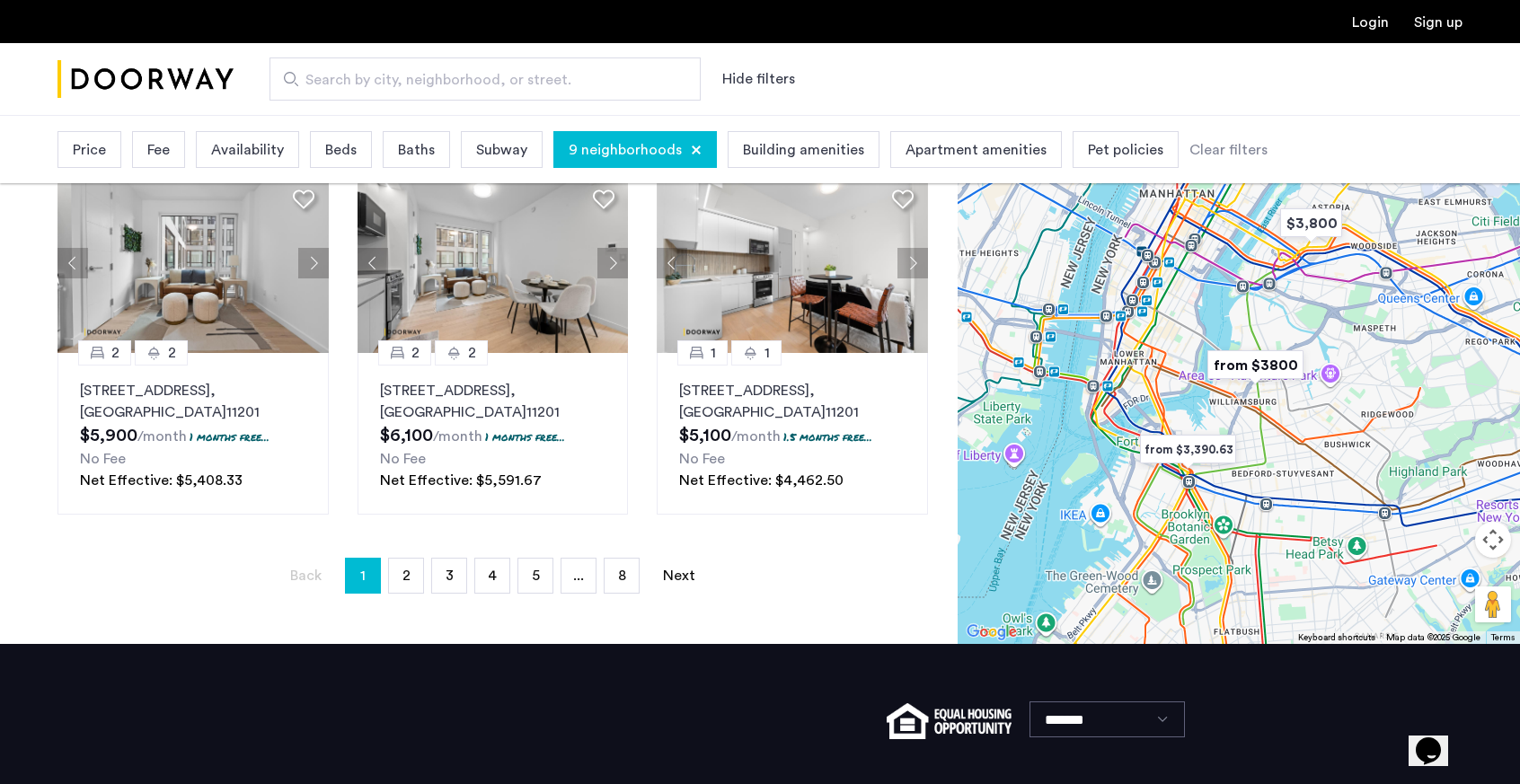
scroll to position [1244, 0]
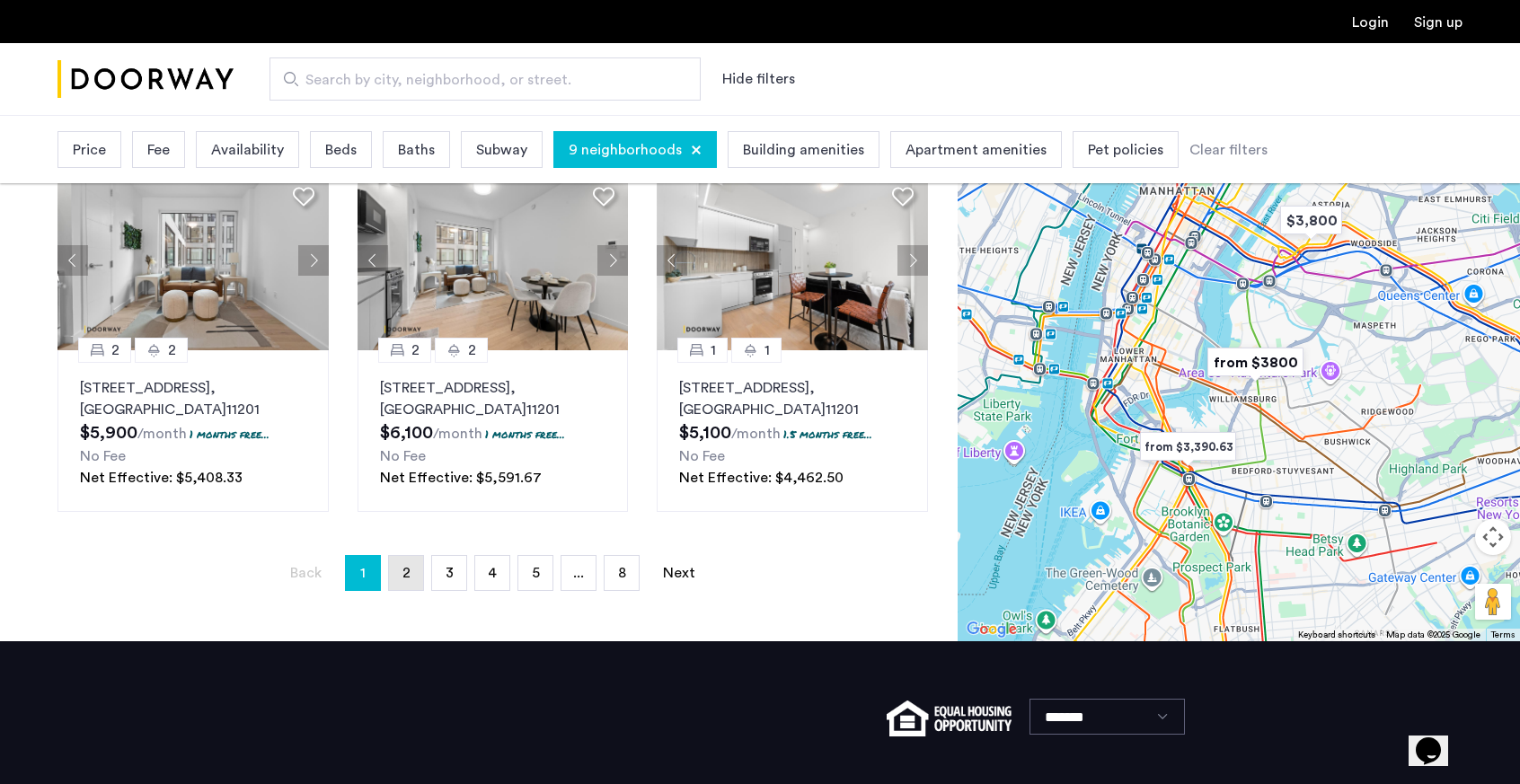
click at [401, 571] on link "page 2" at bounding box center [405, 573] width 34 height 34
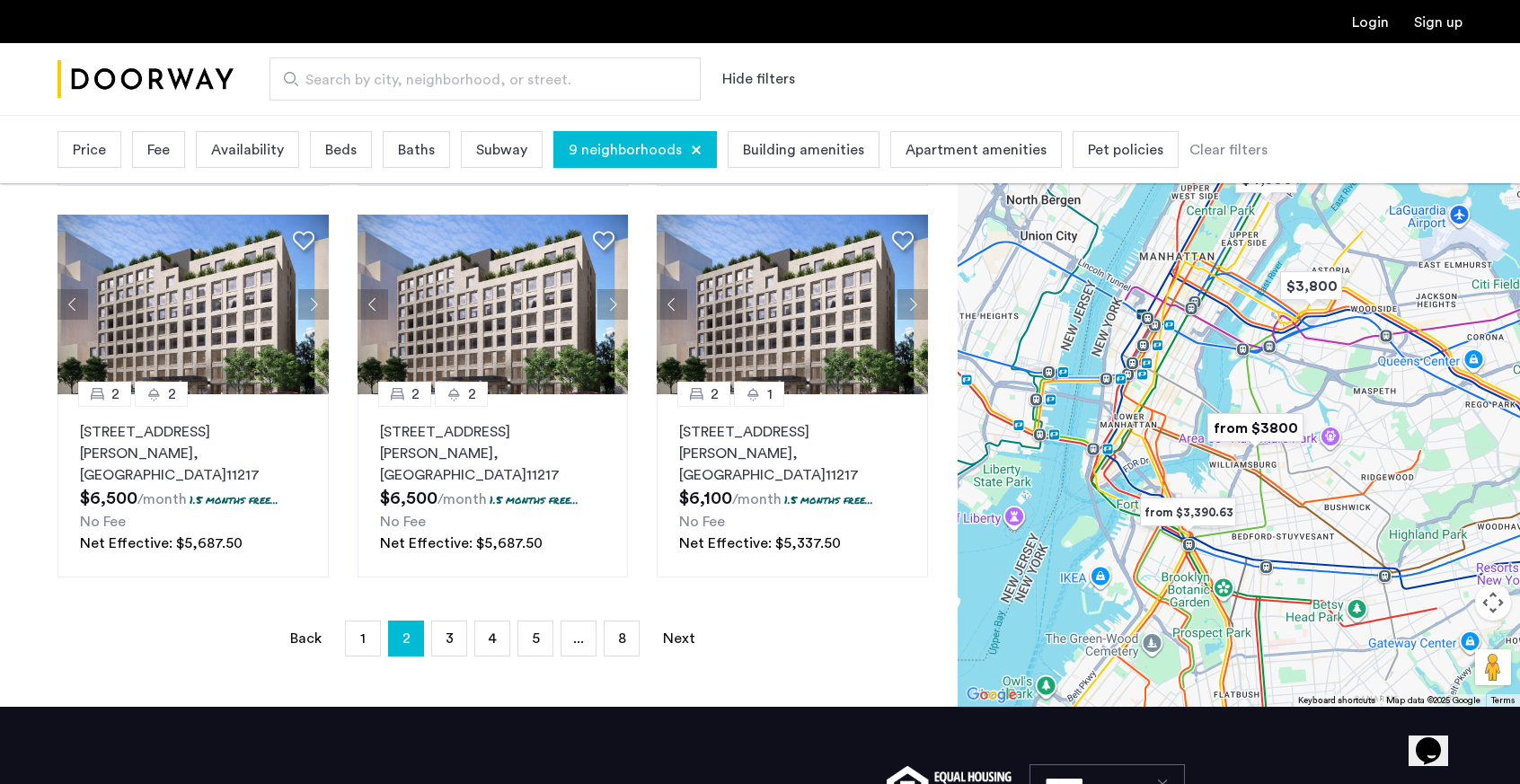
scroll to position [1270, 0]
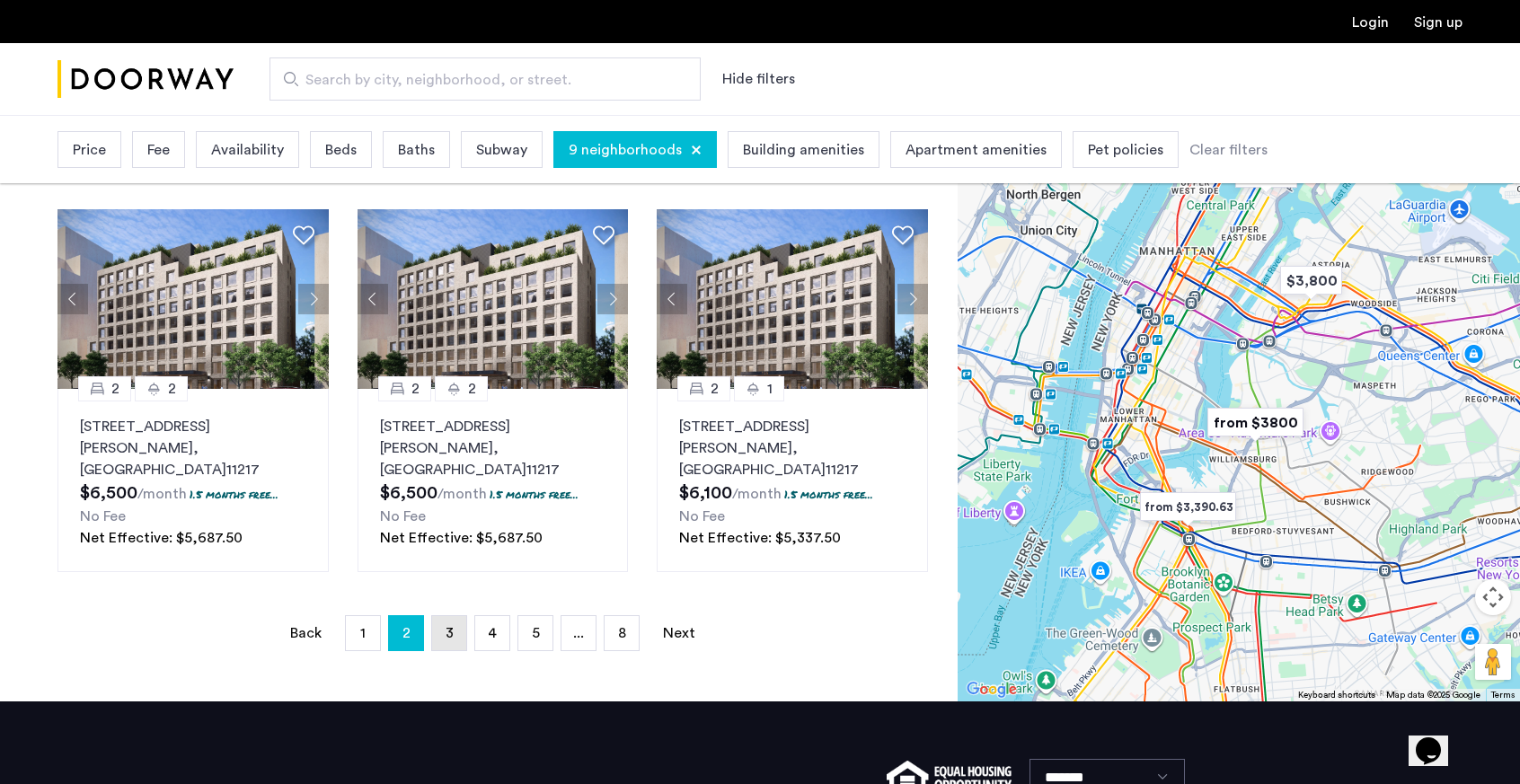
click at [445, 616] on link "page 3" at bounding box center [449, 633] width 34 height 34
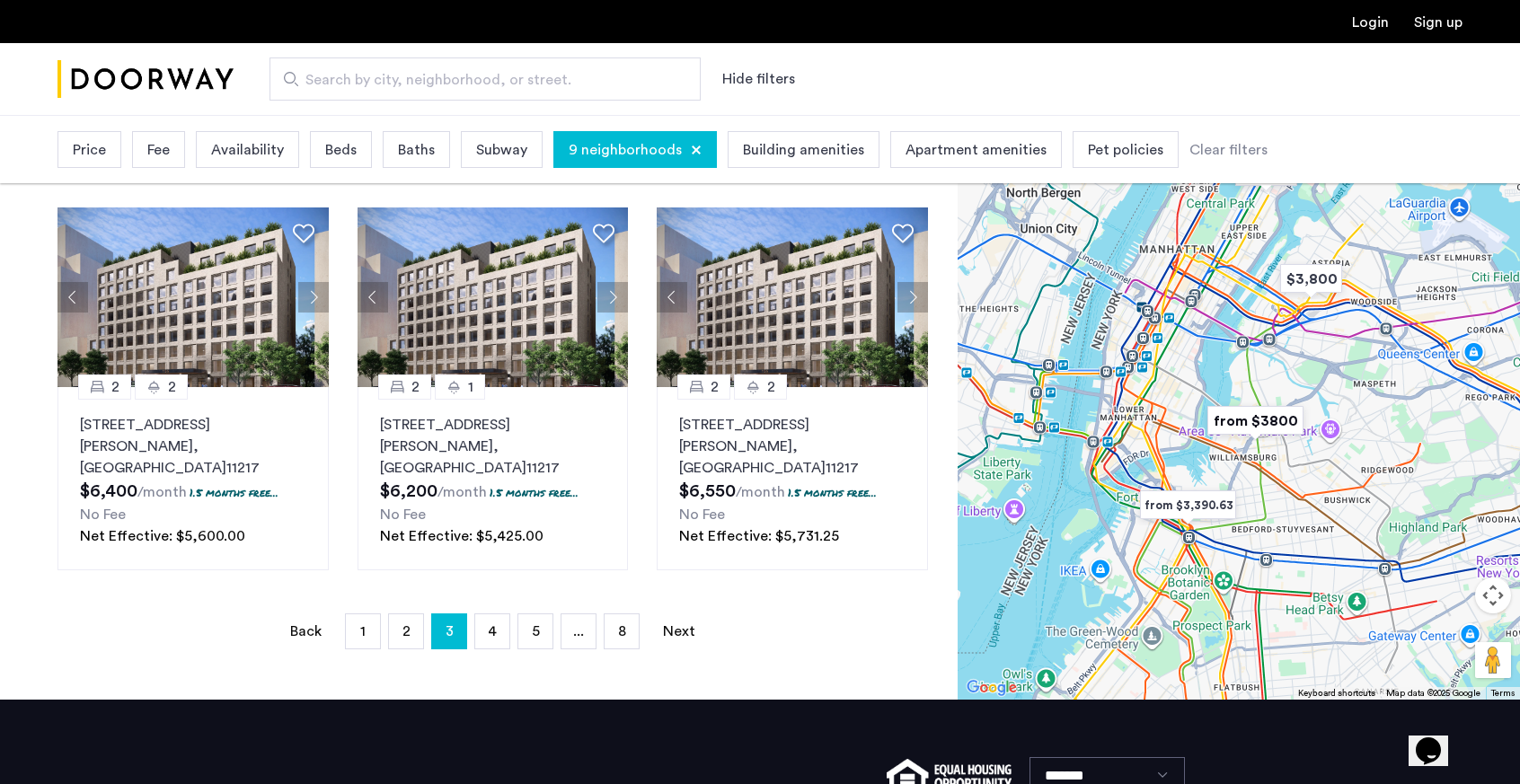
scroll to position [1361, 0]
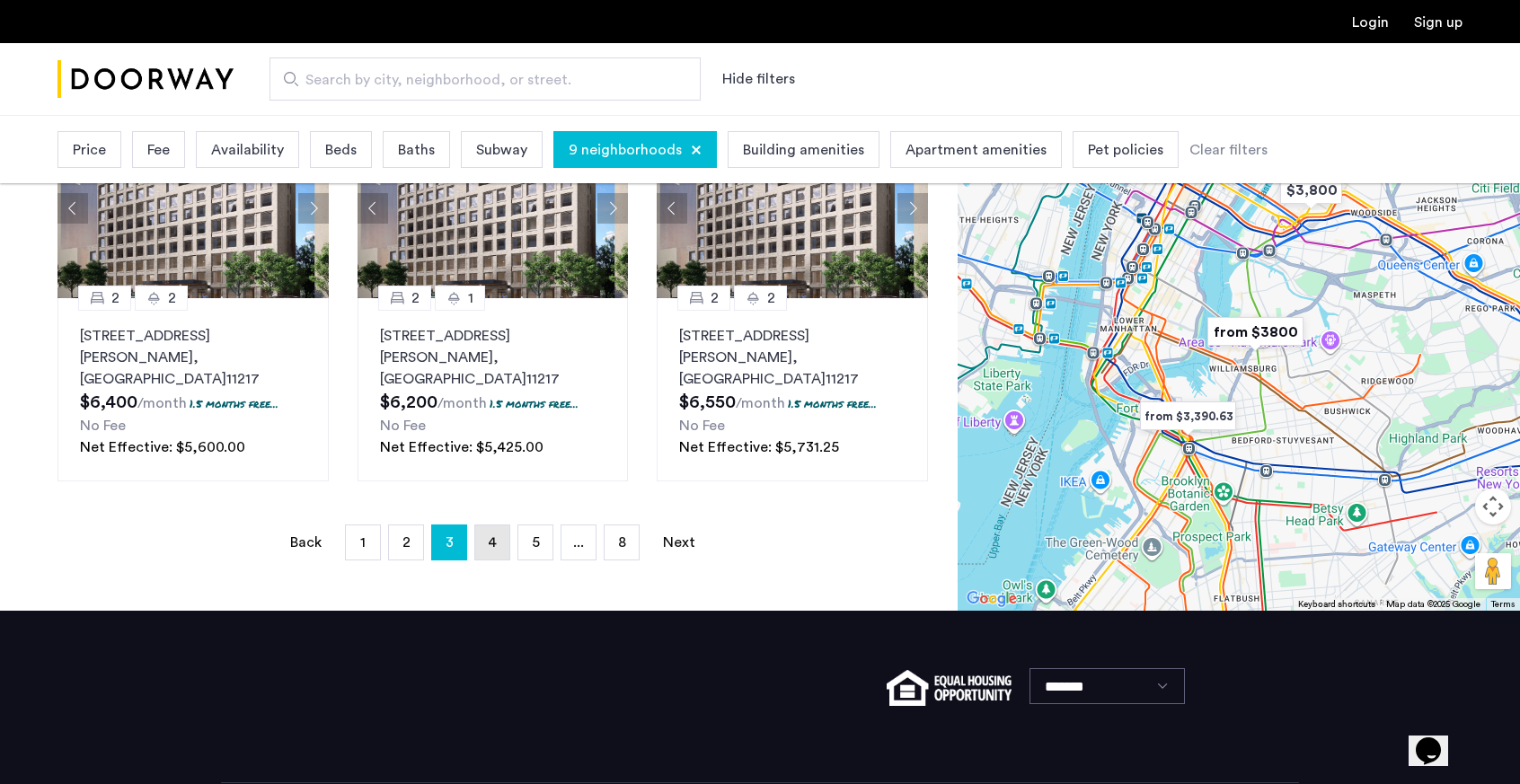
click at [497, 525] on link "page 4" at bounding box center [492, 541] width 34 height 34
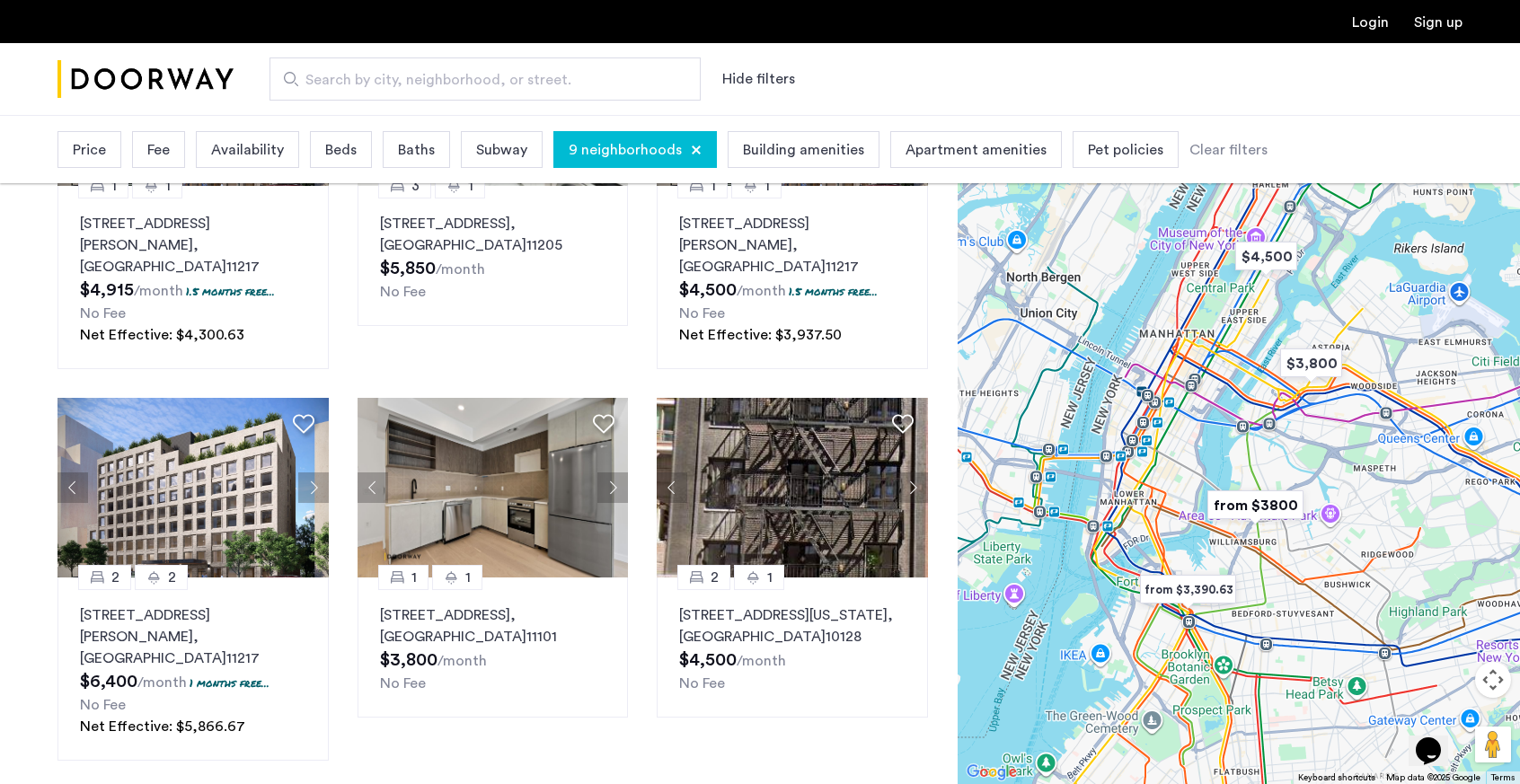
scroll to position [1083, 0]
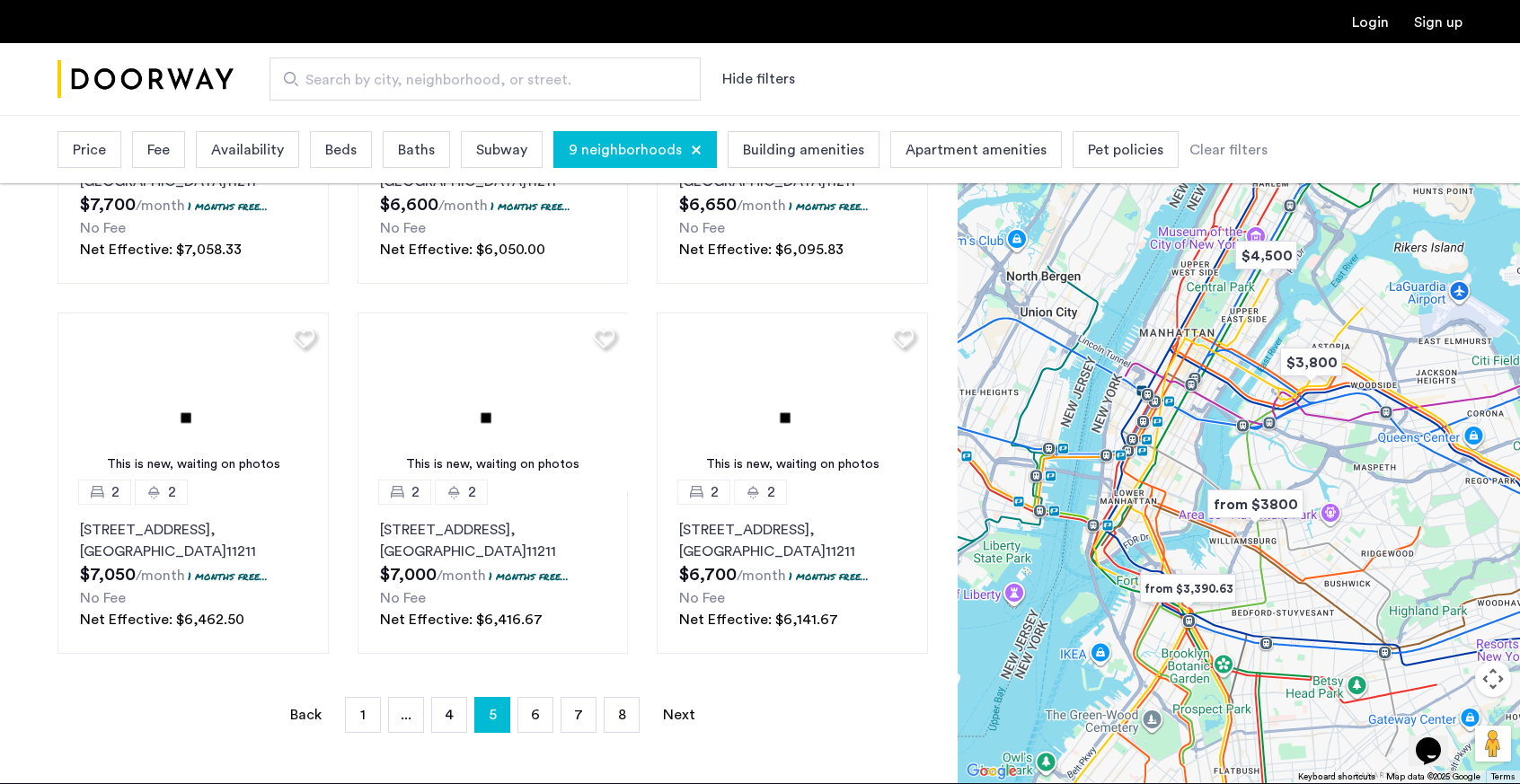
scroll to position [1081, 0]
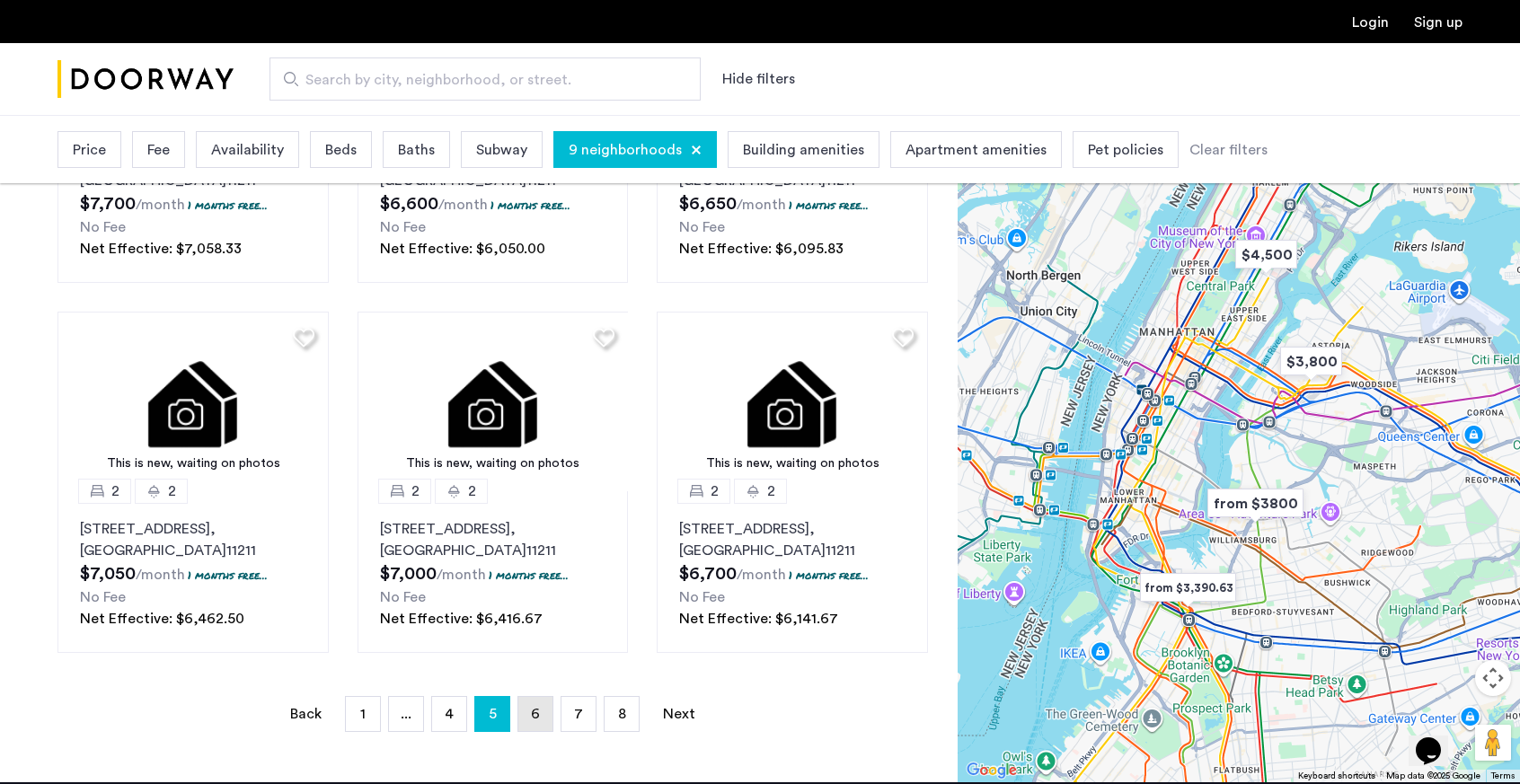
click at [536, 707] on span "6" at bounding box center [535, 714] width 9 height 15
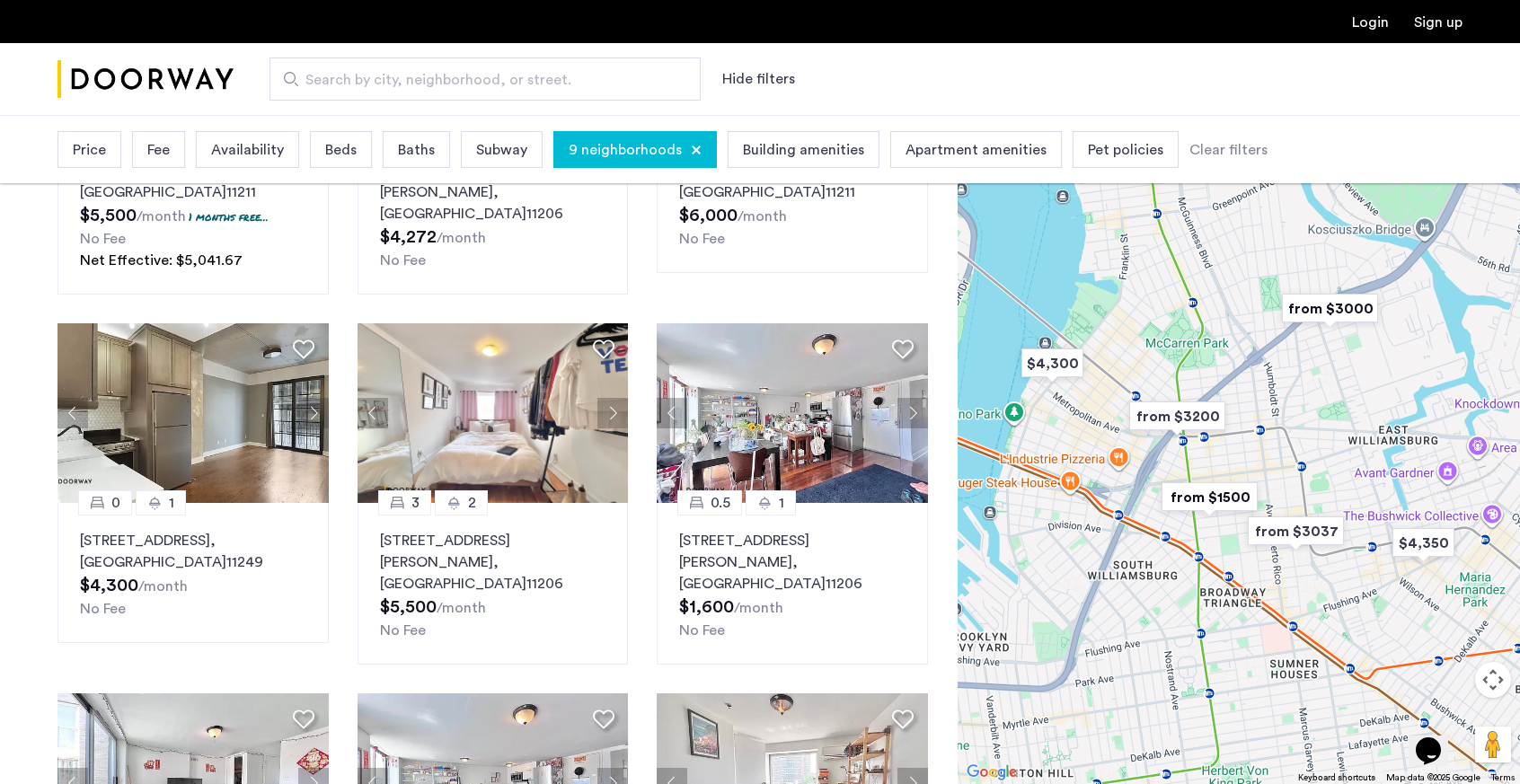
scroll to position [722, 0]
click at [605, 413] on button "Next apartment" at bounding box center [612, 412] width 30 height 30
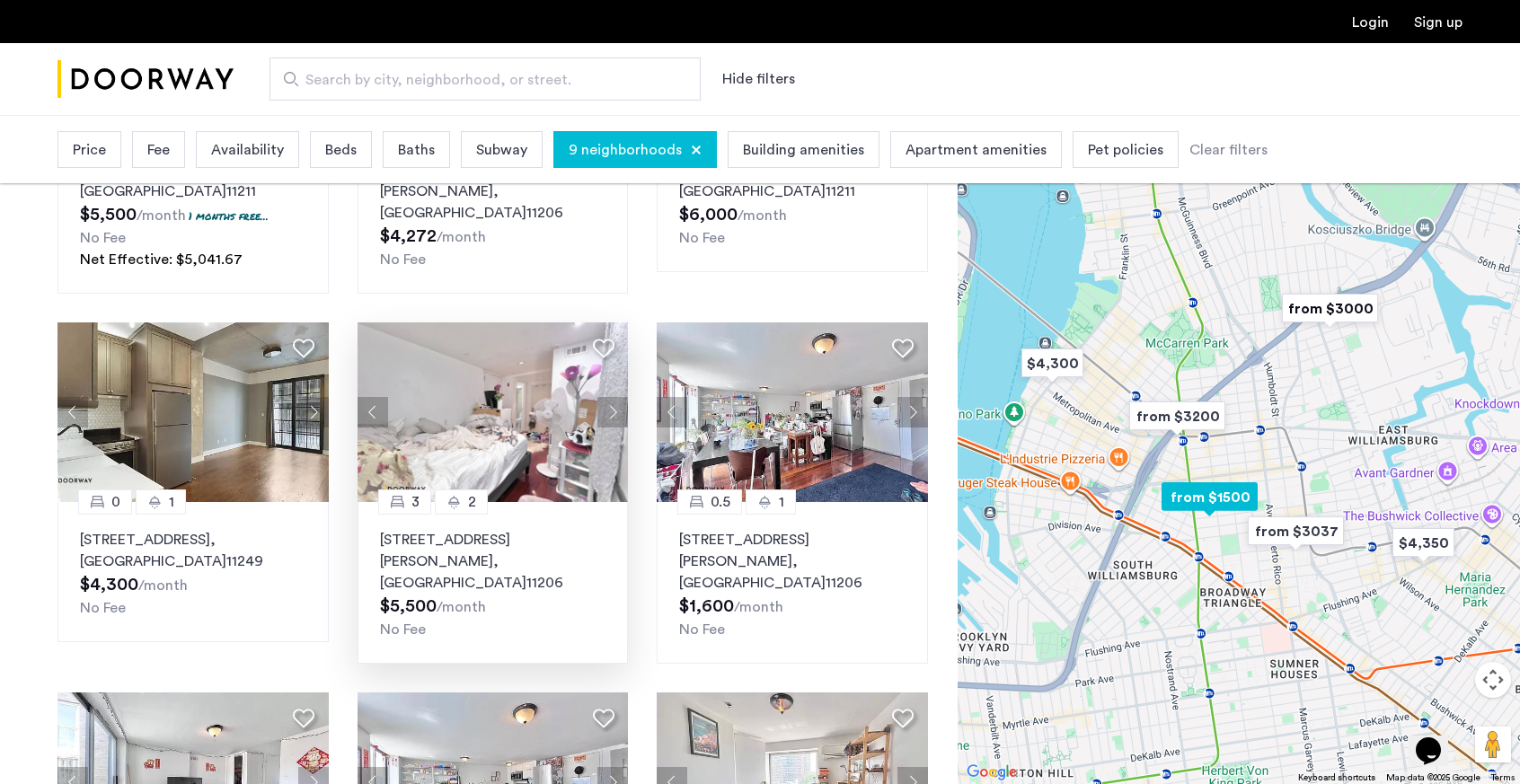
click at [605, 413] on button "Next apartment" at bounding box center [612, 412] width 30 height 30
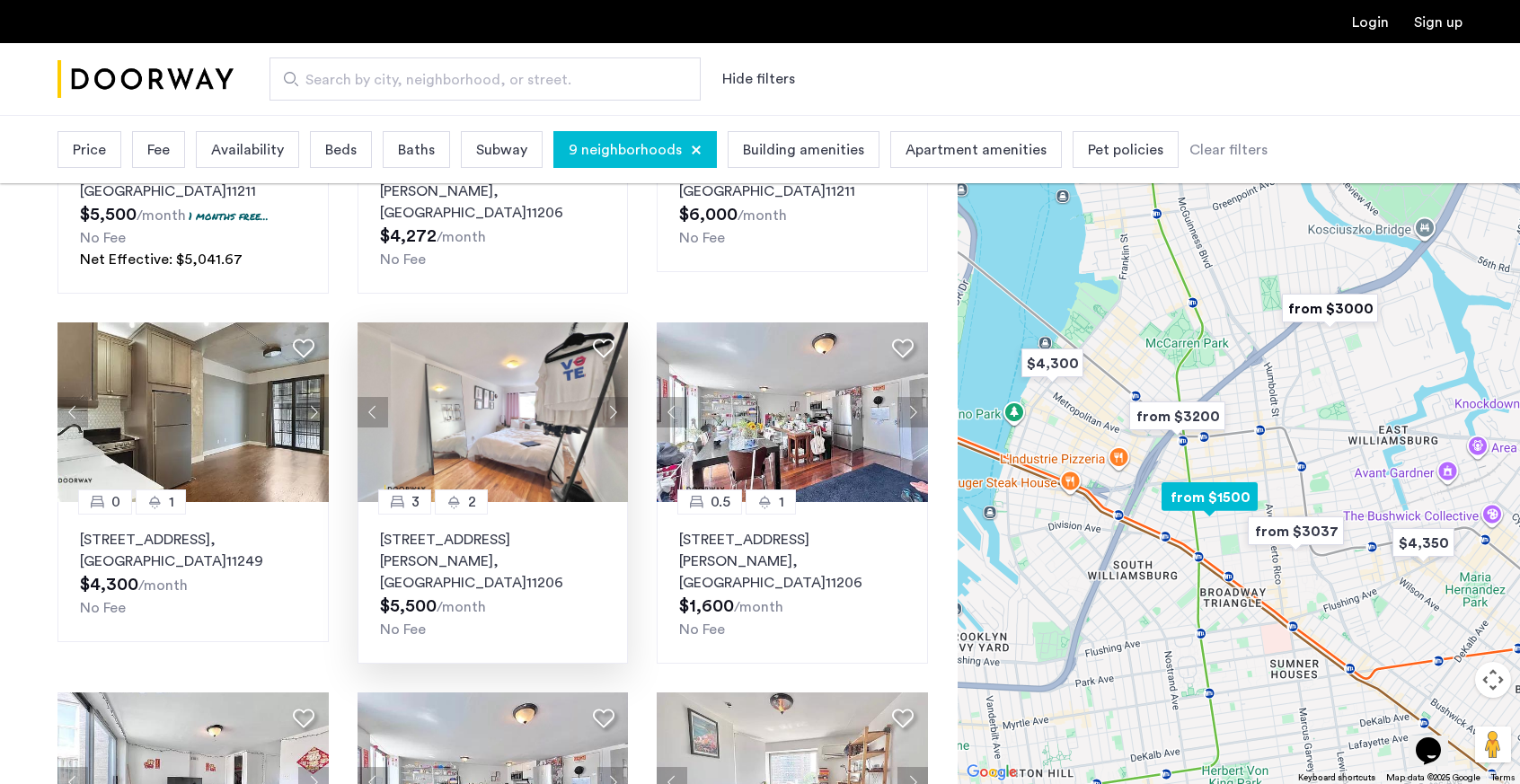
click at [605, 413] on button "Next apartment" at bounding box center [612, 412] width 30 height 30
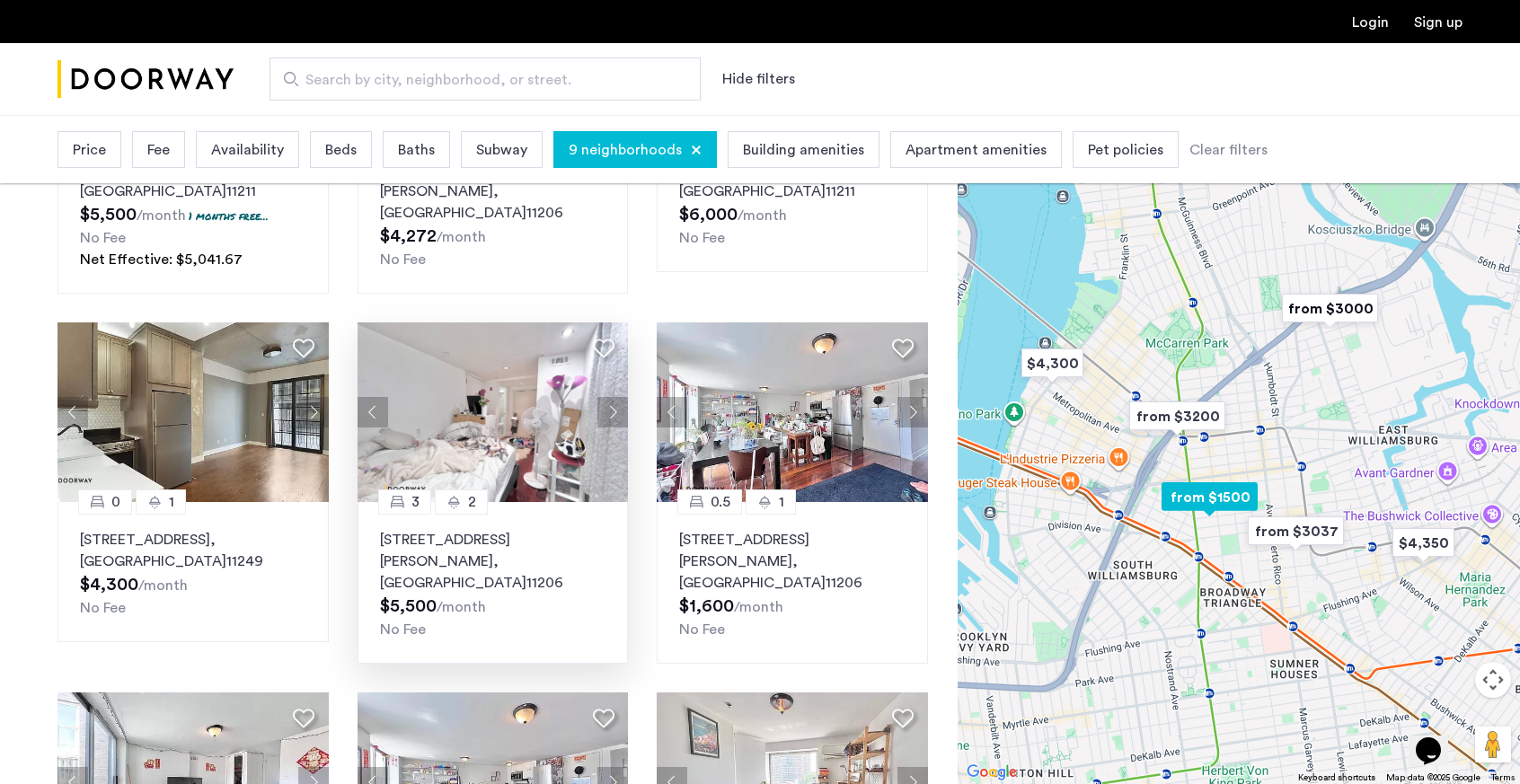
click at [605, 413] on button "Next apartment" at bounding box center [612, 412] width 30 height 30
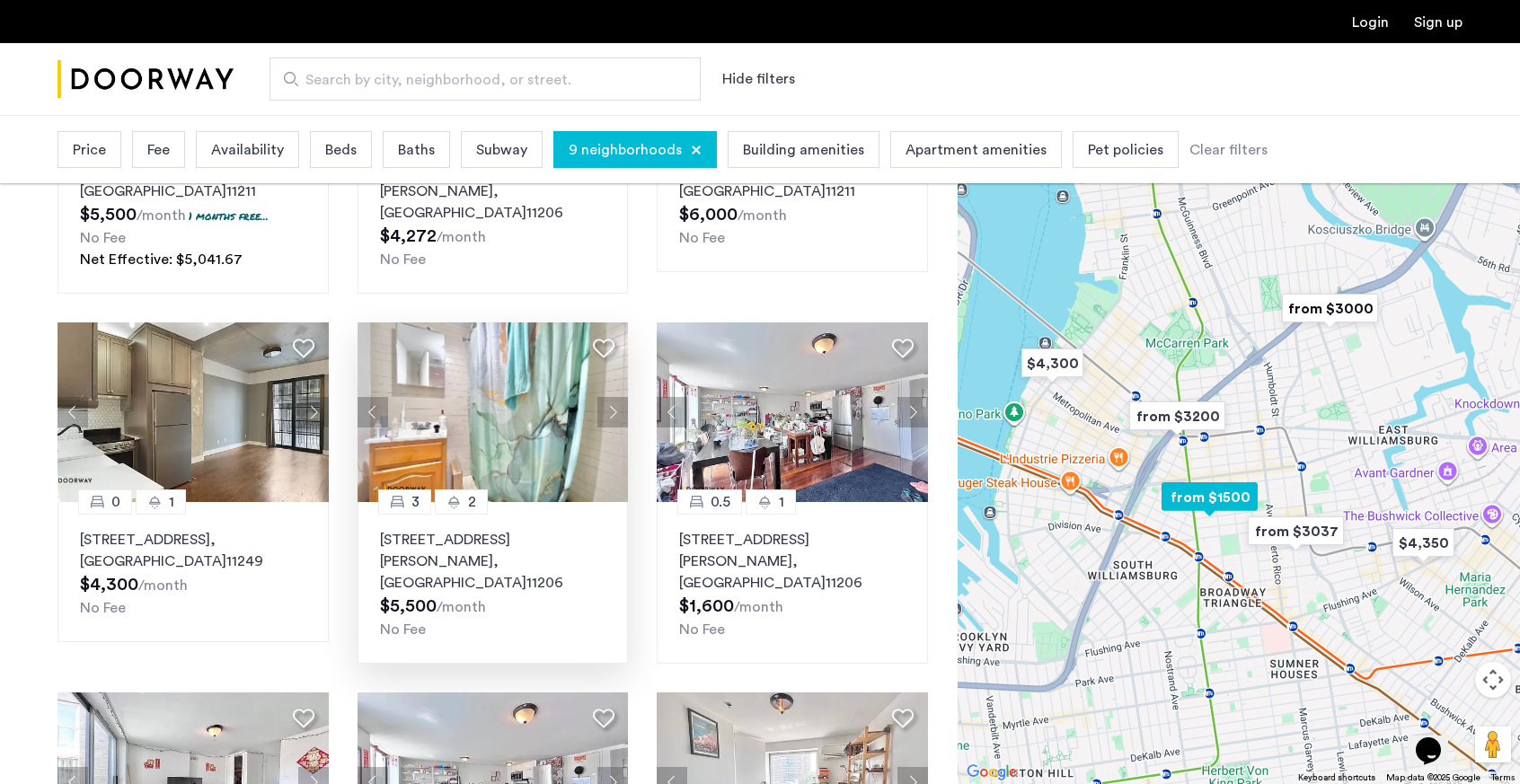
click at [605, 413] on button "Next apartment" at bounding box center [612, 412] width 30 height 30
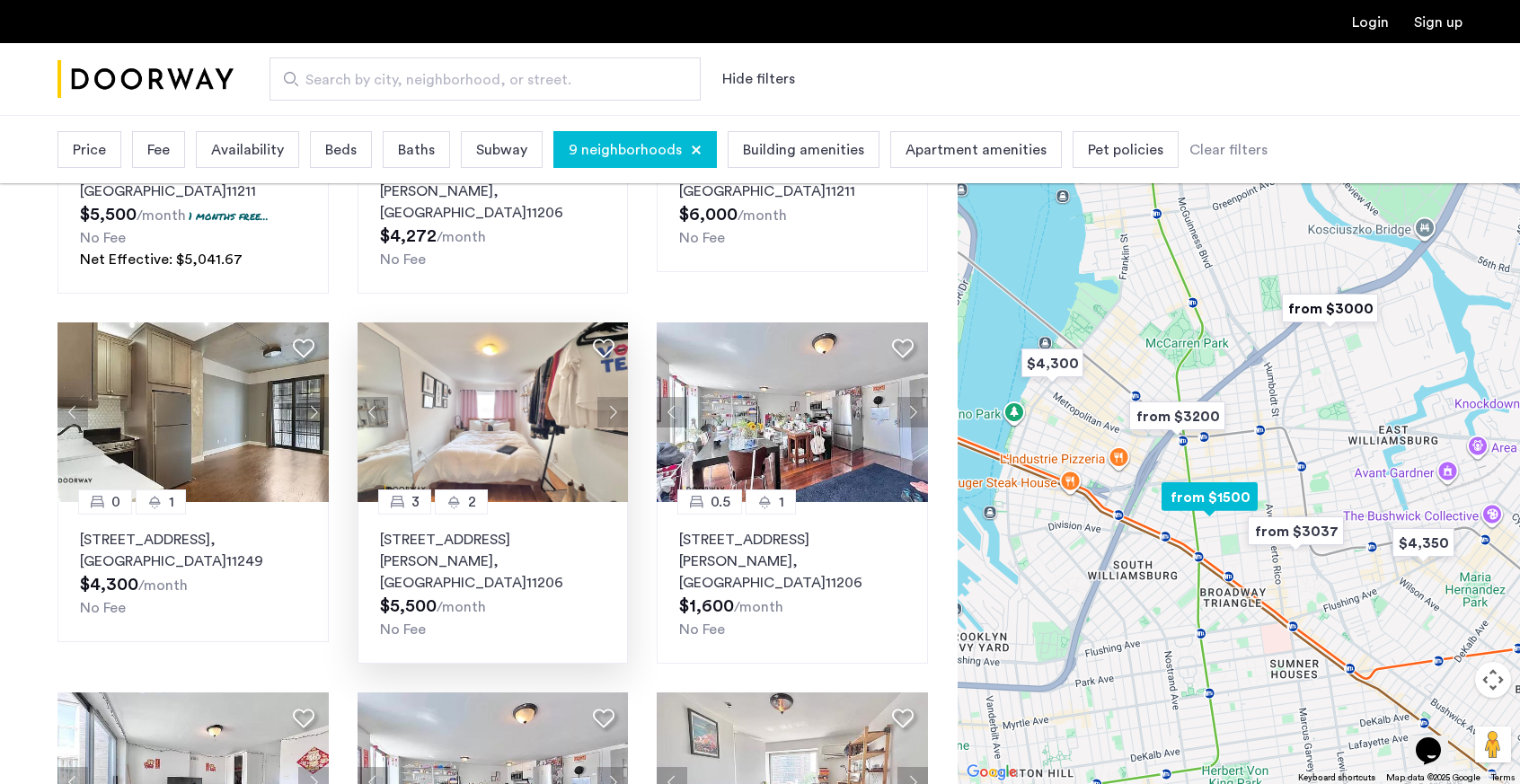
click at [605, 413] on button "Next apartment" at bounding box center [612, 412] width 30 height 30
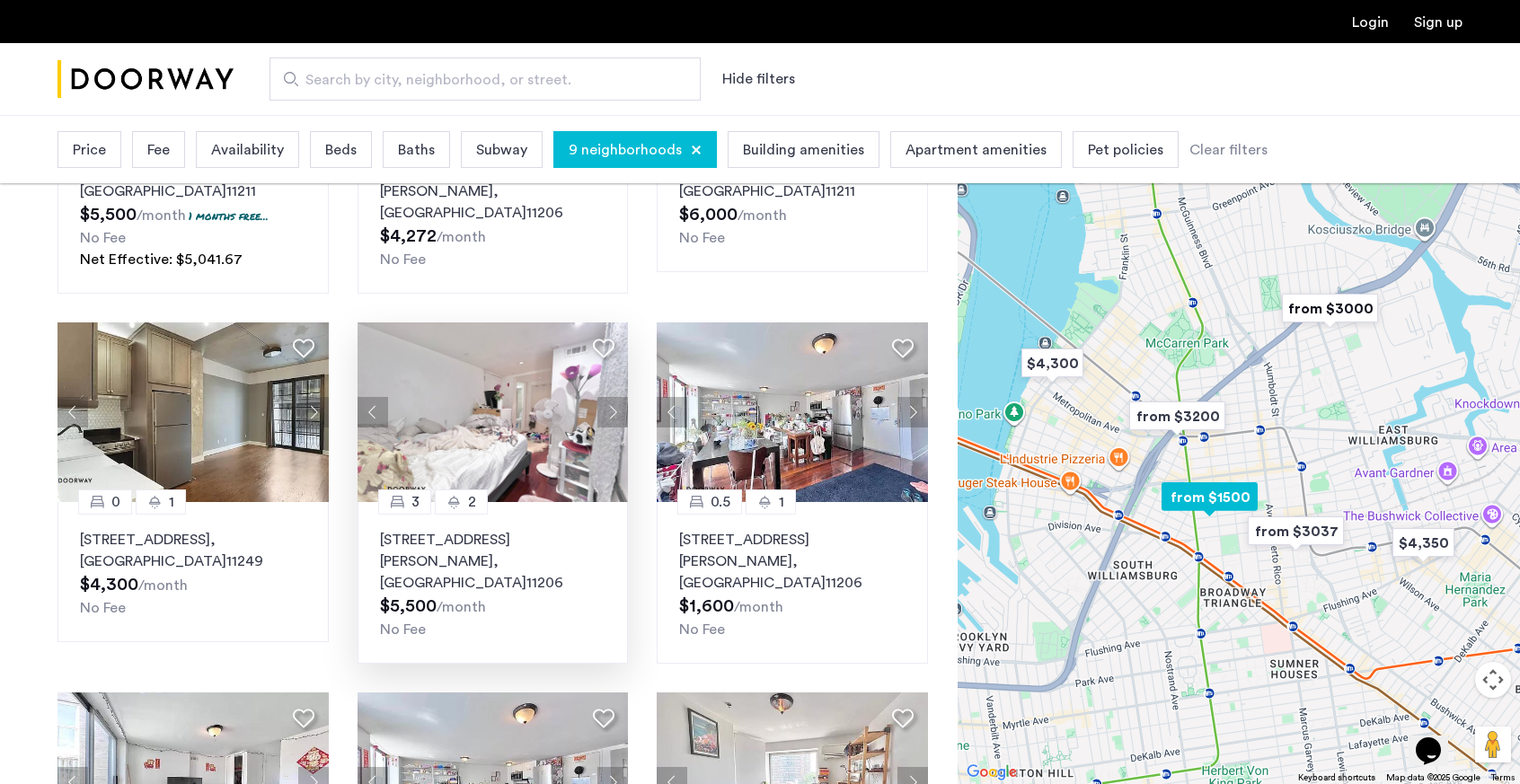
click at [605, 413] on button "Next apartment" at bounding box center [612, 412] width 30 height 30
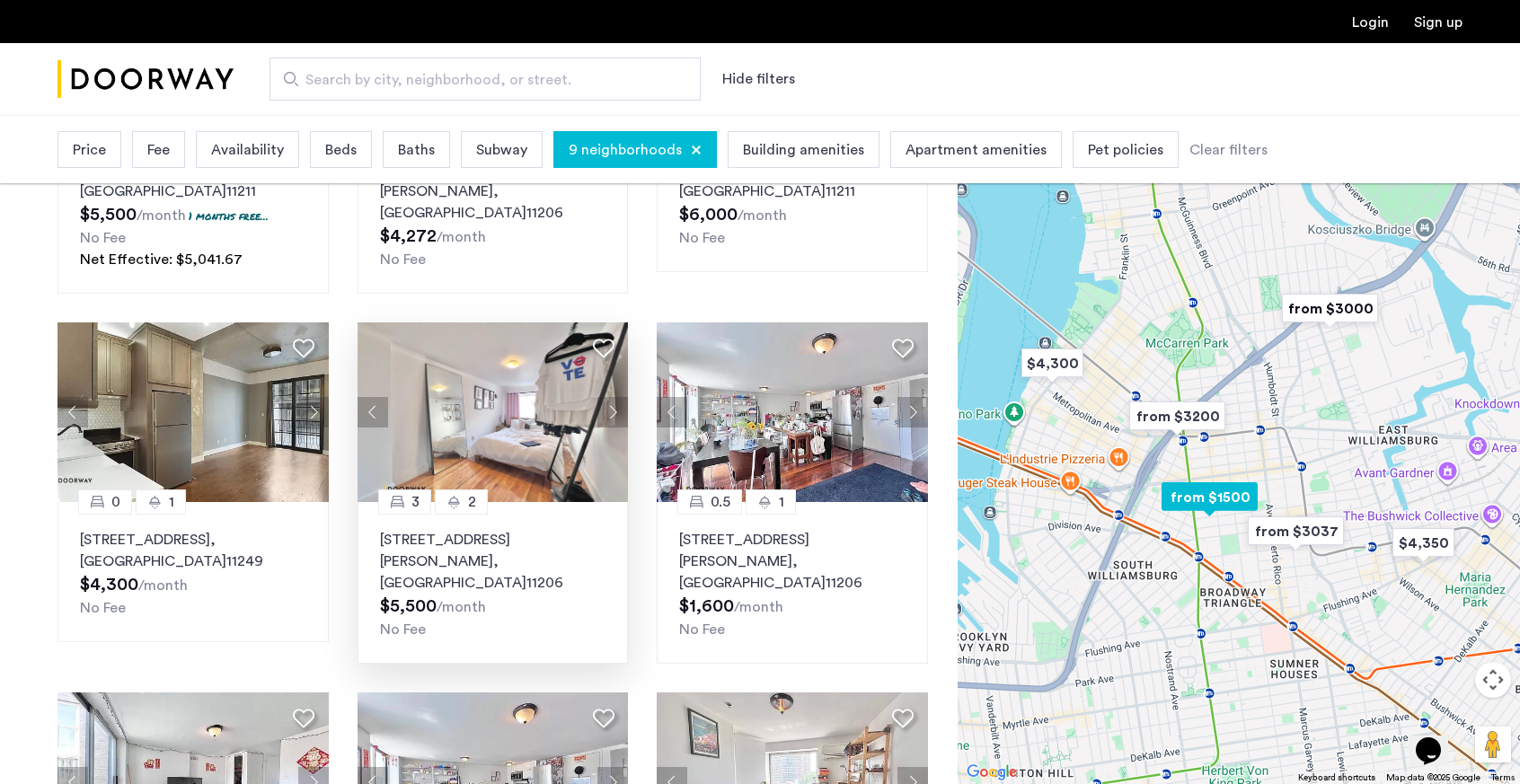
click at [605, 413] on button "Next apartment" at bounding box center [612, 412] width 30 height 30
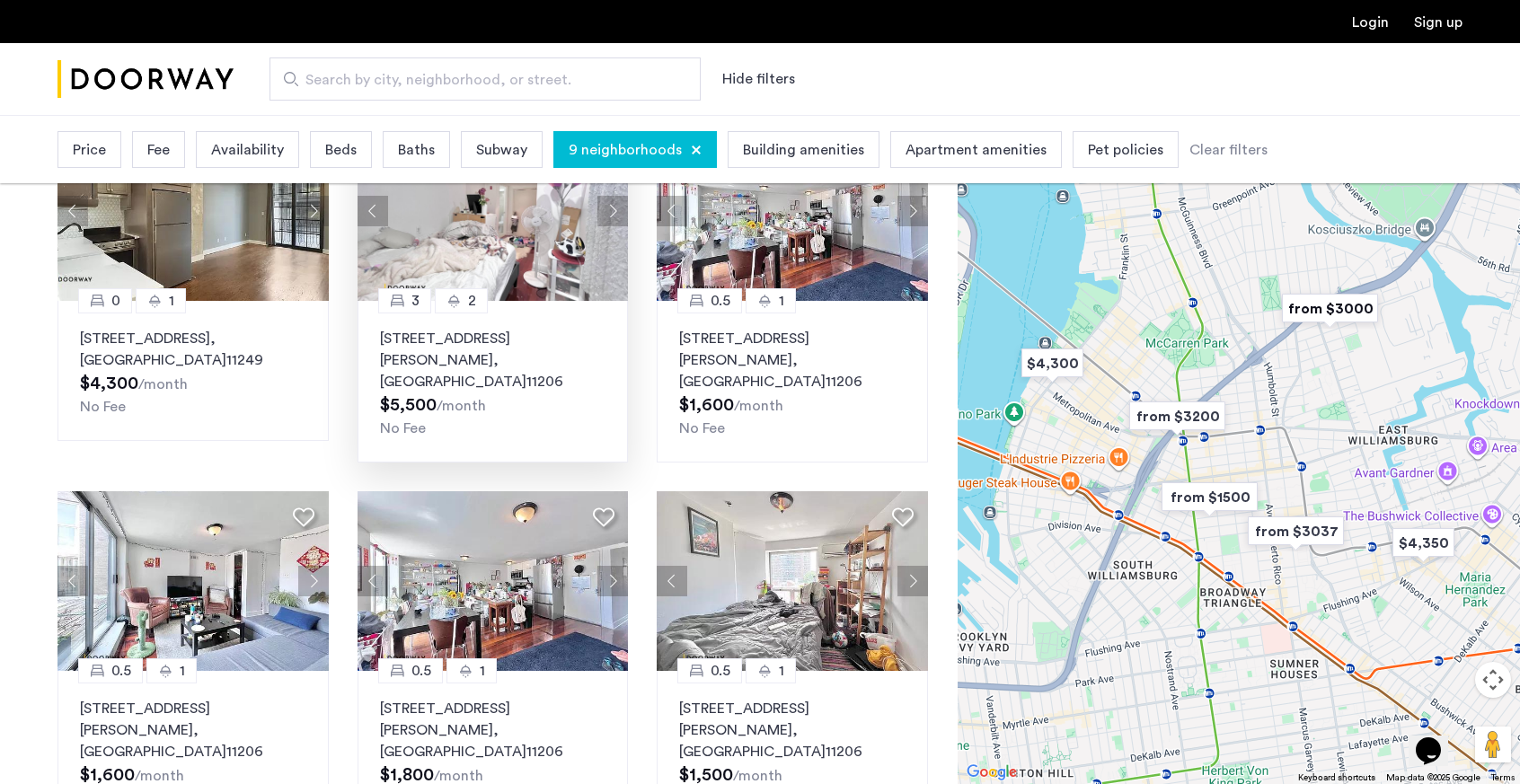
scroll to position [840, 0]
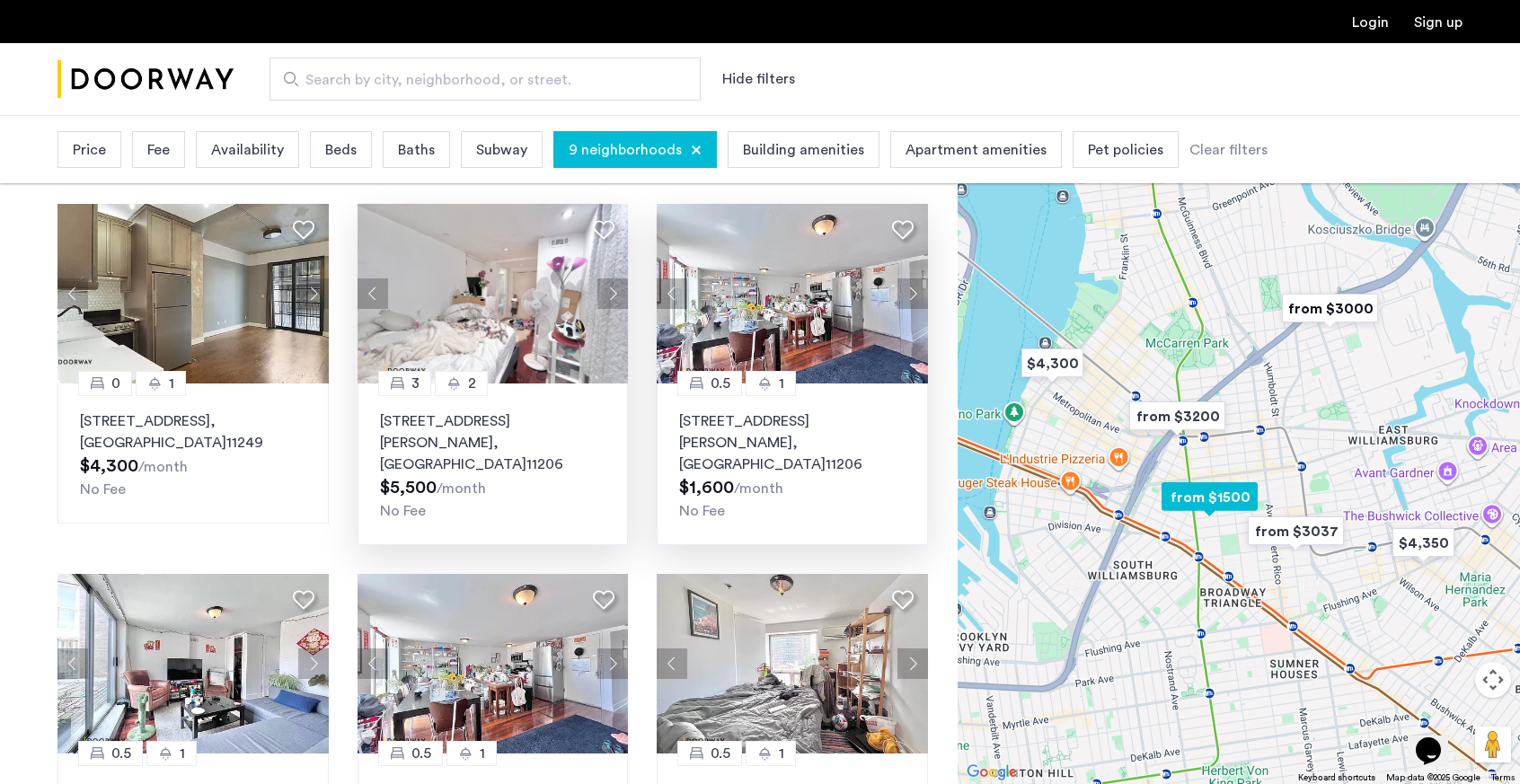
click at [916, 301] on button "Next apartment" at bounding box center [912, 293] width 30 height 30
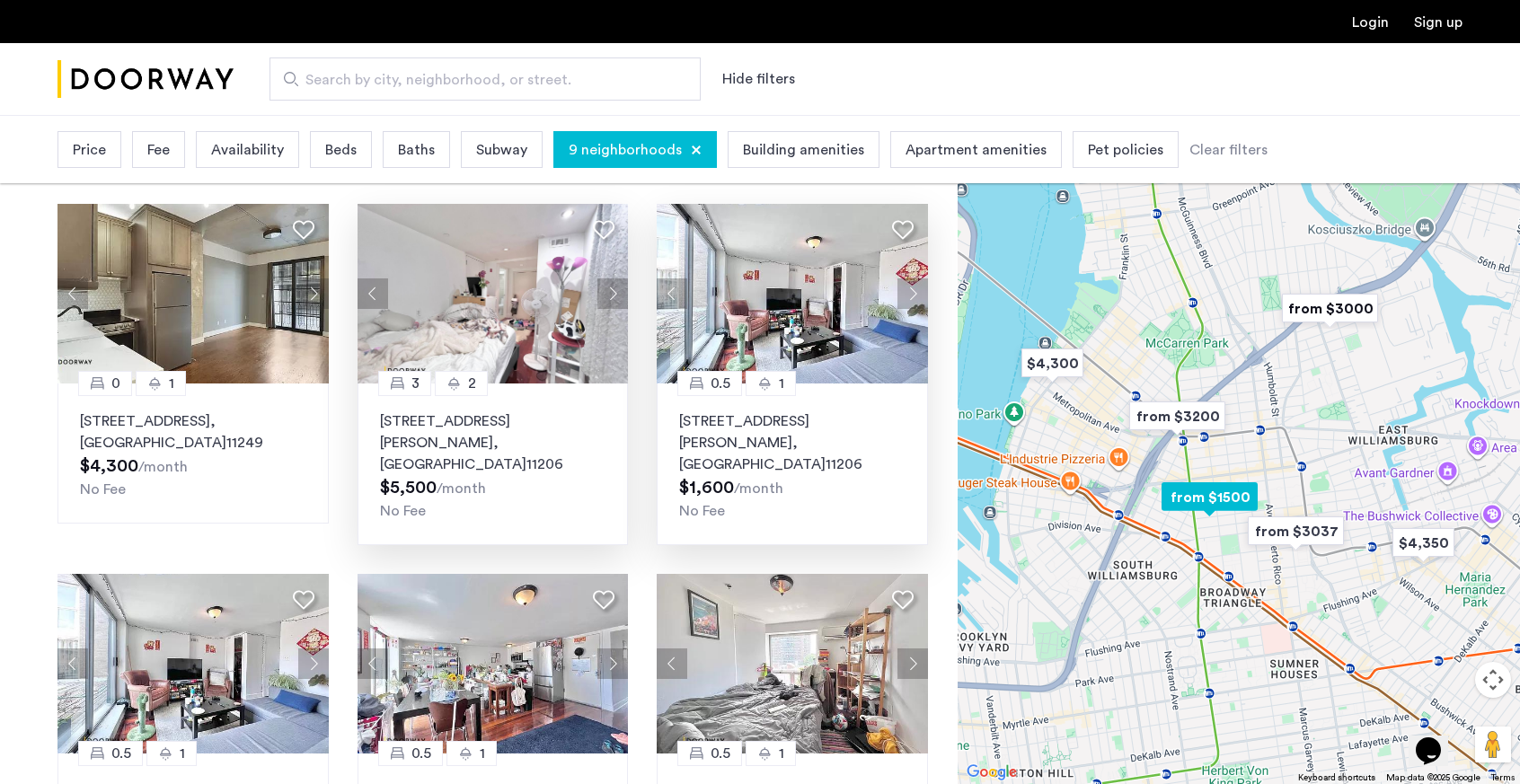
click at [912, 285] on button "Next apartment" at bounding box center [912, 293] width 30 height 30
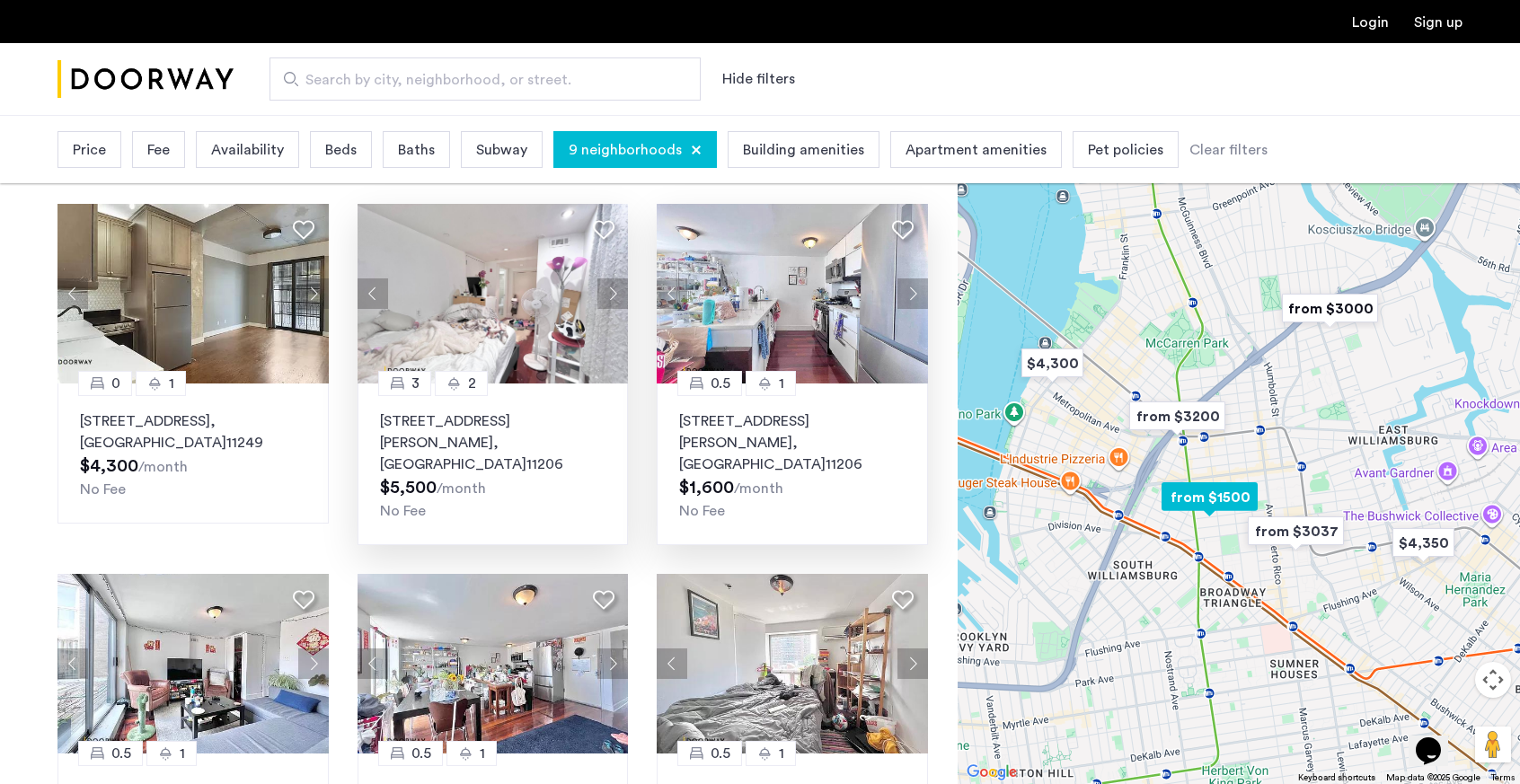
click at [912, 285] on button "Next apartment" at bounding box center [912, 293] width 30 height 30
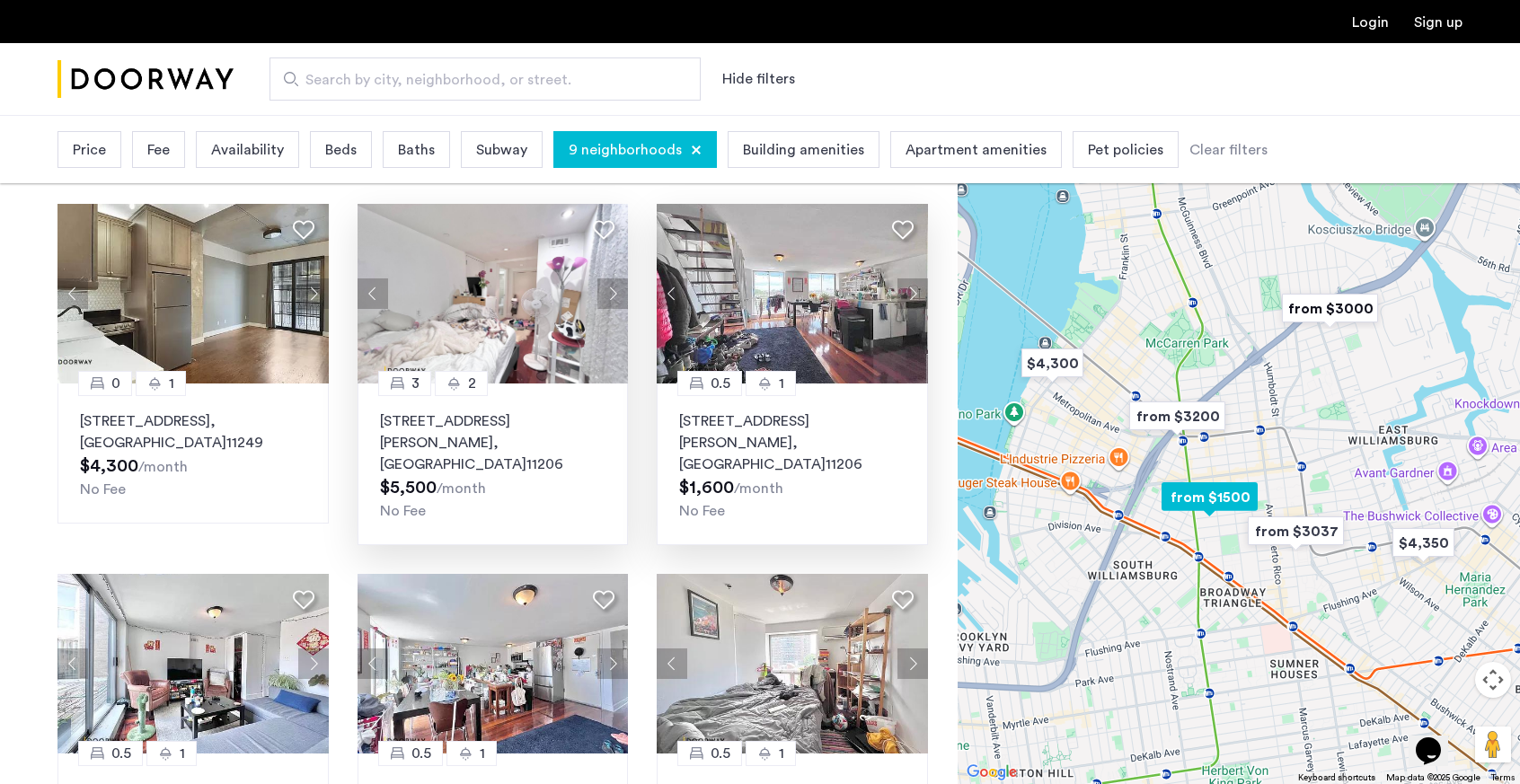
click at [912, 285] on button "Next apartment" at bounding box center [912, 293] width 30 height 30
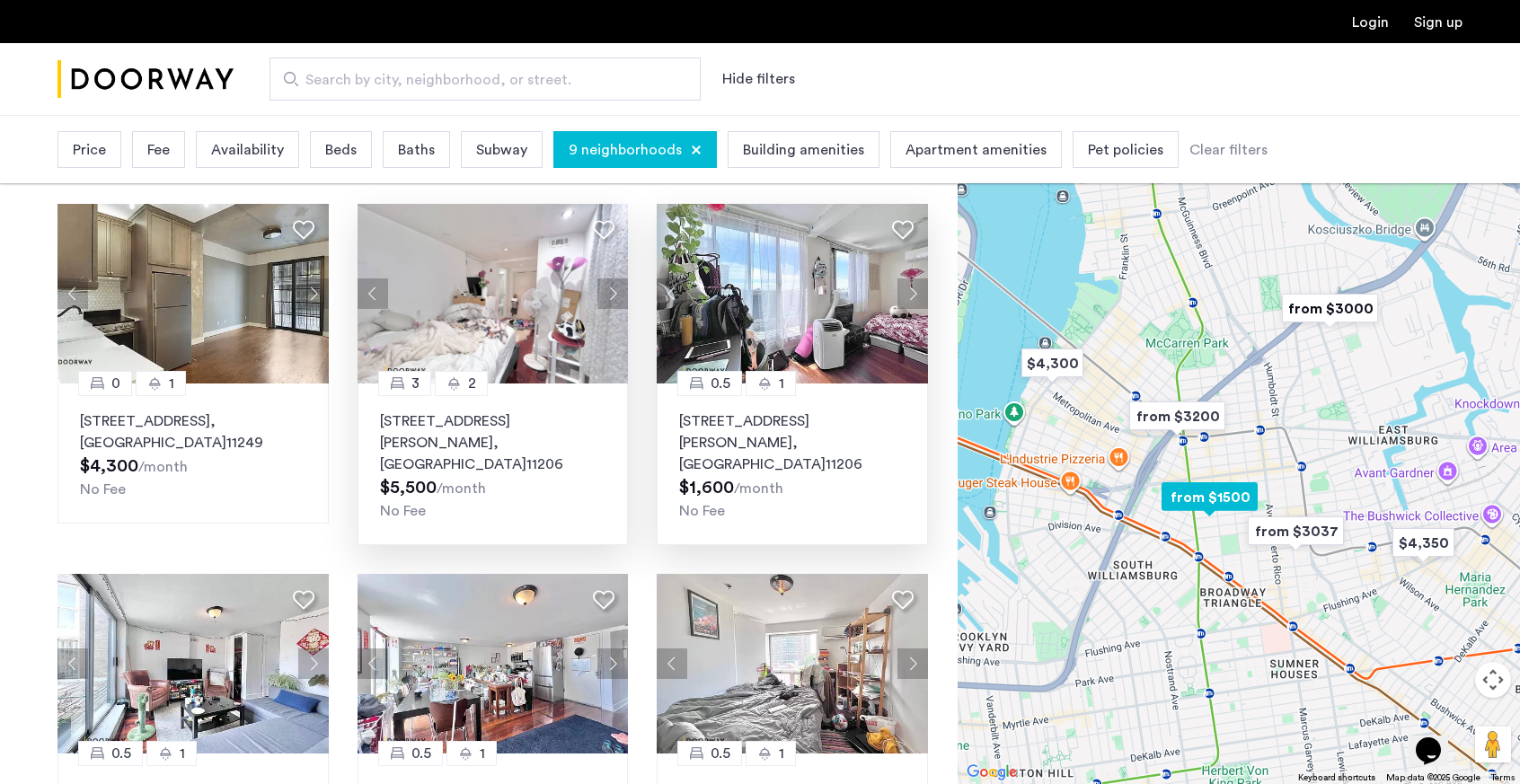
click at [912, 285] on button "Next apartment" at bounding box center [912, 293] width 30 height 30
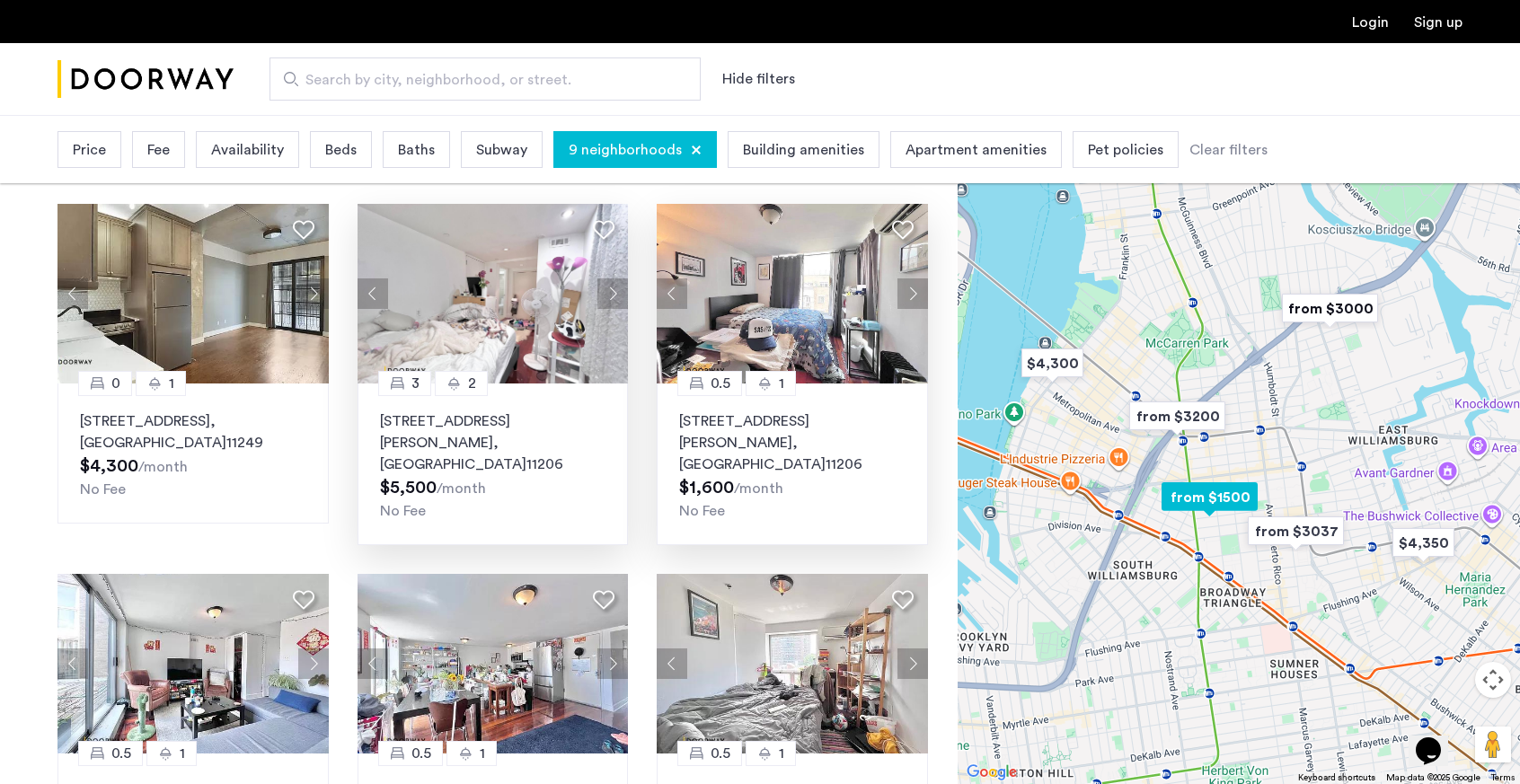
click at [909, 287] on button "Next apartment" at bounding box center [912, 293] width 30 height 30
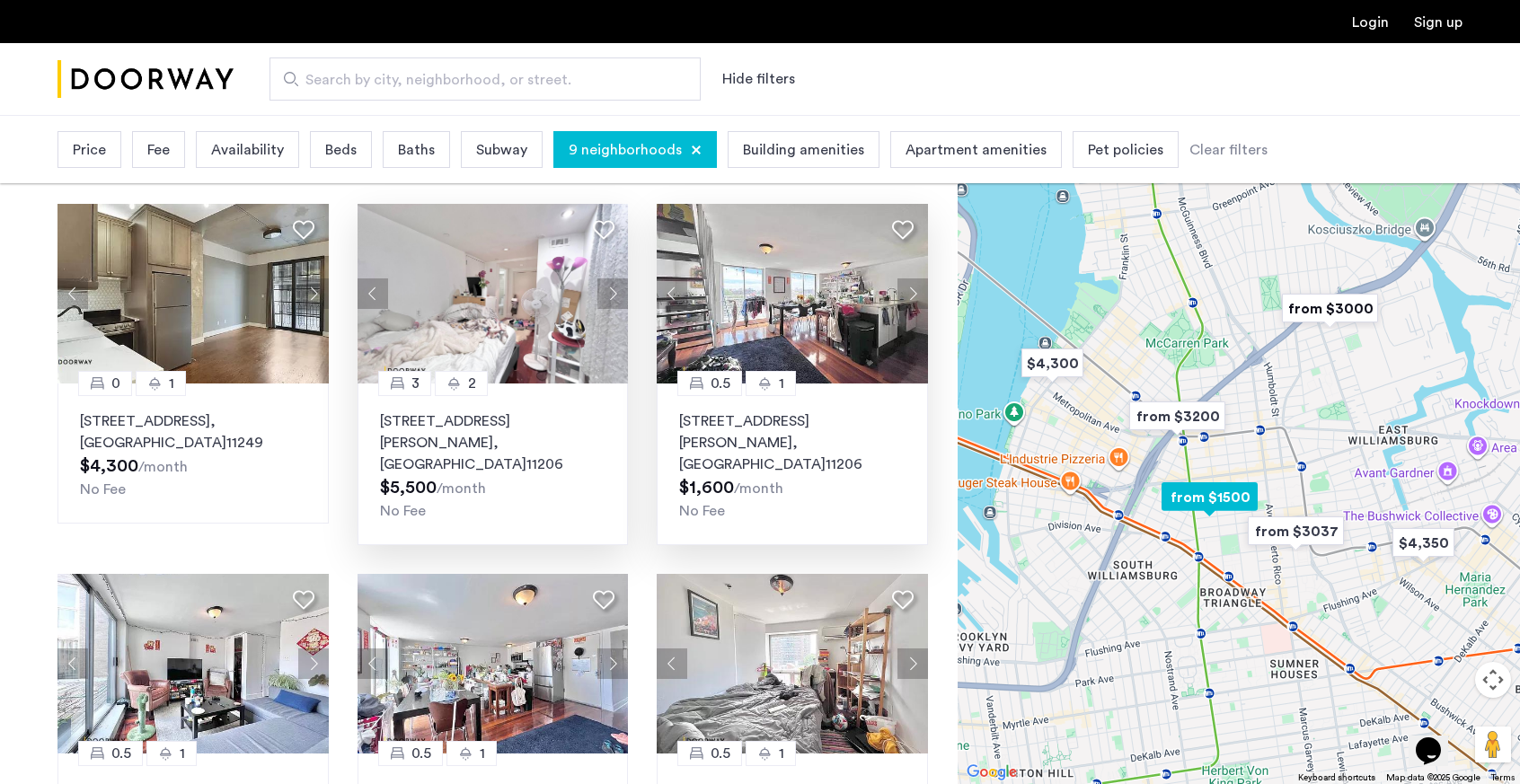
click at [909, 287] on button "Next apartment" at bounding box center [912, 293] width 30 height 30
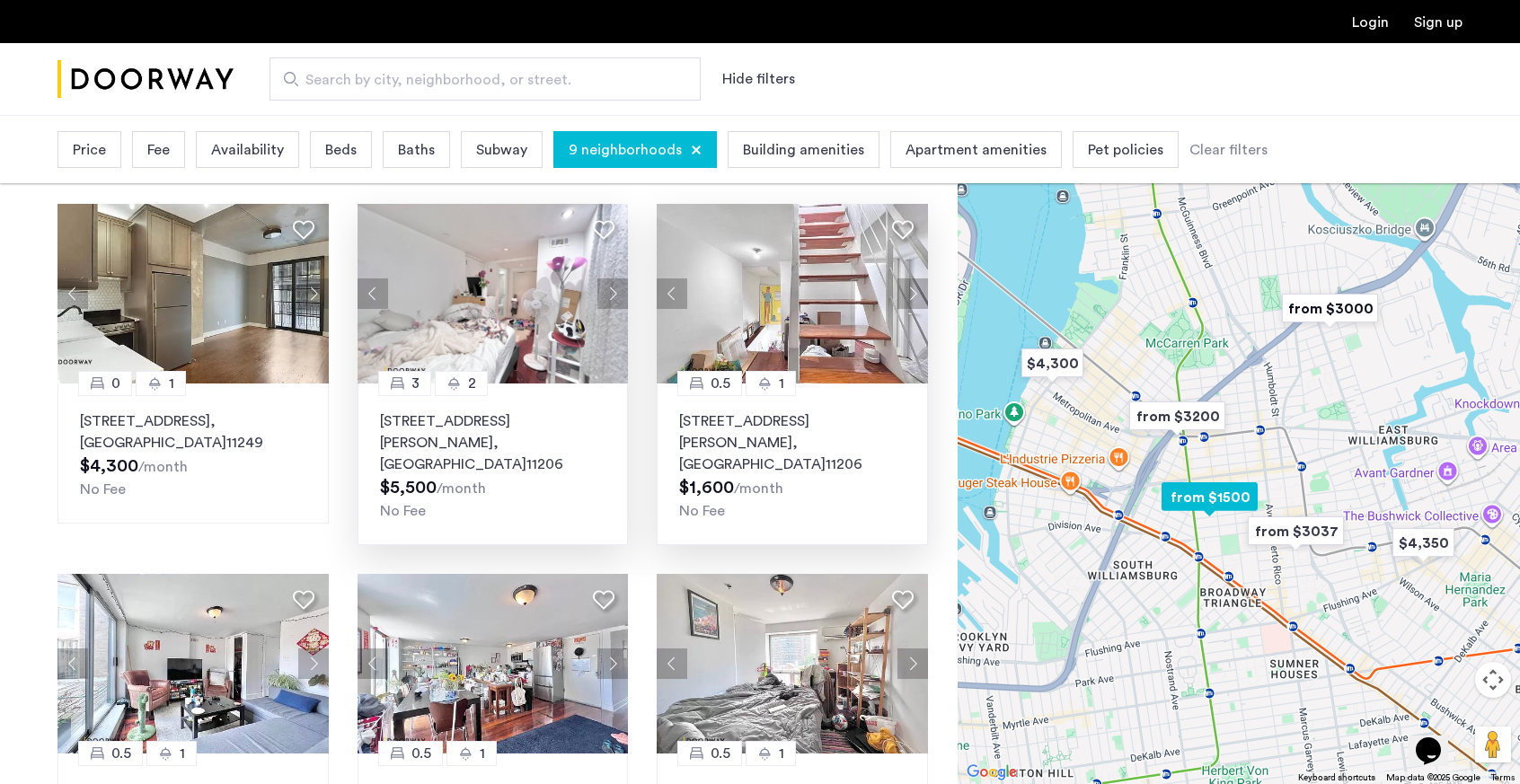
click at [909, 287] on button "Next apartment" at bounding box center [912, 293] width 30 height 30
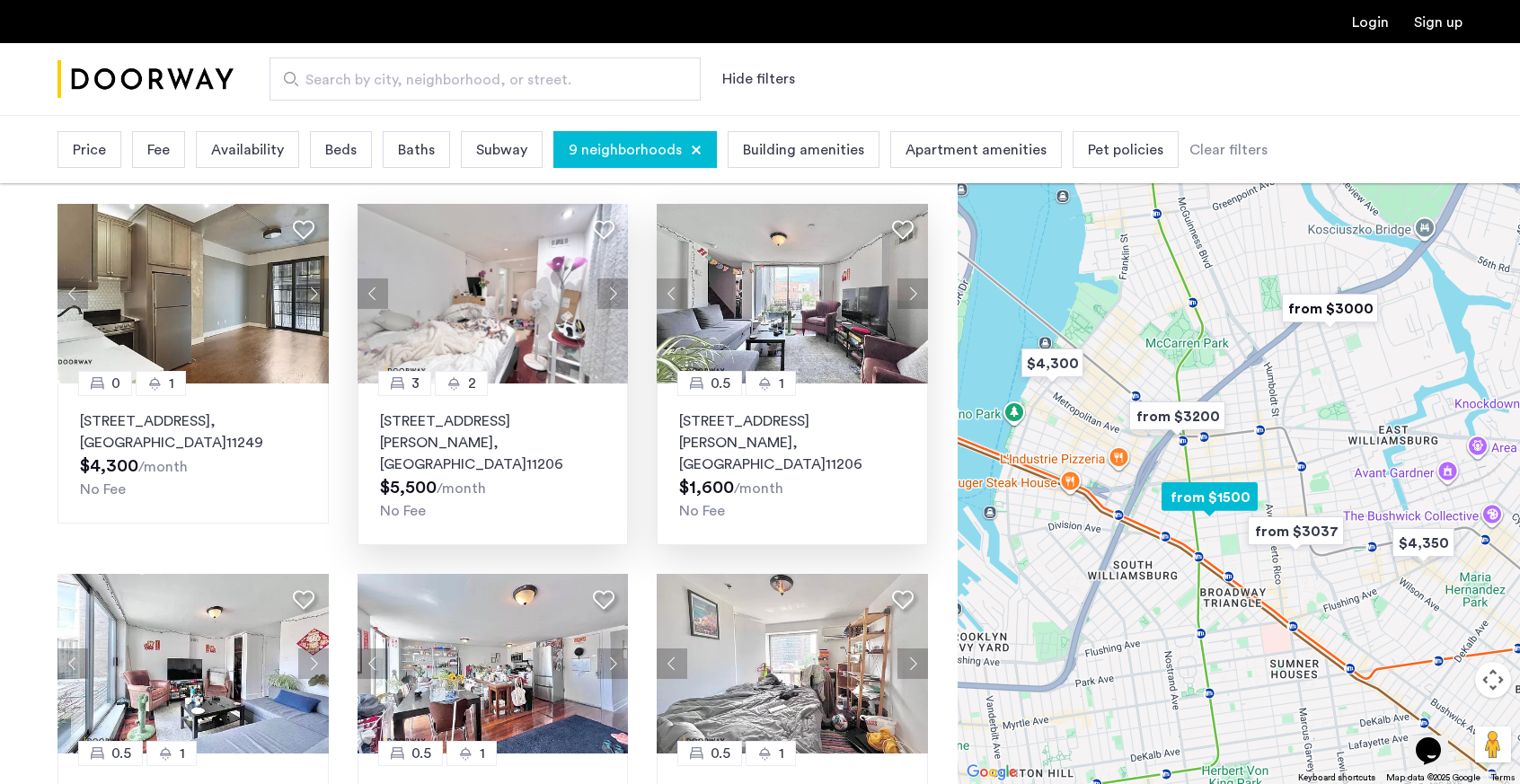
click at [909, 287] on button "Next apartment" at bounding box center [912, 293] width 30 height 30
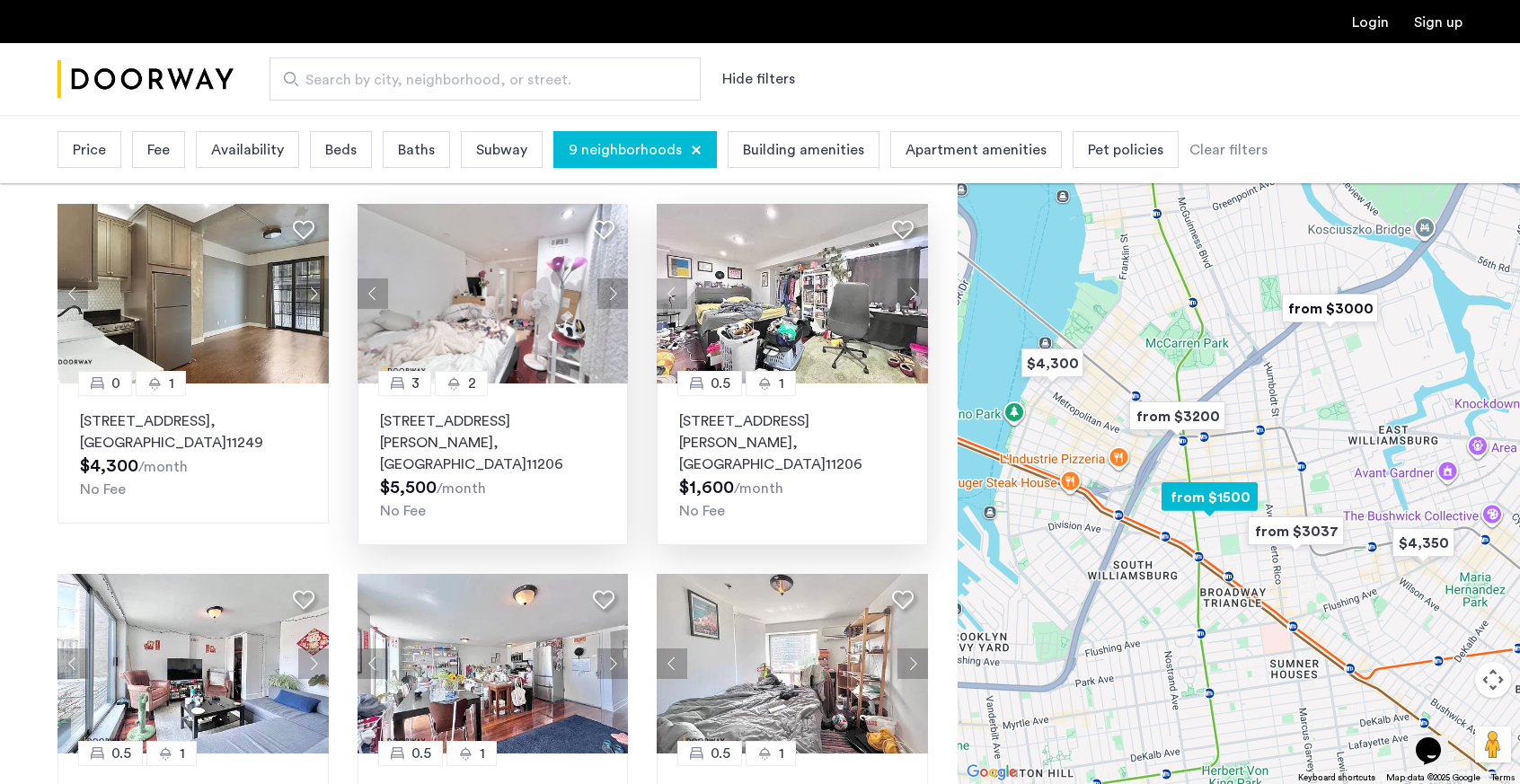
click at [909, 287] on button "Next apartment" at bounding box center [912, 293] width 30 height 30
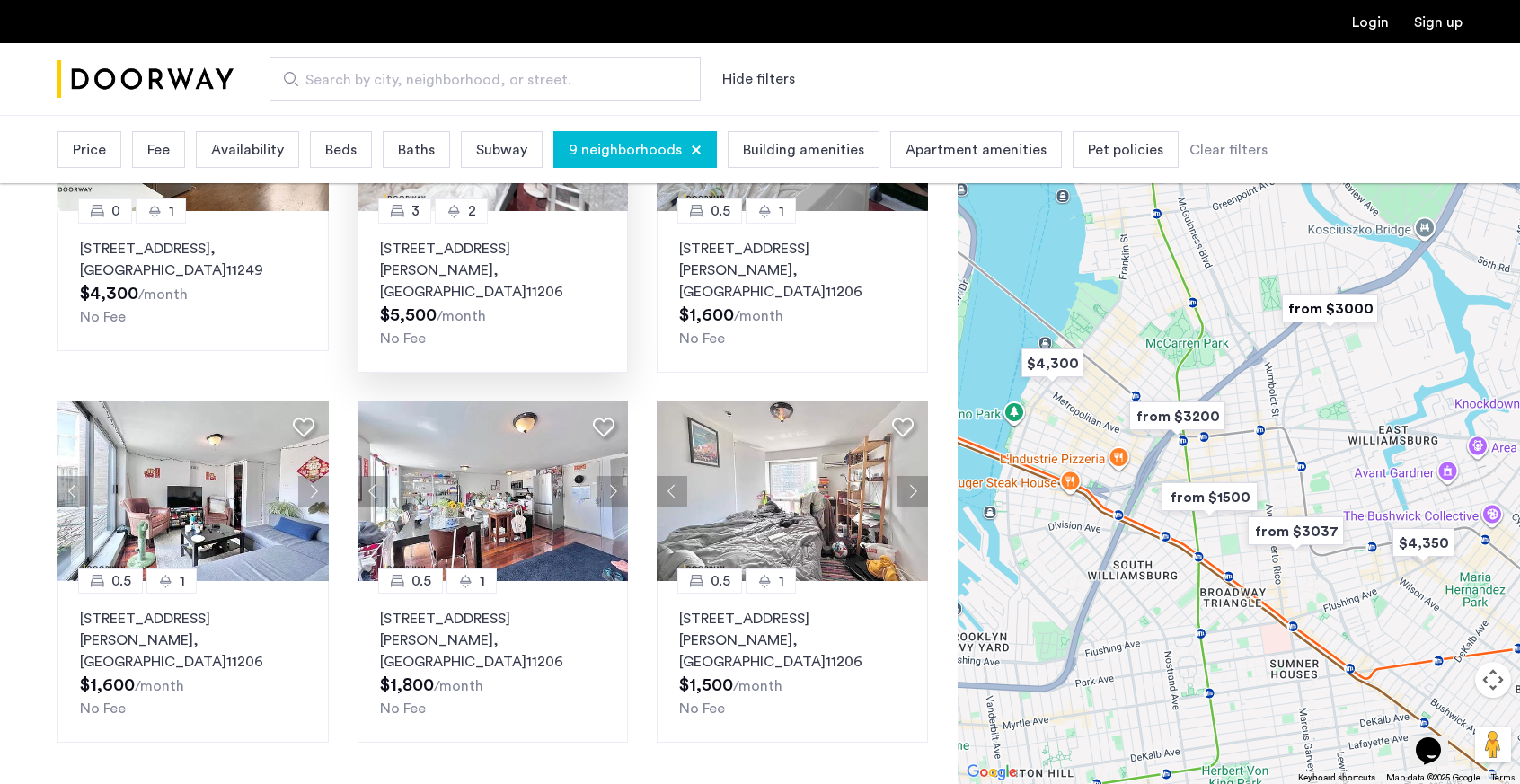
scroll to position [1045, 0]
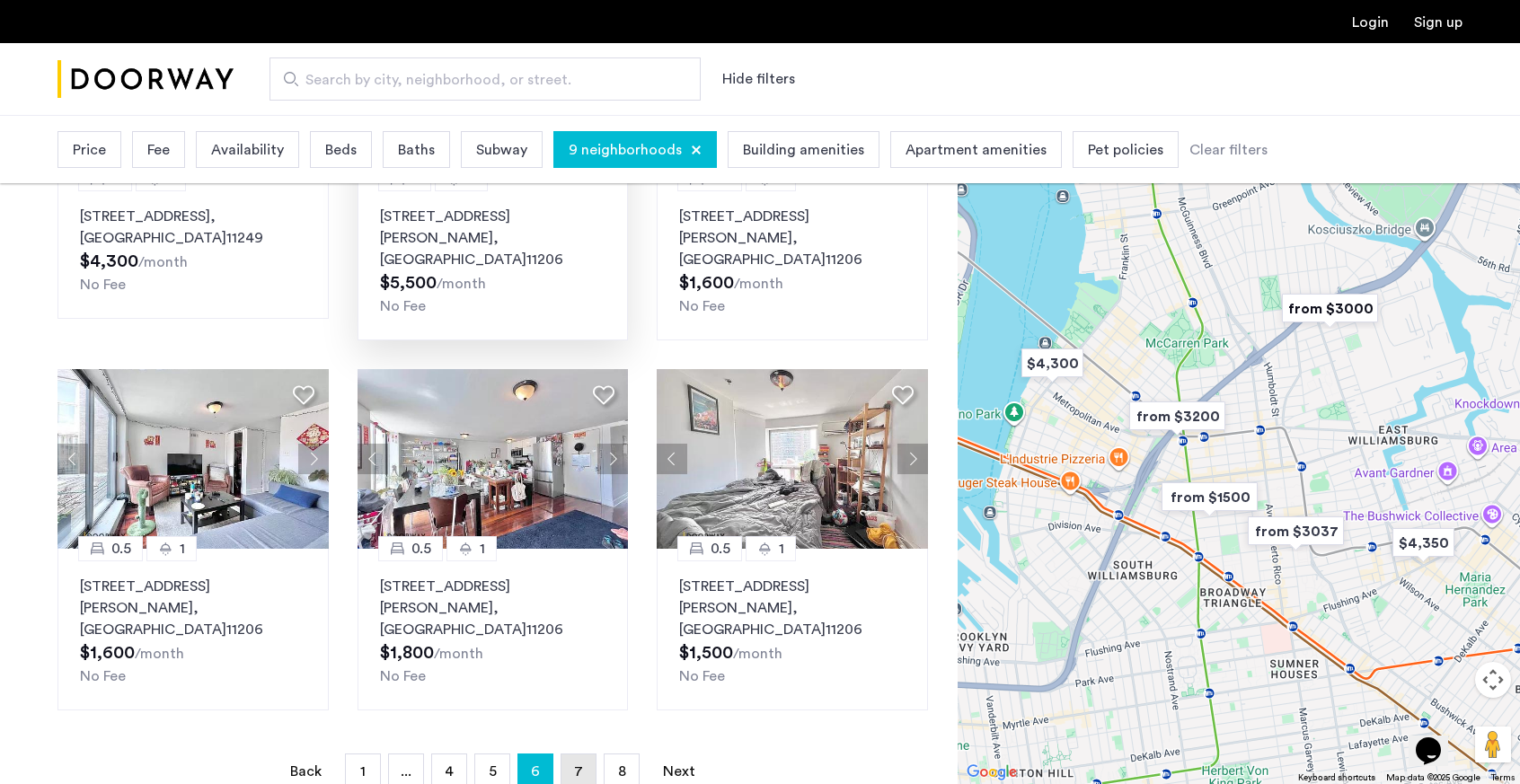
click at [578, 765] on span "7" at bounding box center [578, 771] width 9 height 15
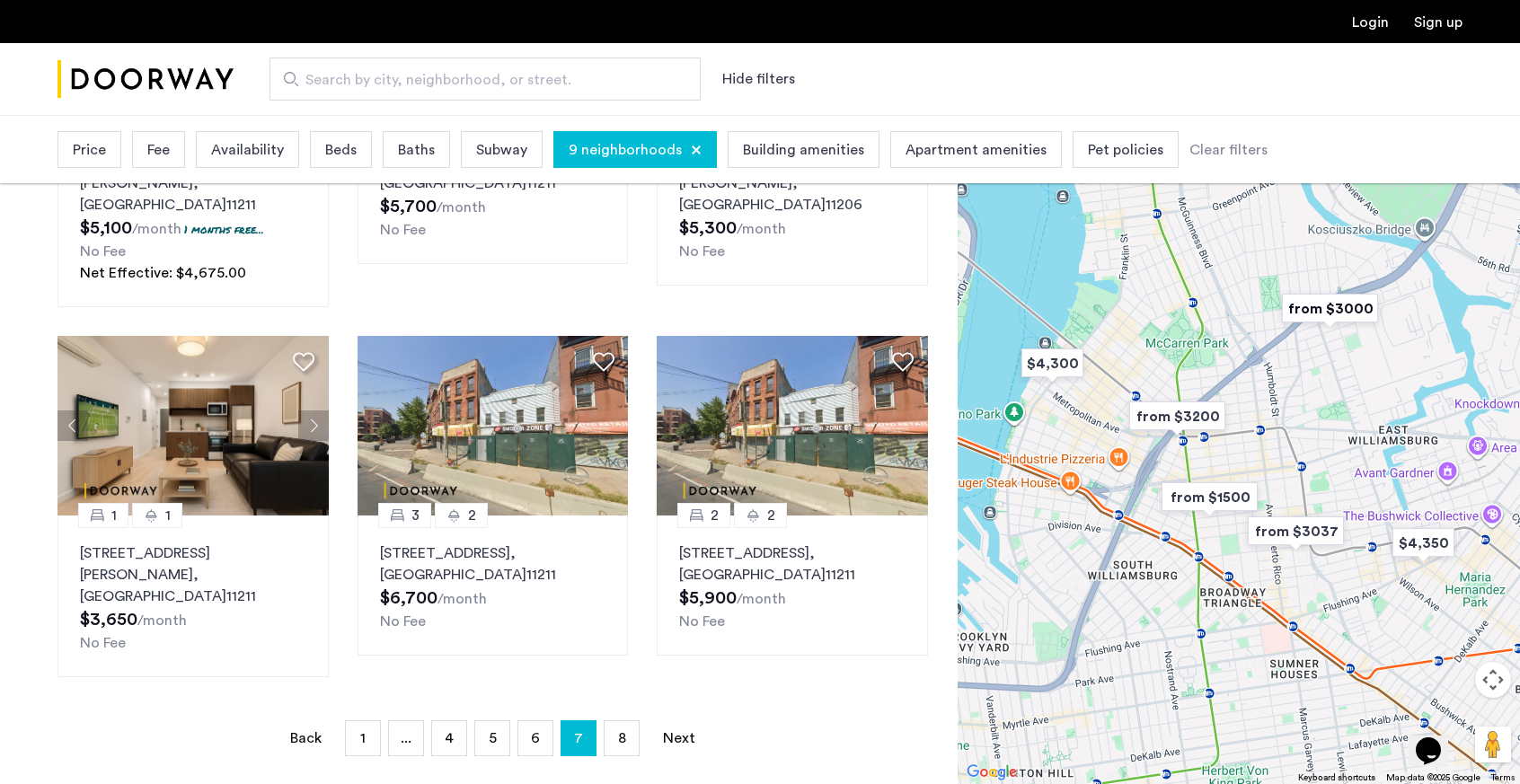
scroll to position [1123, 0]
click at [624, 720] on link "page 8" at bounding box center [622, 736] width 34 height 34
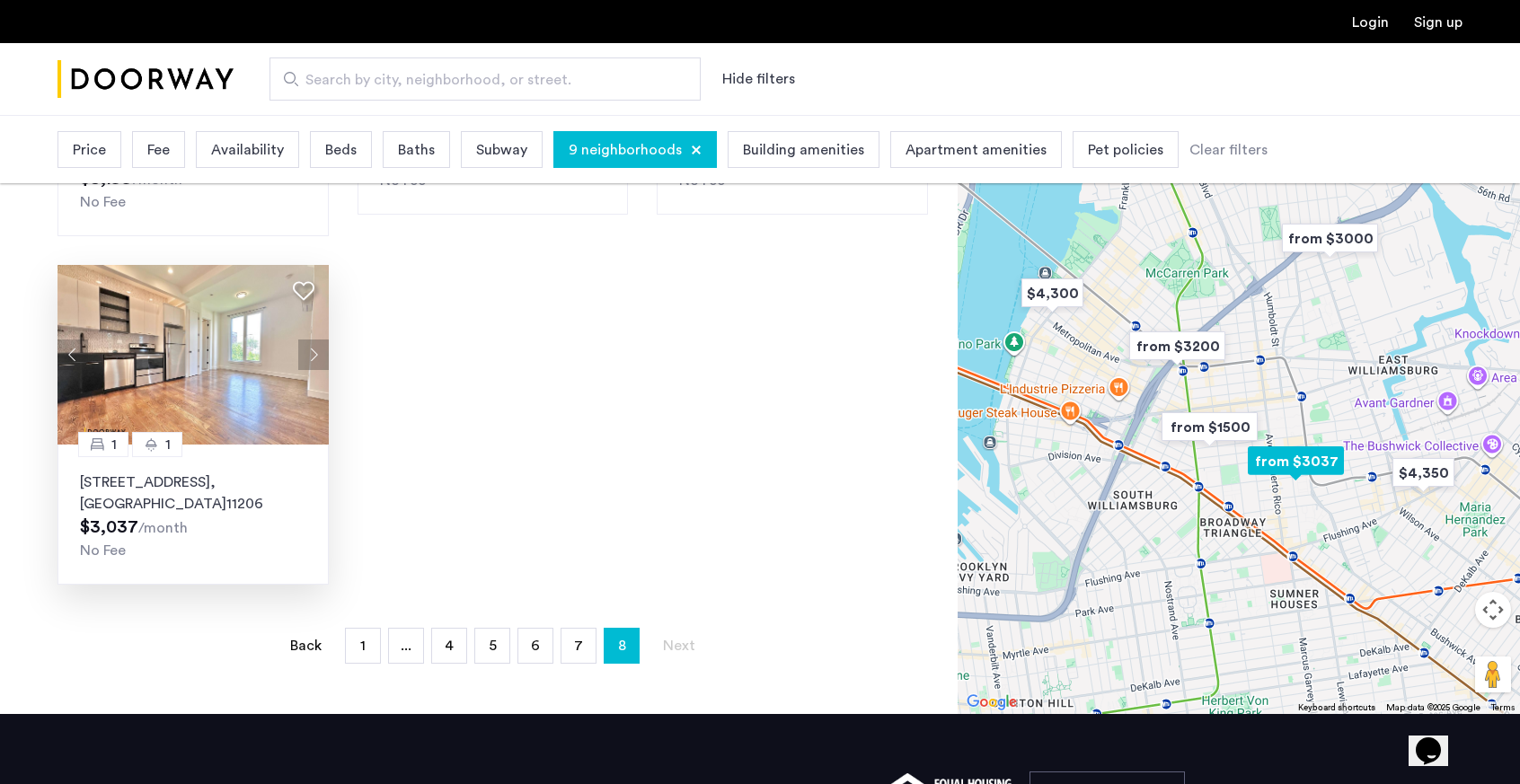
scroll to position [926, 0]
